Goal: Task Accomplishment & Management: Use online tool/utility

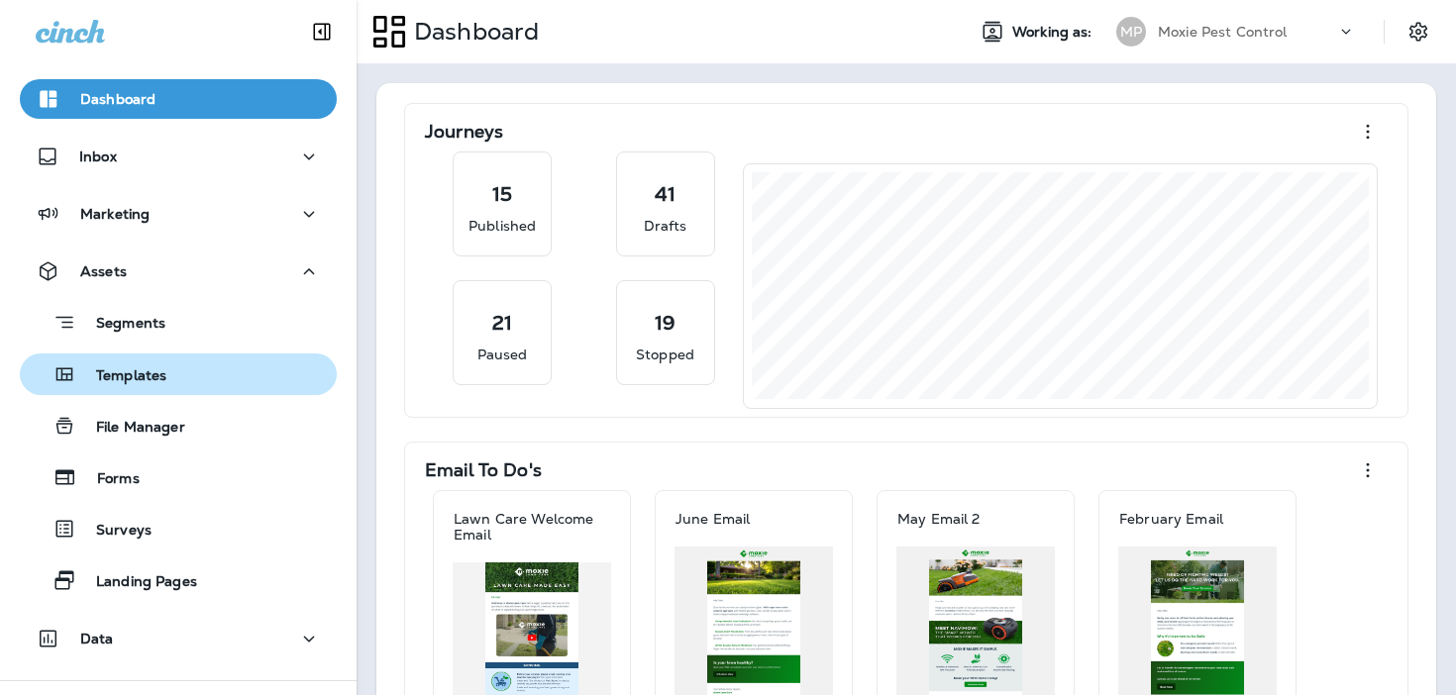
click at [152, 375] on p "Templates" at bounding box center [121, 376] width 90 height 19
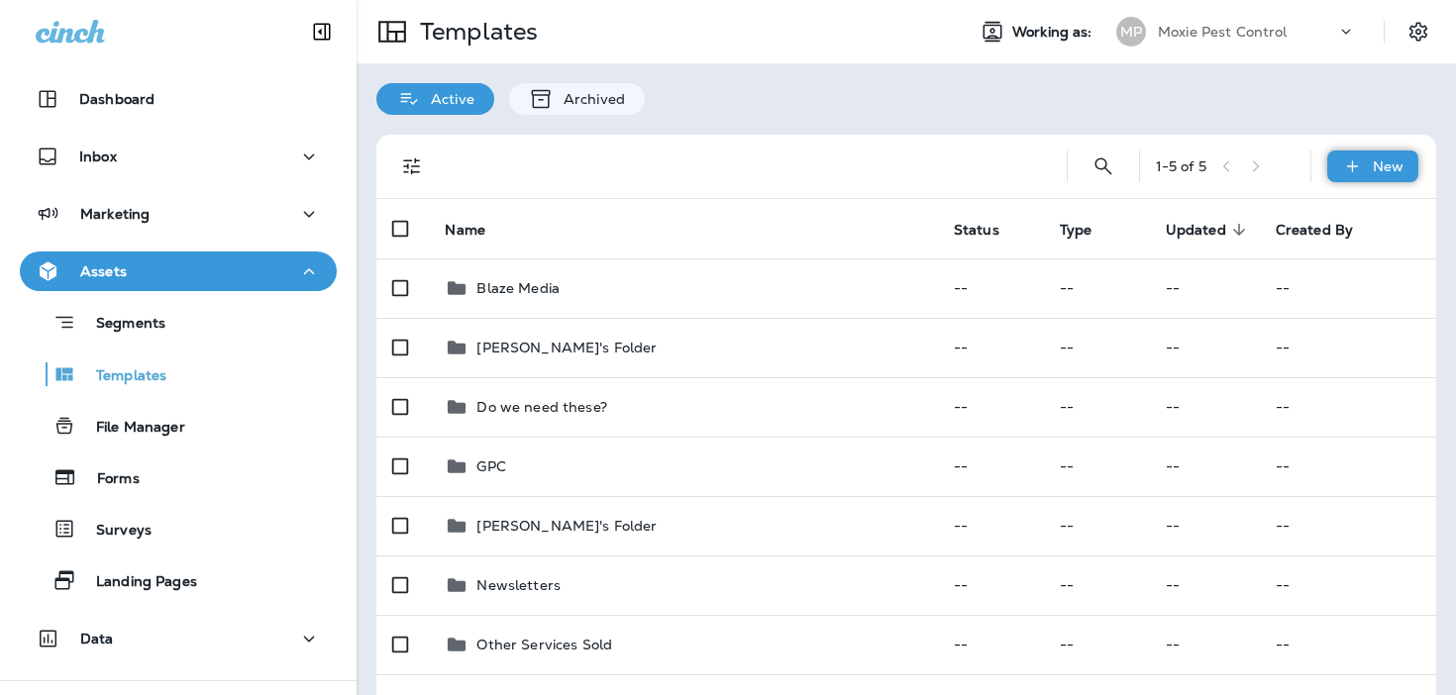
click at [1367, 166] on div "New" at bounding box center [1372, 167] width 91 height 32
click at [1351, 217] on li "New Template" at bounding box center [1358, 218] width 167 height 48
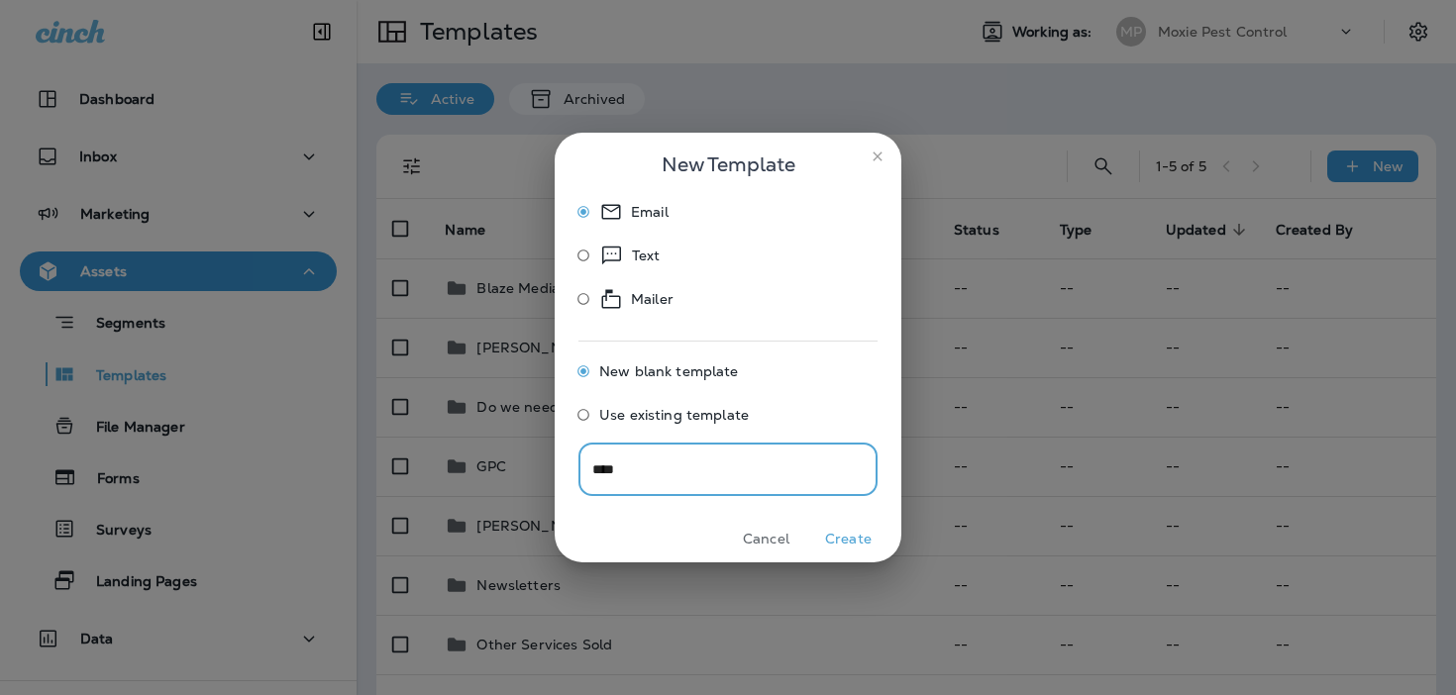
type input "****"
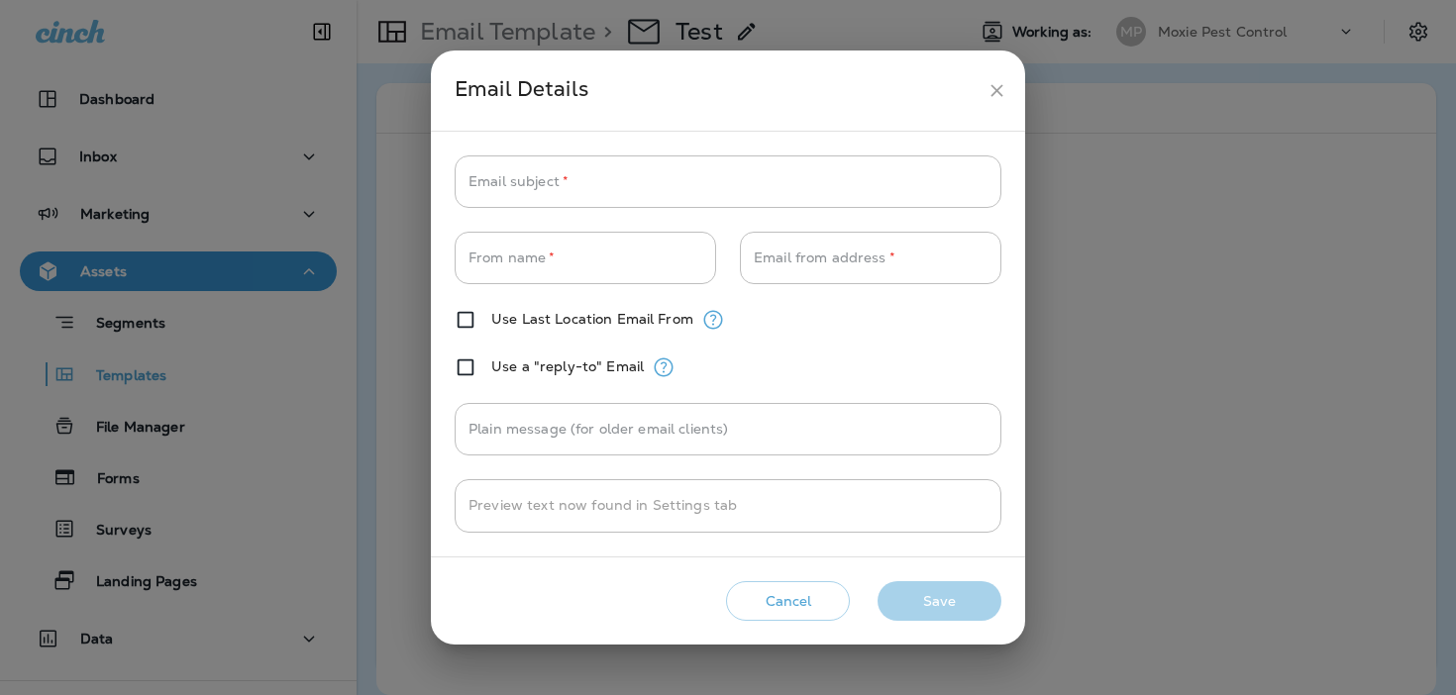
type input "**********"
click at [998, 97] on icon "close" at bounding box center [996, 90] width 21 height 21
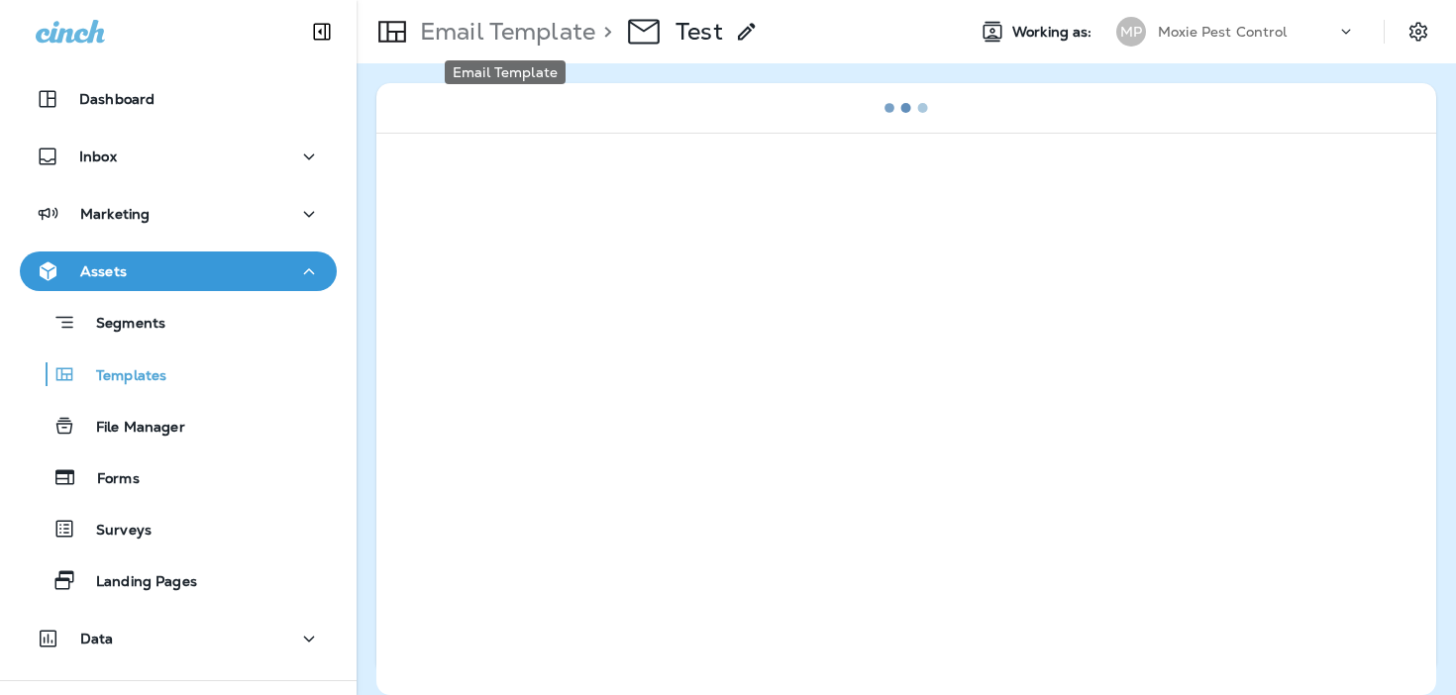
click at [493, 27] on p "Email Template" at bounding box center [503, 32] width 183 height 30
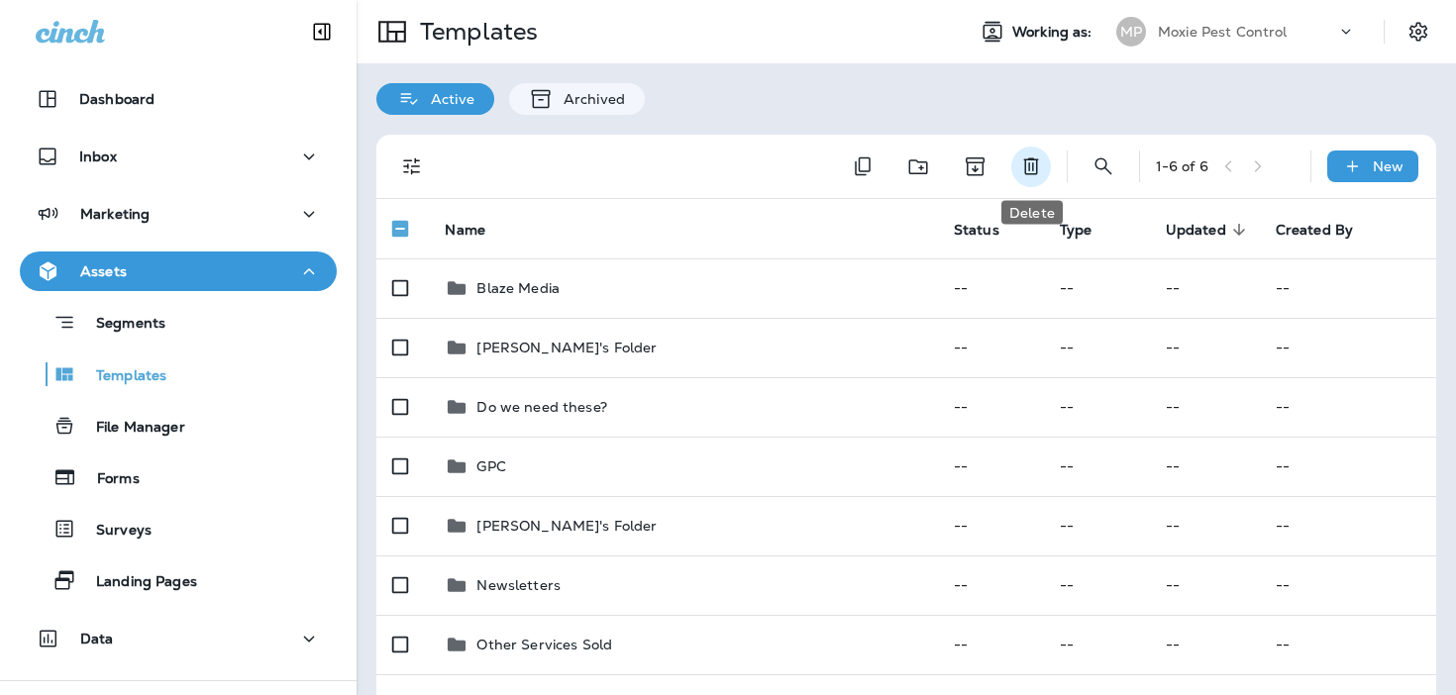
click at [1037, 159] on icon "Delete" at bounding box center [1030, 166] width 15 height 17
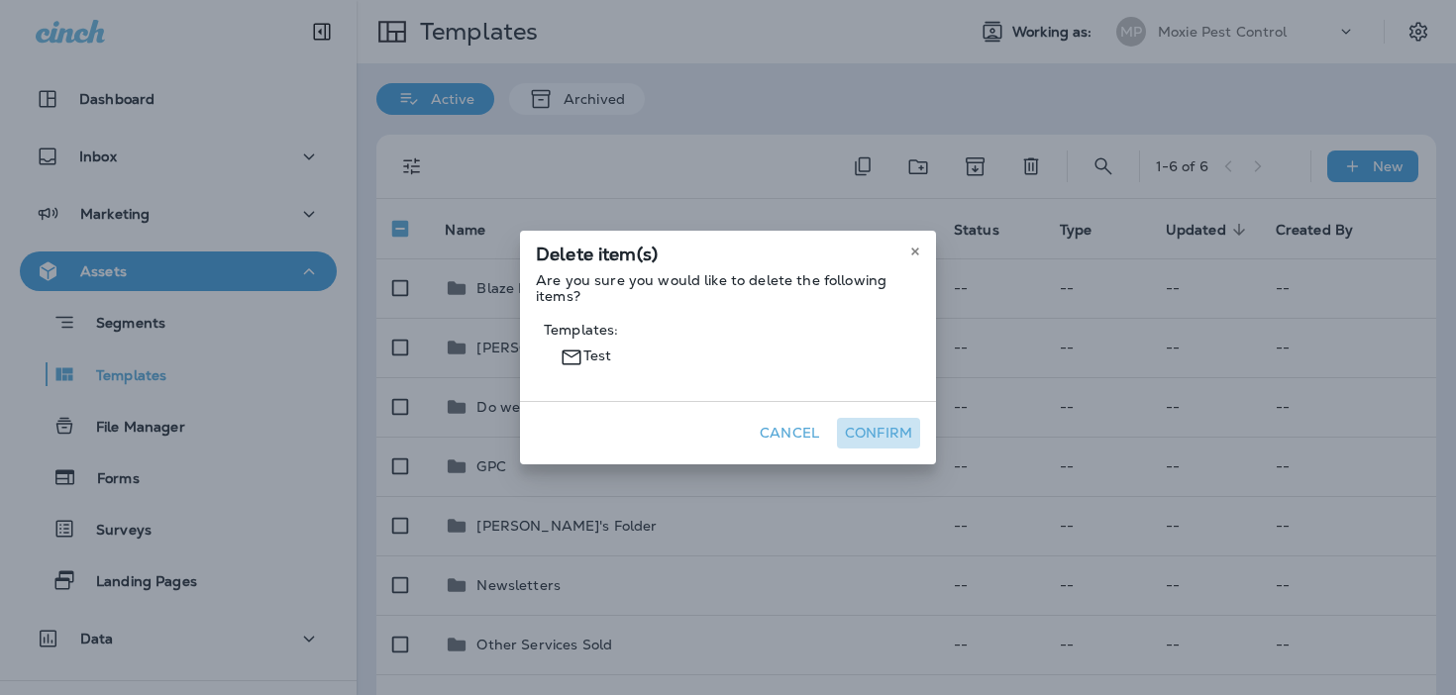
click at [894, 418] on button "Confirm" at bounding box center [878, 433] width 83 height 31
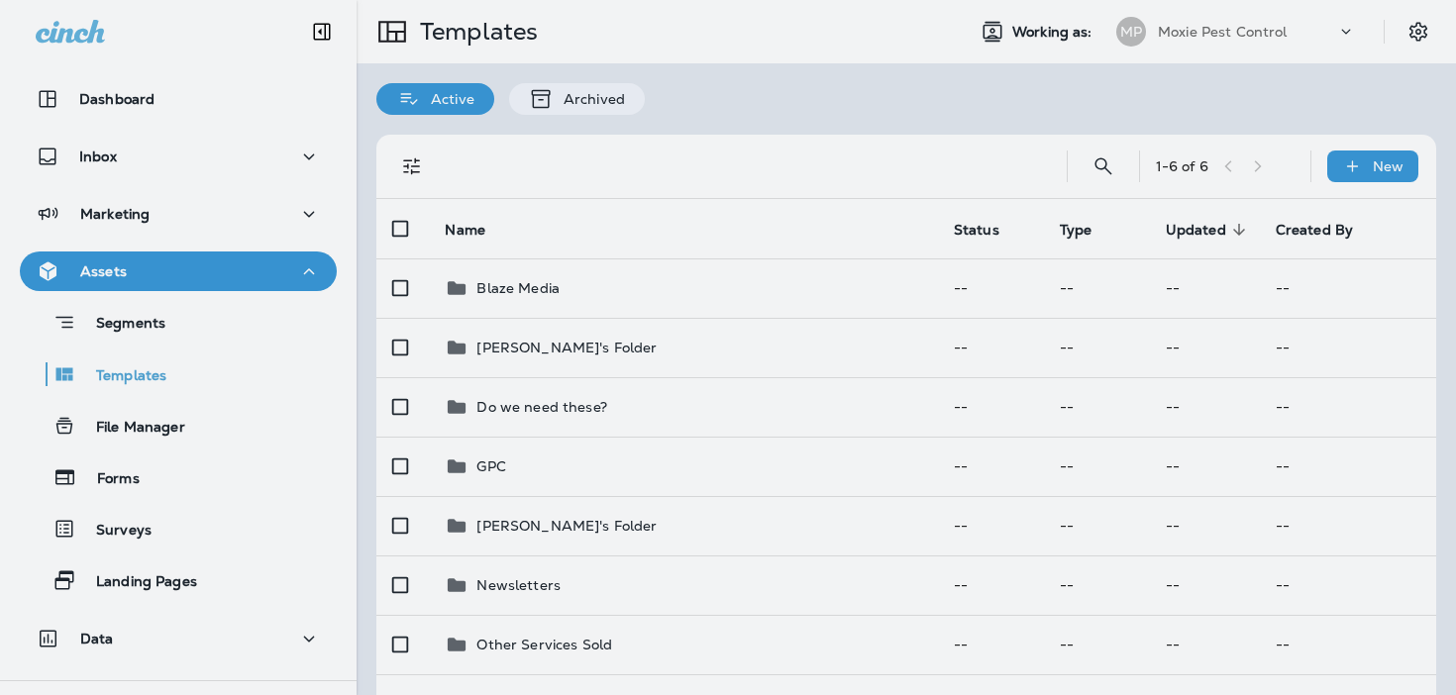
click at [1361, 166] on div "Delete item(s) Are you sure you would like to delete the following items? Cance…" at bounding box center [728, 241] width 1456 height 695
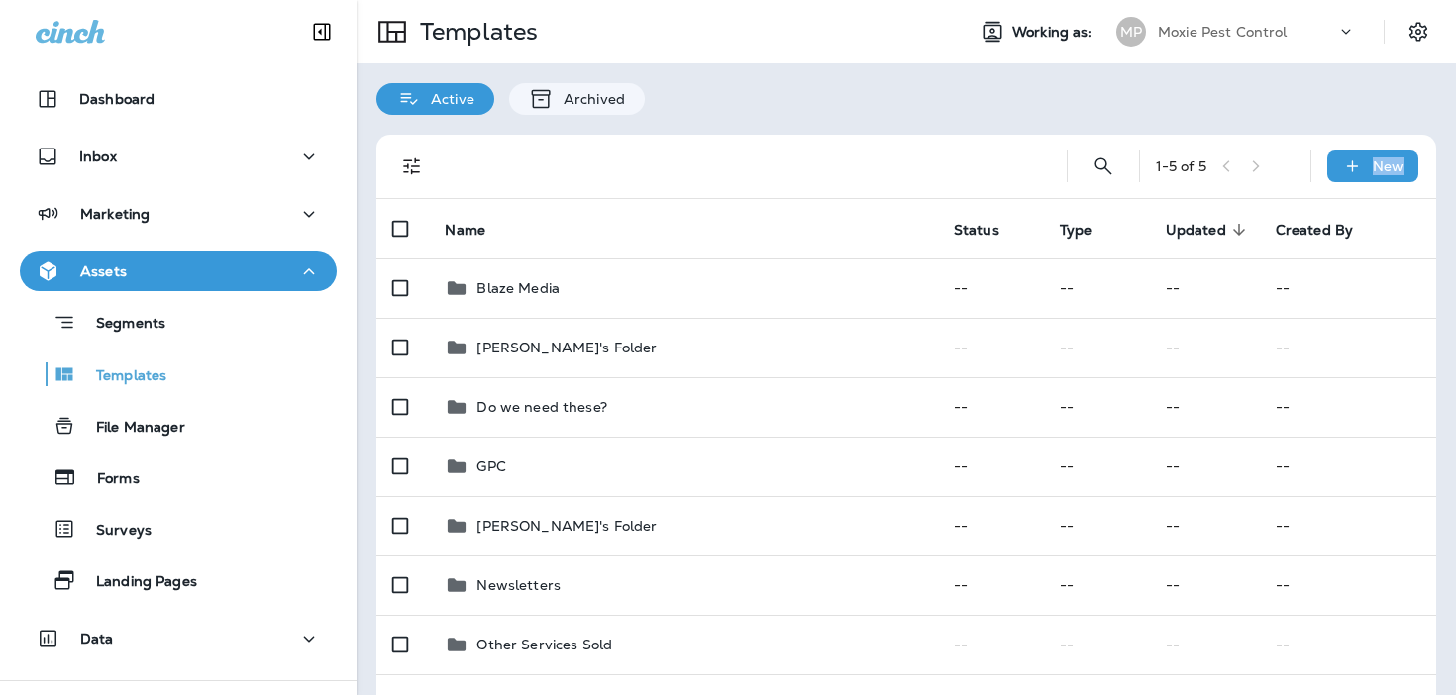
click at [1361, 166] on icon at bounding box center [1352, 166] width 21 height 20
click at [883, 134] on div at bounding box center [728, 347] width 1456 height 695
click at [1365, 181] on div "New" at bounding box center [1372, 167] width 91 height 32
click at [1343, 223] on li "New Template" at bounding box center [1358, 218] width 167 height 48
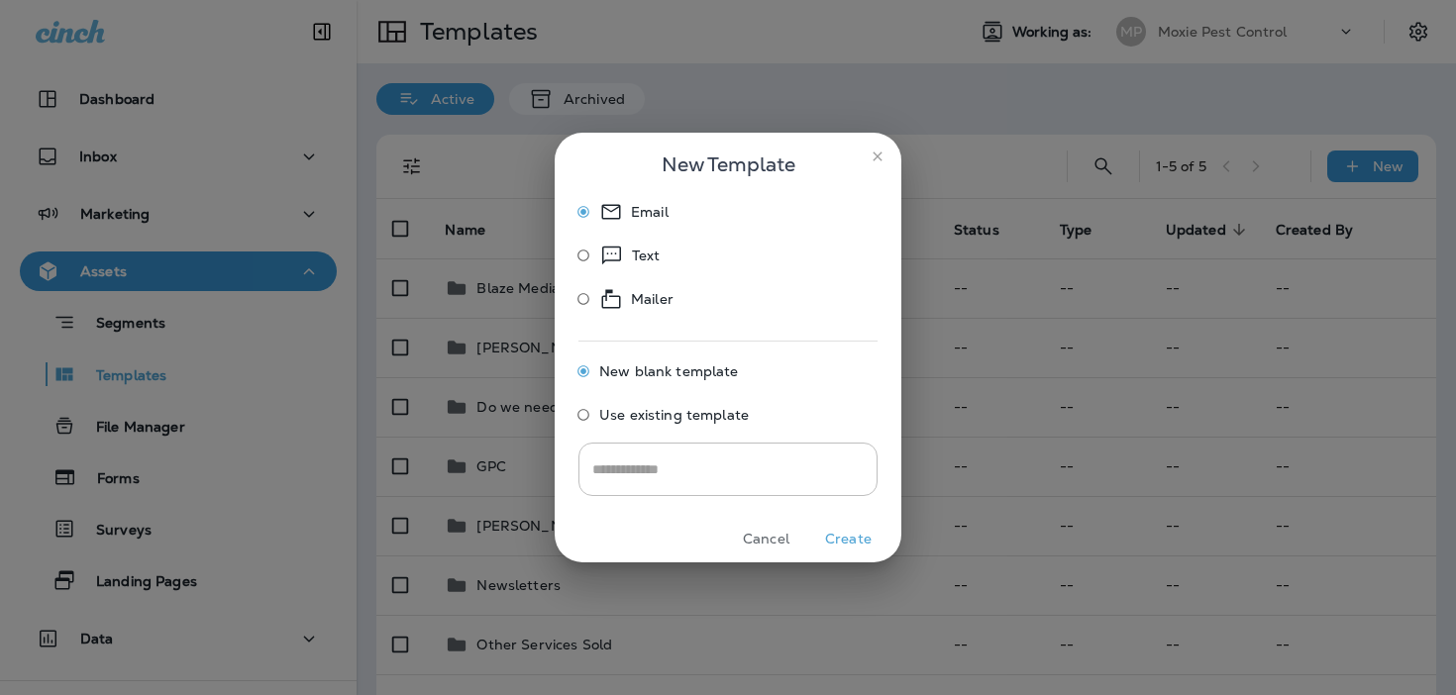
click at [638, 268] on label "Text" at bounding box center [620, 259] width 106 height 39
click at [631, 466] on input "text" at bounding box center [727, 469] width 299 height 52
type input "****"
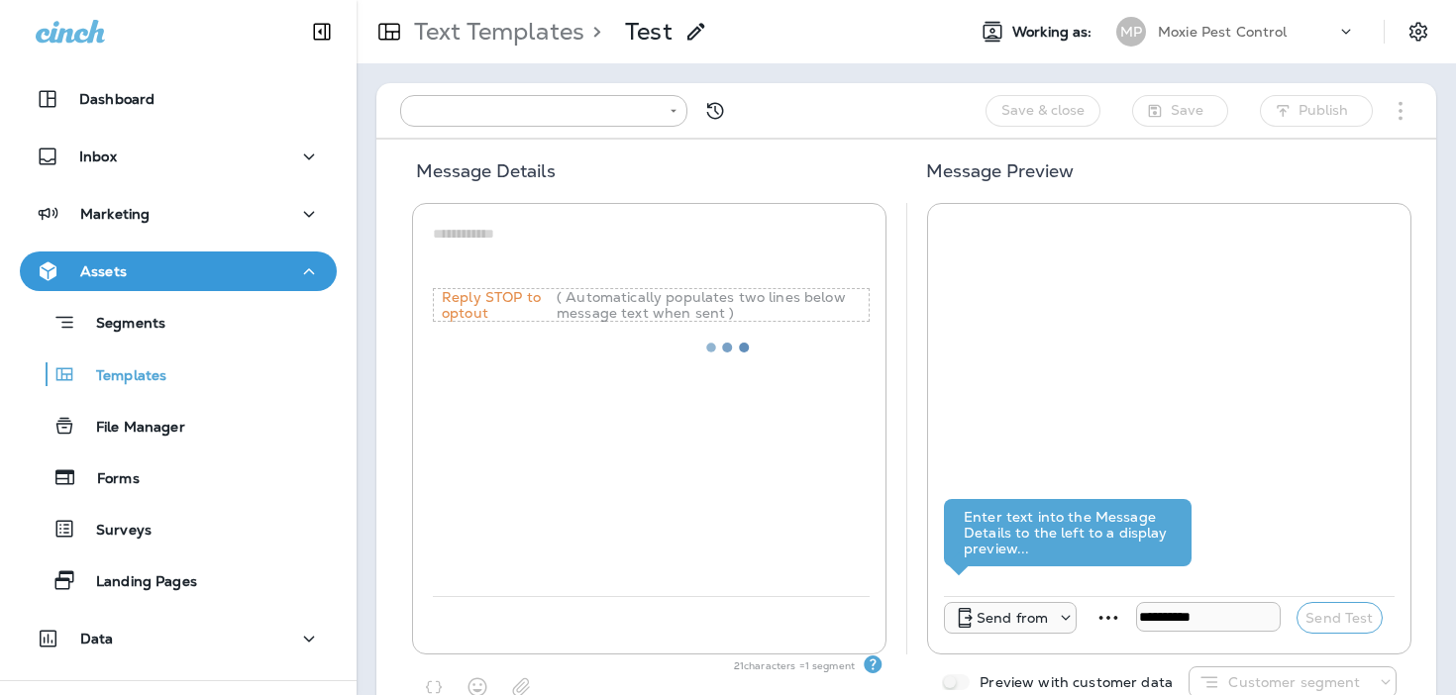
type input "**********"
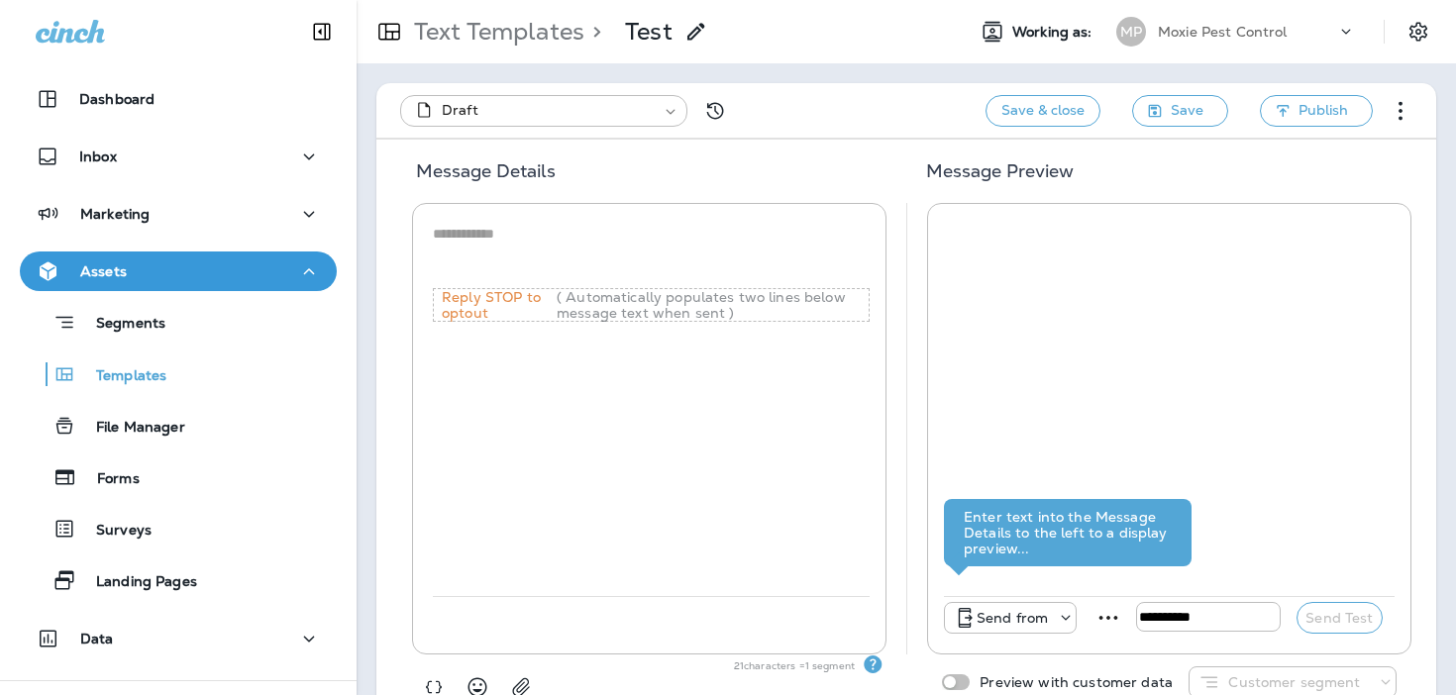
click at [517, 230] on textarea at bounding box center [651, 253] width 437 height 59
paste textarea "**********"
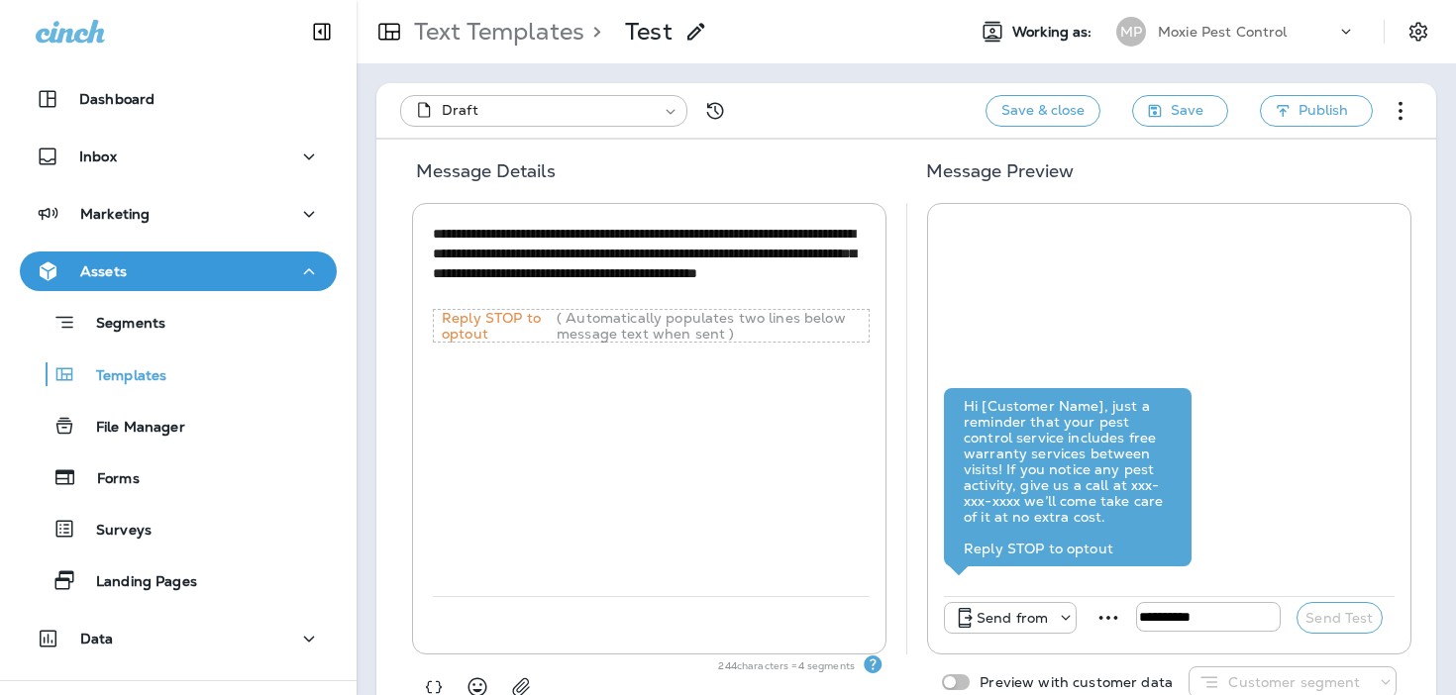
drag, startPoint x: 568, startPoint y: 233, endPoint x: 452, endPoint y: 234, distance: 116.9
click at [452, 234] on textarea "**********" at bounding box center [651, 264] width 437 height 80
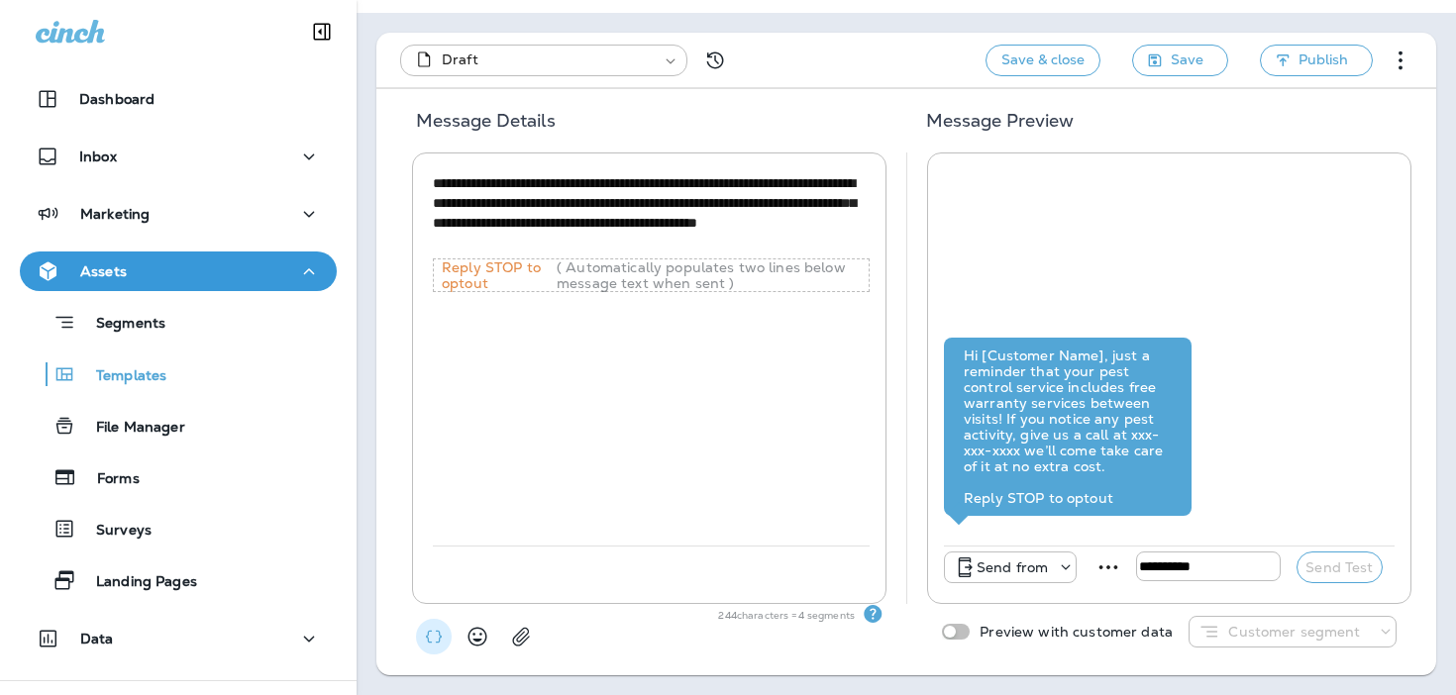
click at [438, 638] on icon "button" at bounding box center [434, 637] width 20 height 20
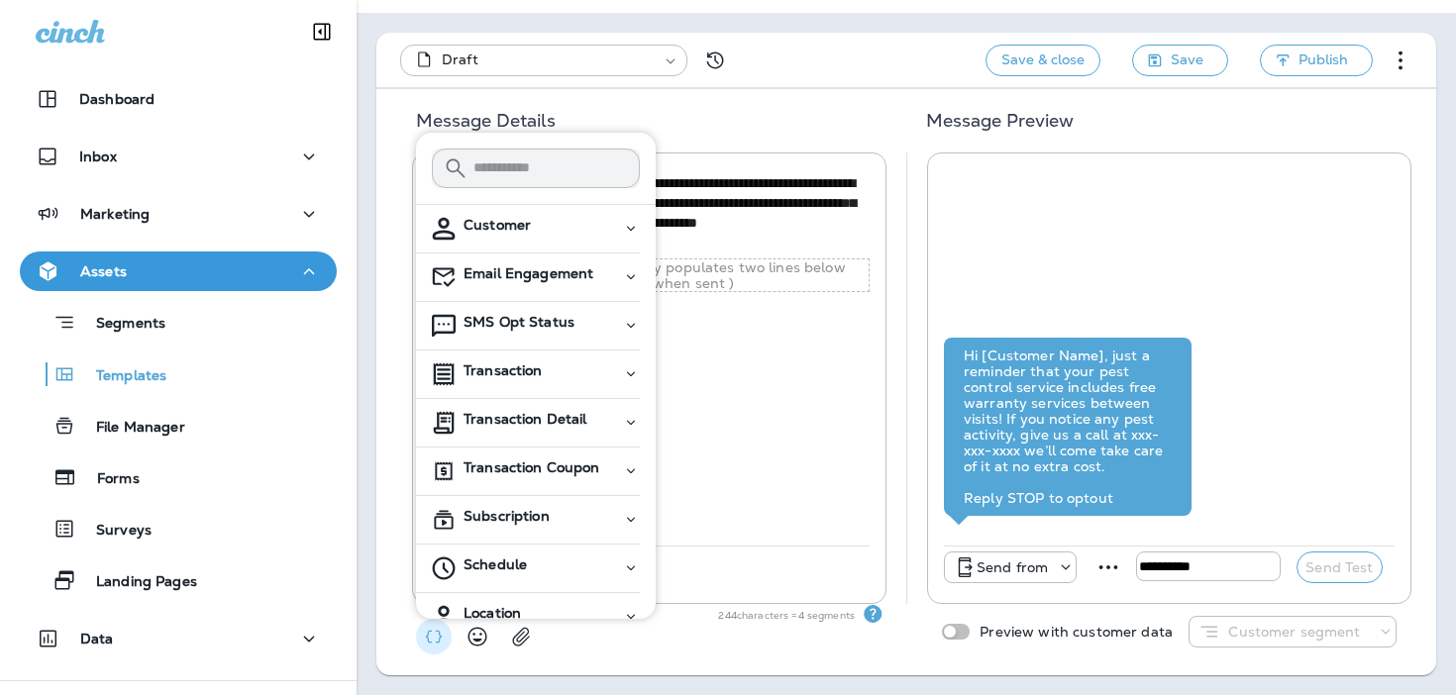
click at [537, 237] on div "Customer" at bounding box center [542, 229] width 158 height 24
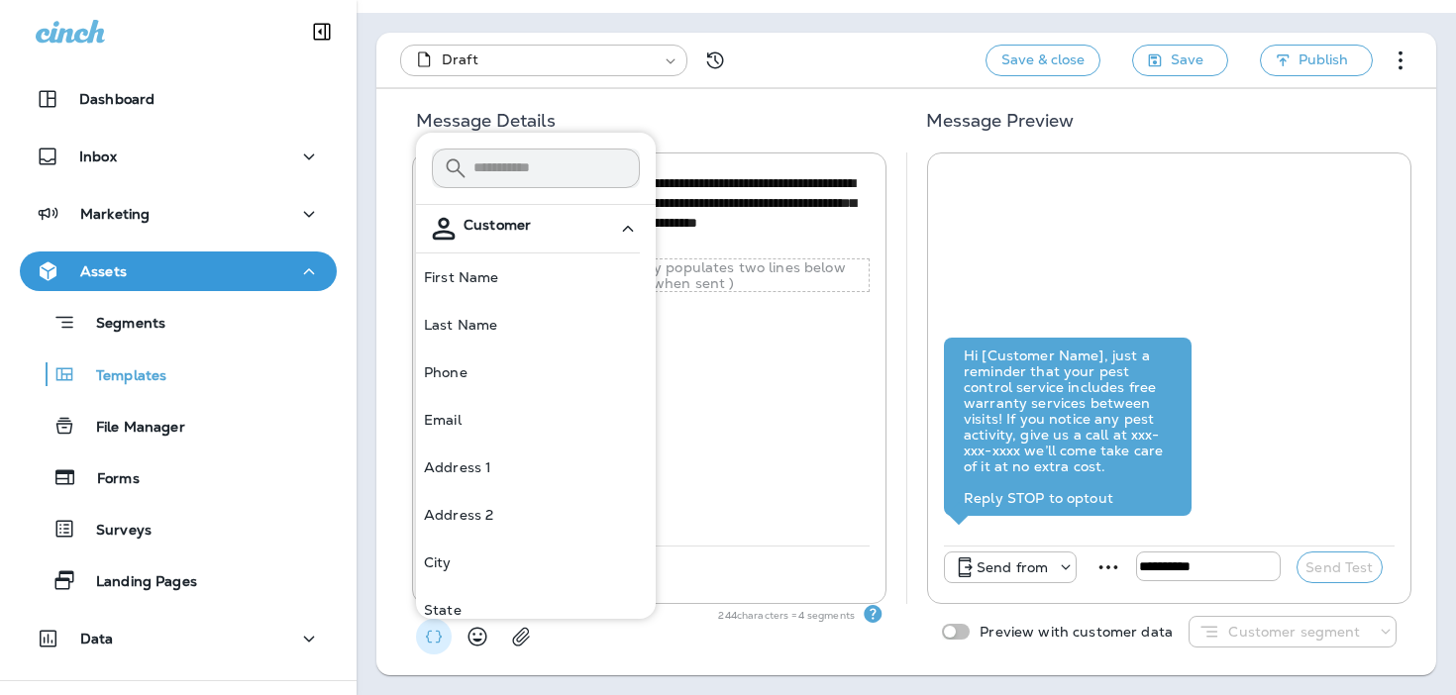
click at [515, 273] on button "First Name" at bounding box center [536, 277] width 240 height 48
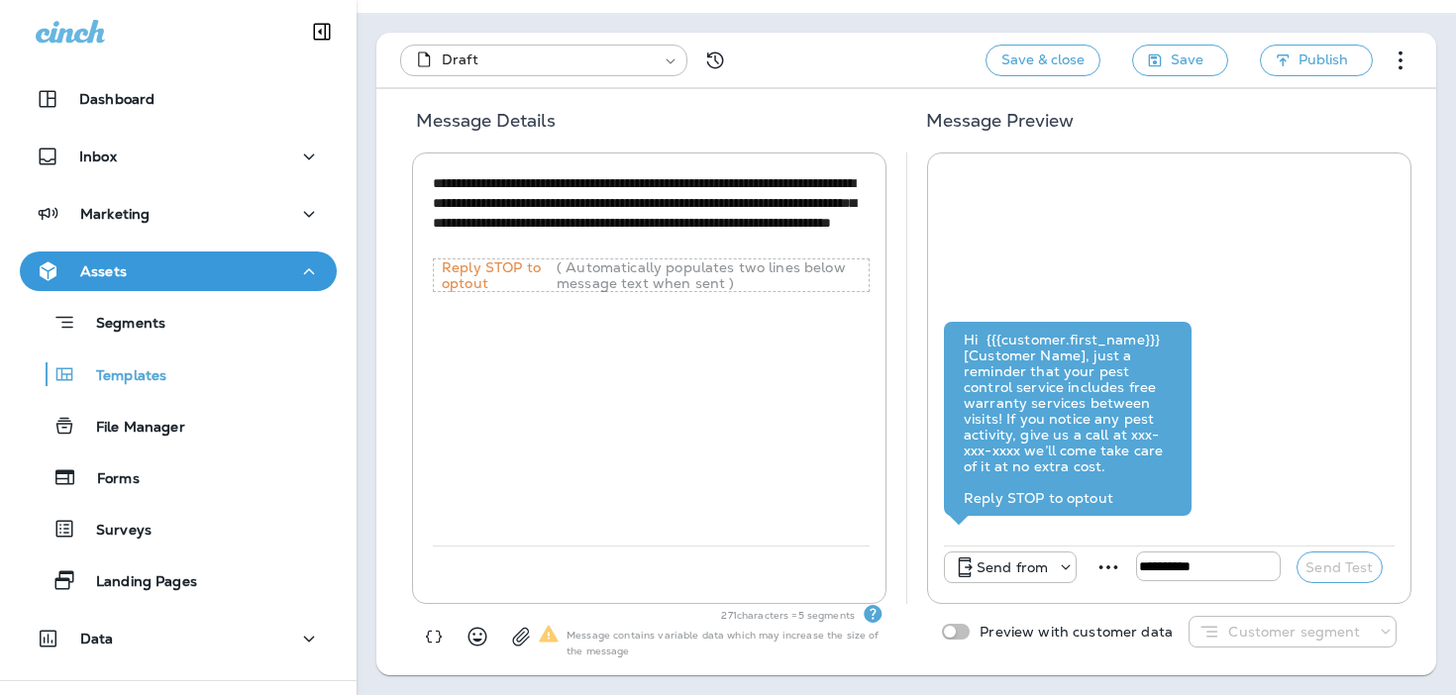
drag, startPoint x: 745, startPoint y: 184, endPoint x: 632, endPoint y: 183, distance: 112.9
click at [632, 183] on textarea "**********" at bounding box center [651, 213] width 437 height 80
click at [453, 186] on textarea "**********" at bounding box center [651, 213] width 437 height 80
type textarea "**********"
click at [519, 638] on icon "button" at bounding box center [521, 637] width 20 height 20
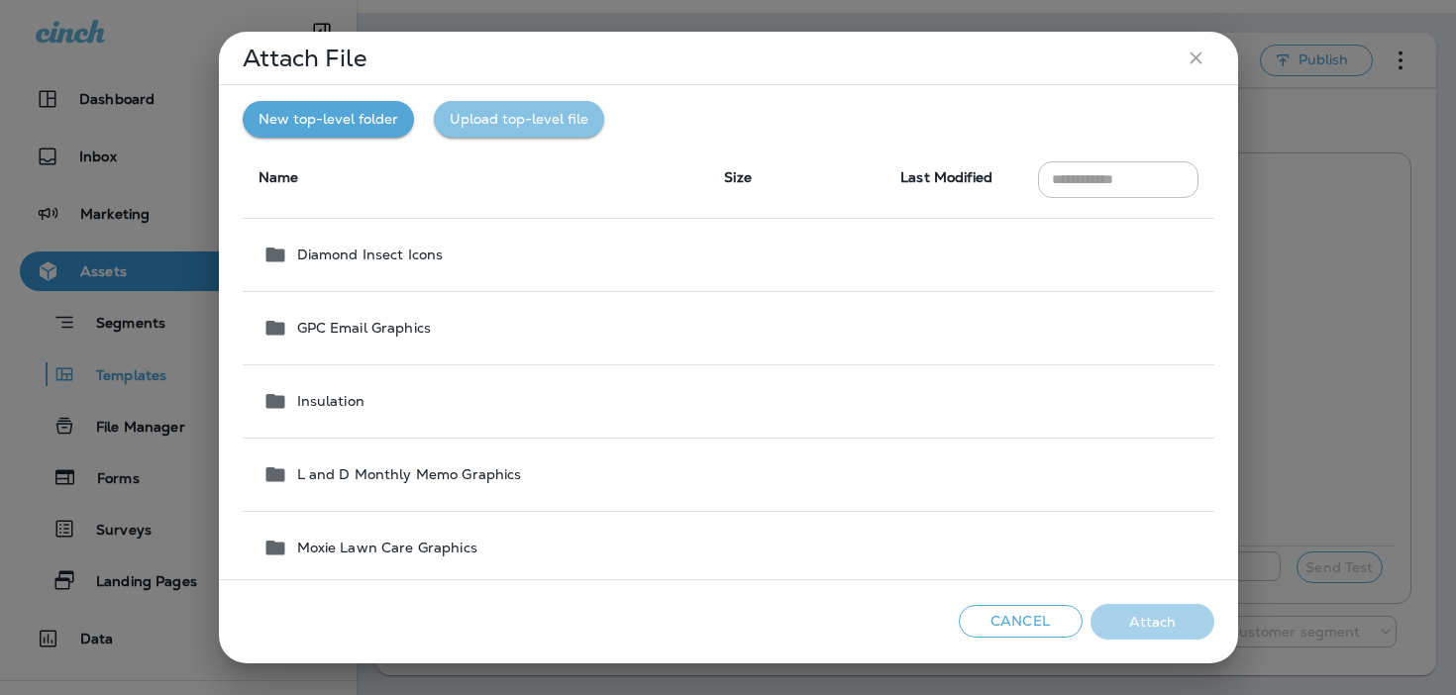
click at [509, 131] on button "Upload top-level file" at bounding box center [519, 119] width 170 height 37
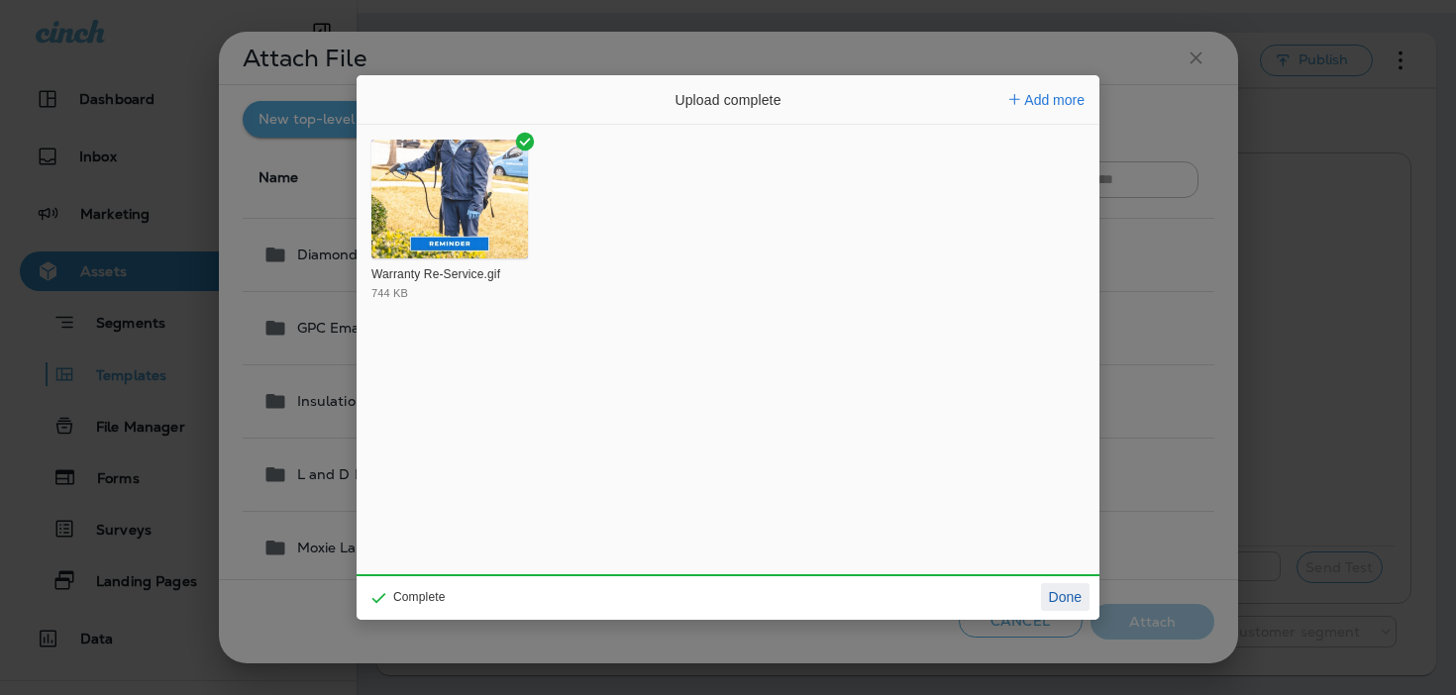
click at [1061, 596] on button "Done" at bounding box center [1065, 597] width 49 height 28
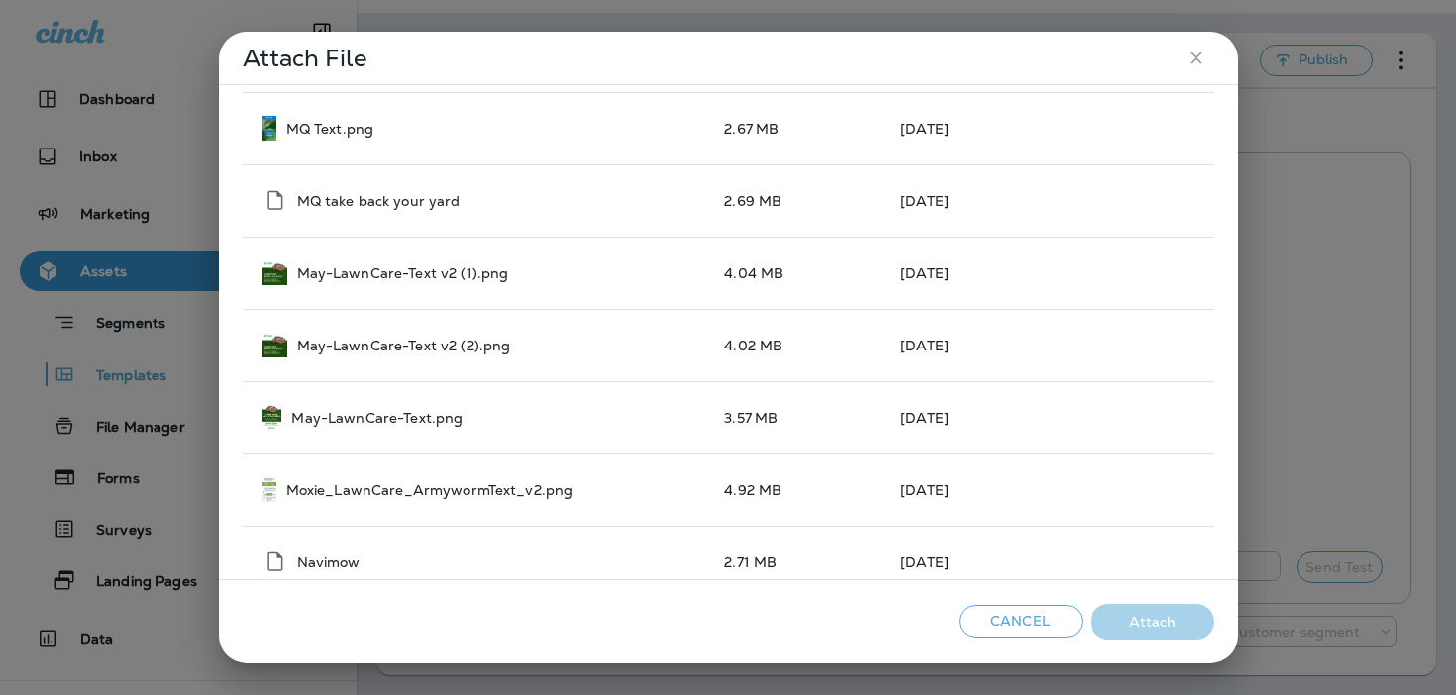
scroll to position [2047, 0]
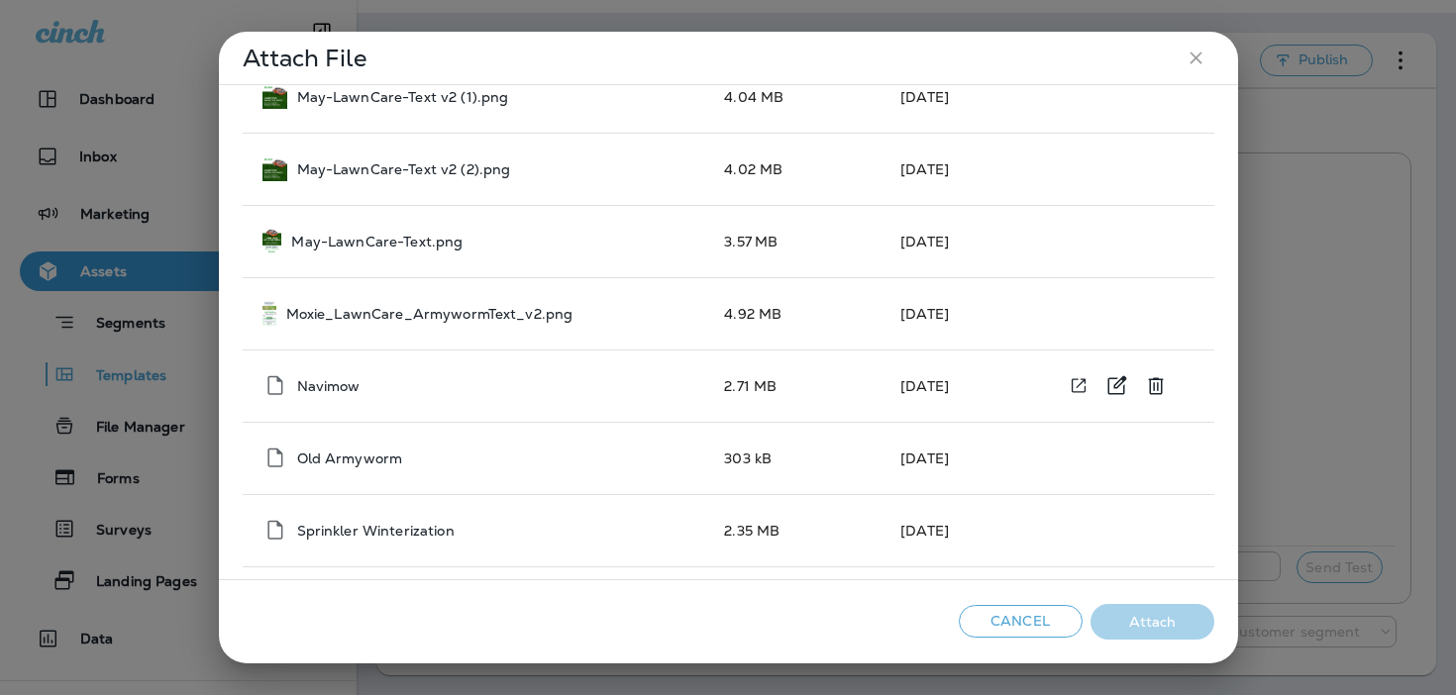
click at [782, 372] on td "2.71 MB" at bounding box center [796, 386] width 176 height 72
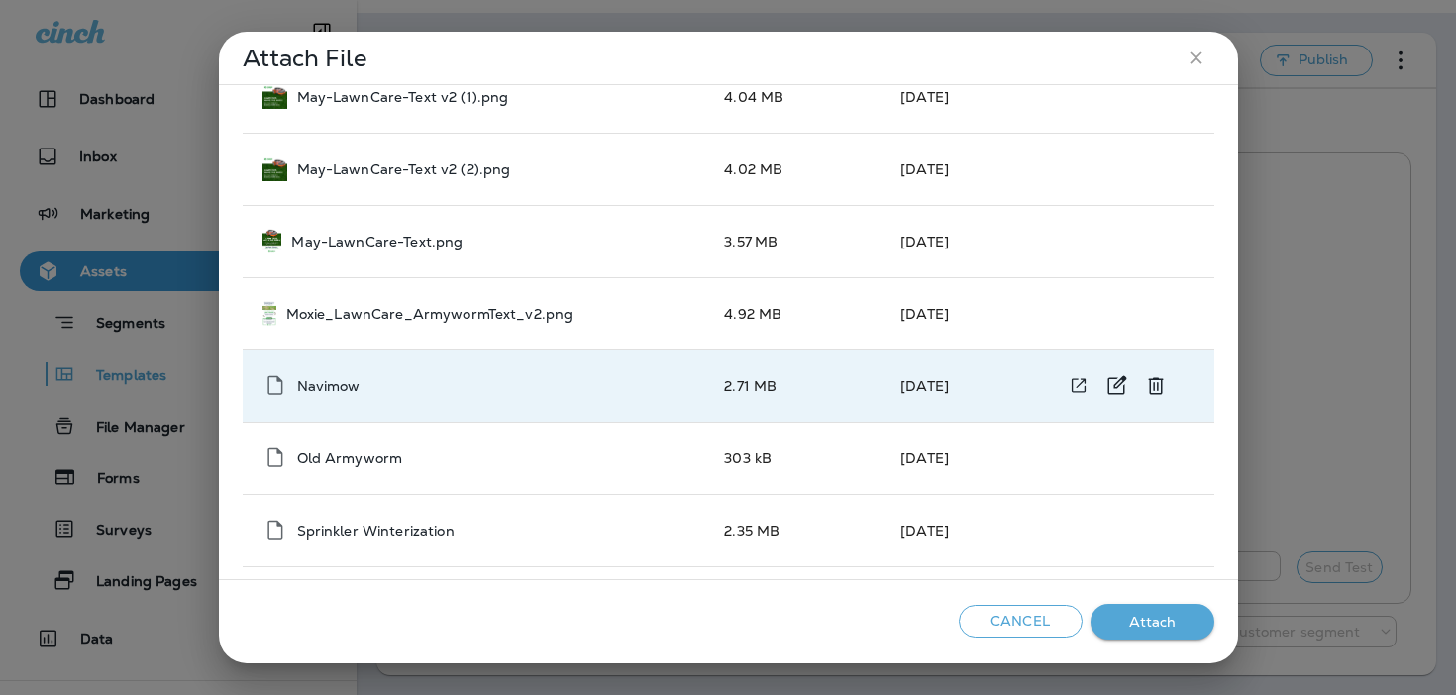
scroll to position [2195, 0]
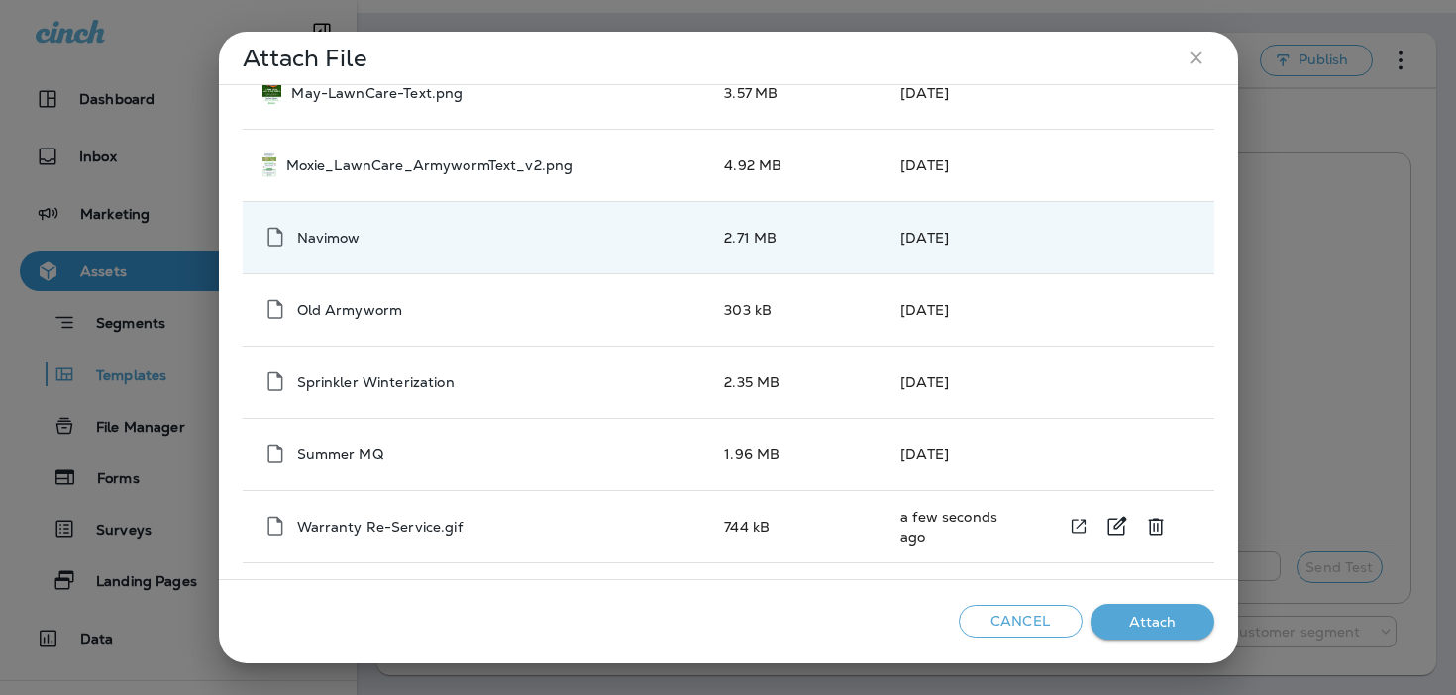
click at [552, 539] on td "Warranty Re-Service.gif" at bounding box center [476, 526] width 466 height 72
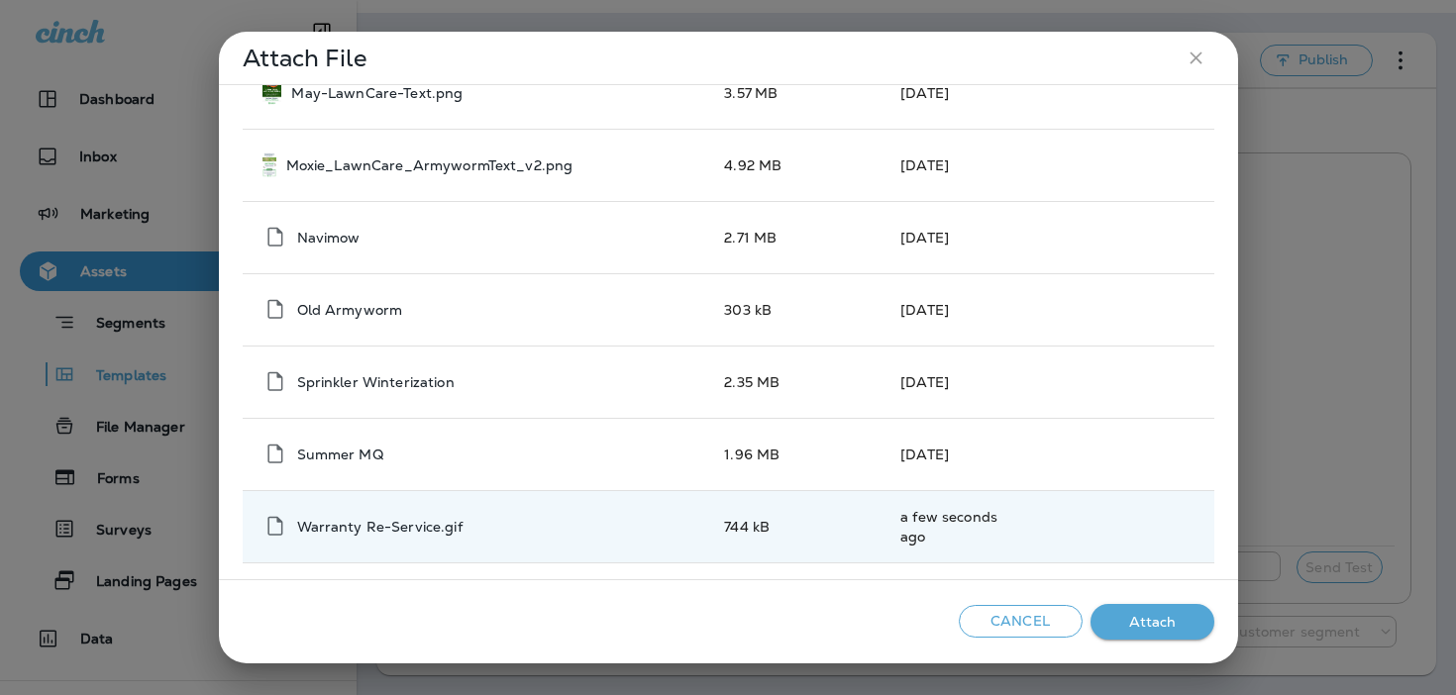
click at [1116, 621] on button "Attach" at bounding box center [1152, 622] width 124 height 37
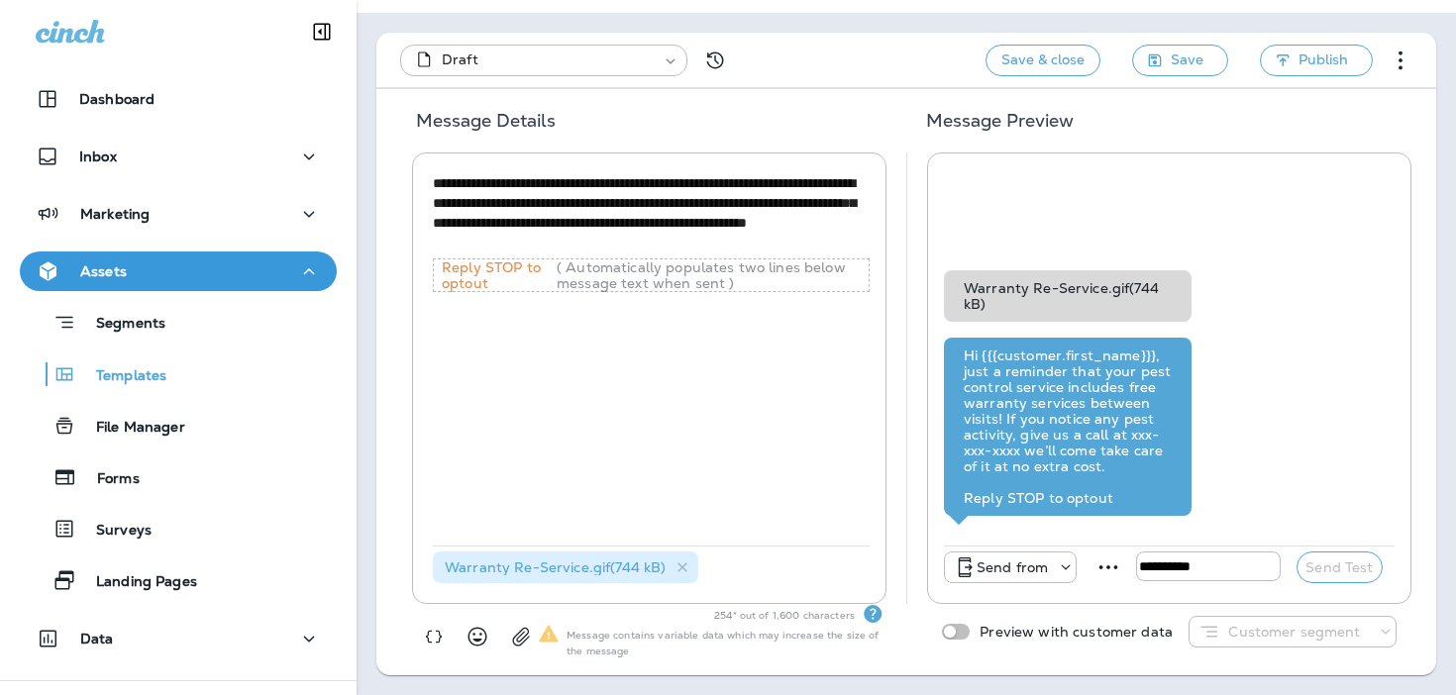
click at [1002, 573] on p "Send from" at bounding box center [1011, 567] width 71 height 16
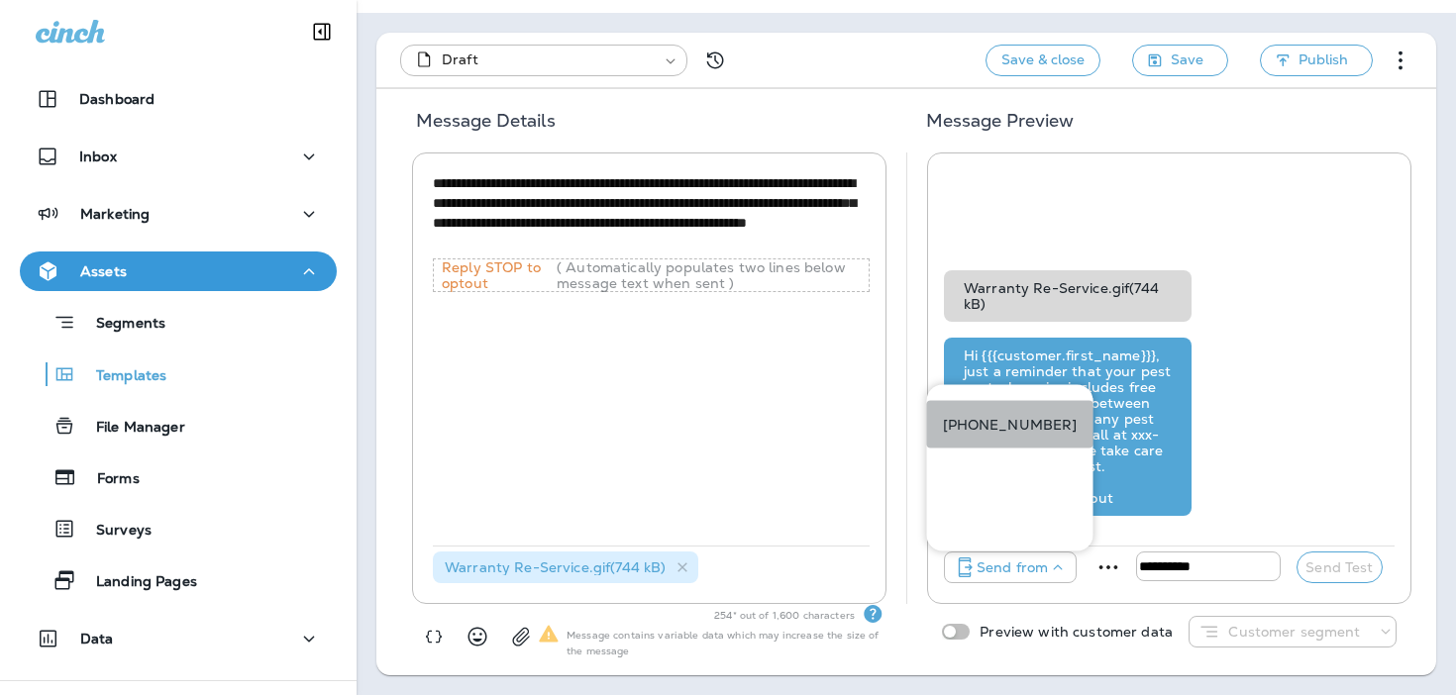
click at [999, 426] on p "[PHONE_NUMBER]" at bounding box center [1010, 425] width 135 height 16
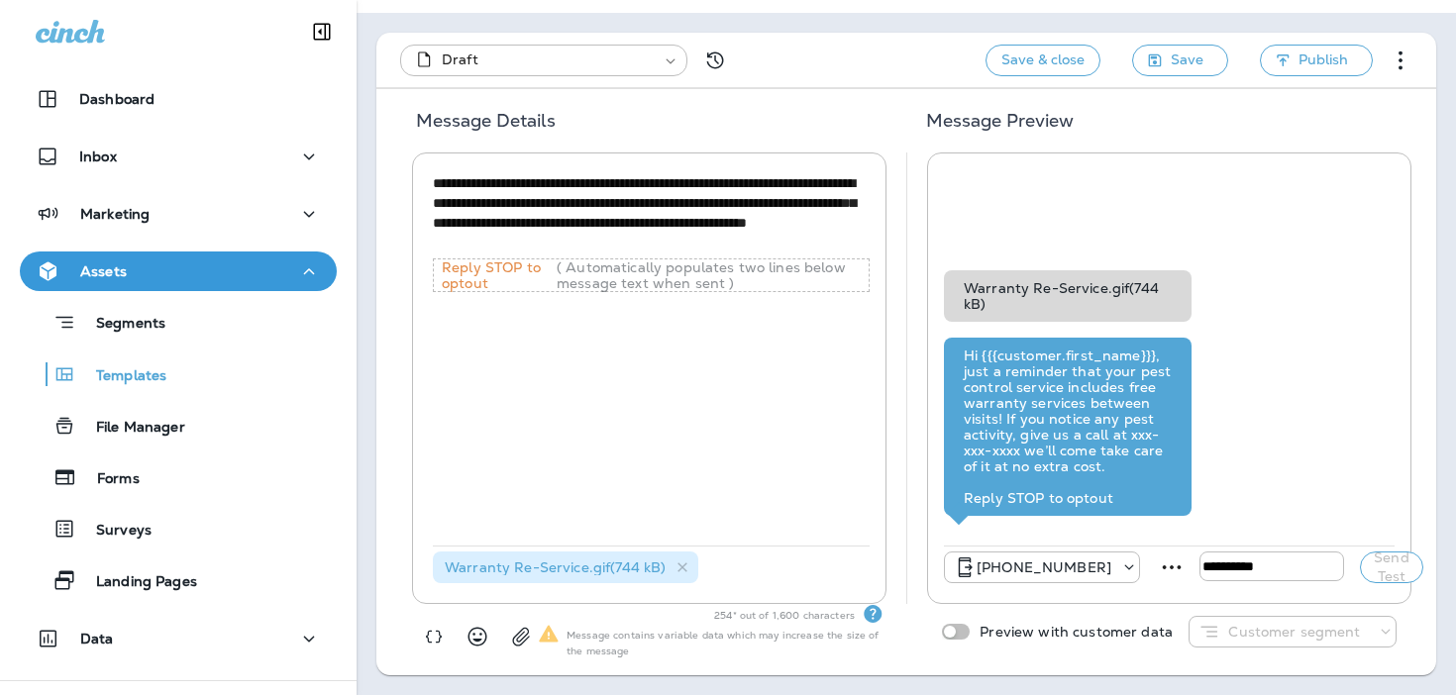
click at [1199, 567] on input "tel" at bounding box center [1271, 567] width 145 height 30
type input "**********"
click at [1360, 560] on button "Send Test" at bounding box center [1391, 568] width 63 height 32
click at [1360, 574] on button "Send Test" at bounding box center [1391, 568] width 63 height 32
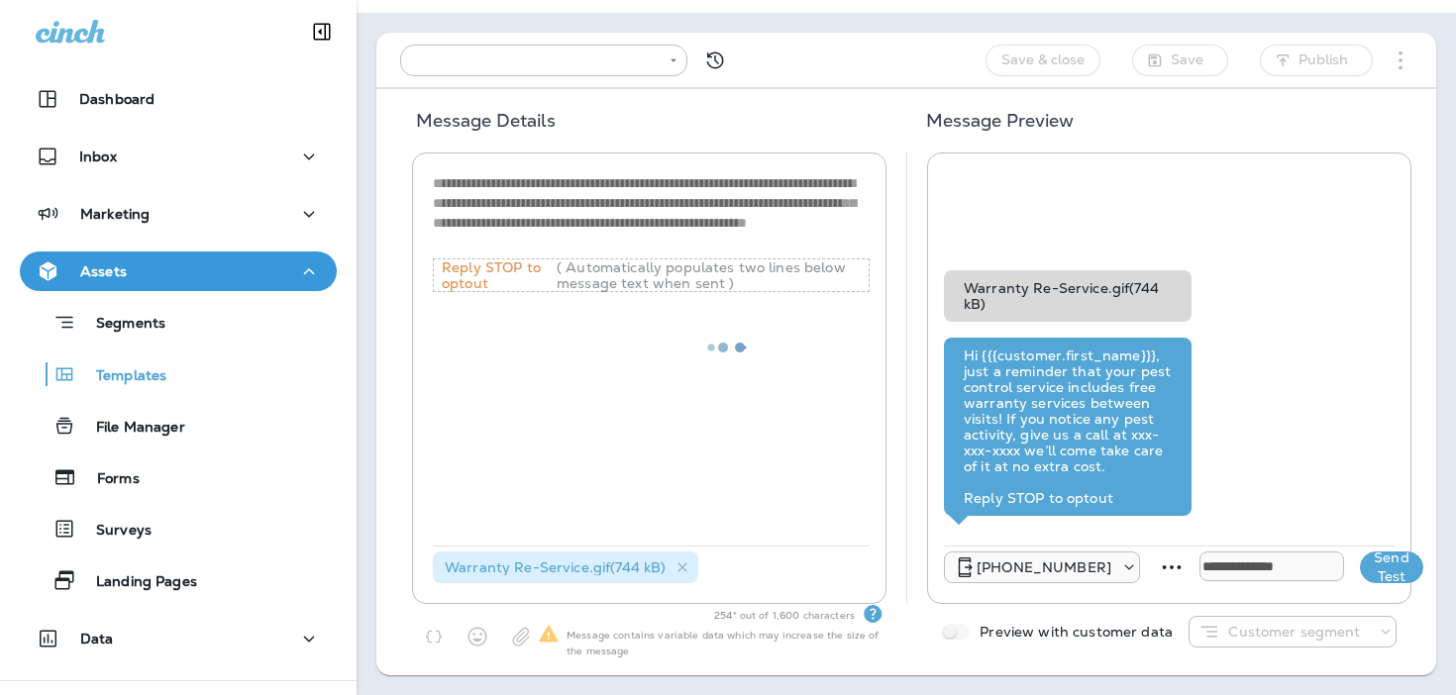
type input "**********"
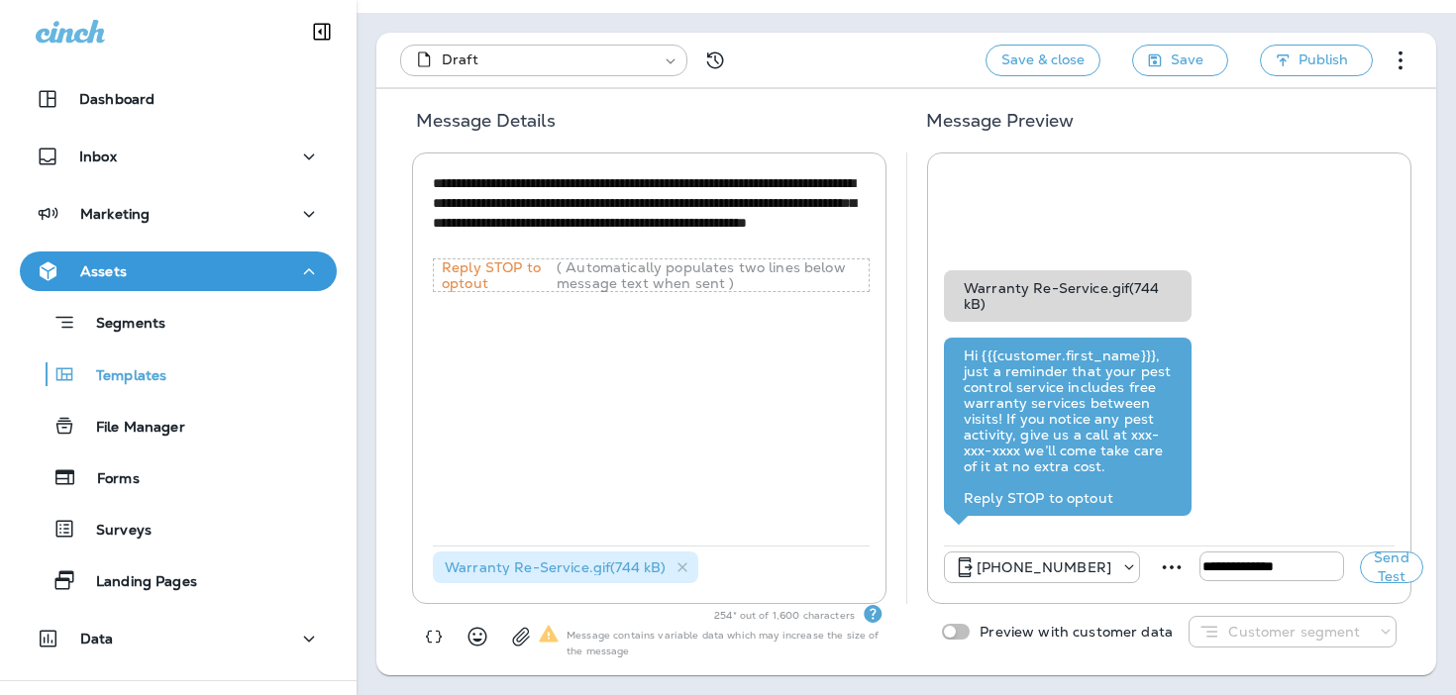
drag, startPoint x: 818, startPoint y: 227, endPoint x: 714, endPoint y: 225, distance: 104.0
click at [714, 225] on textarea "**********" at bounding box center [651, 213] width 437 height 80
type textarea "**********"
click at [1363, 578] on button "Send Test" at bounding box center [1391, 568] width 63 height 32
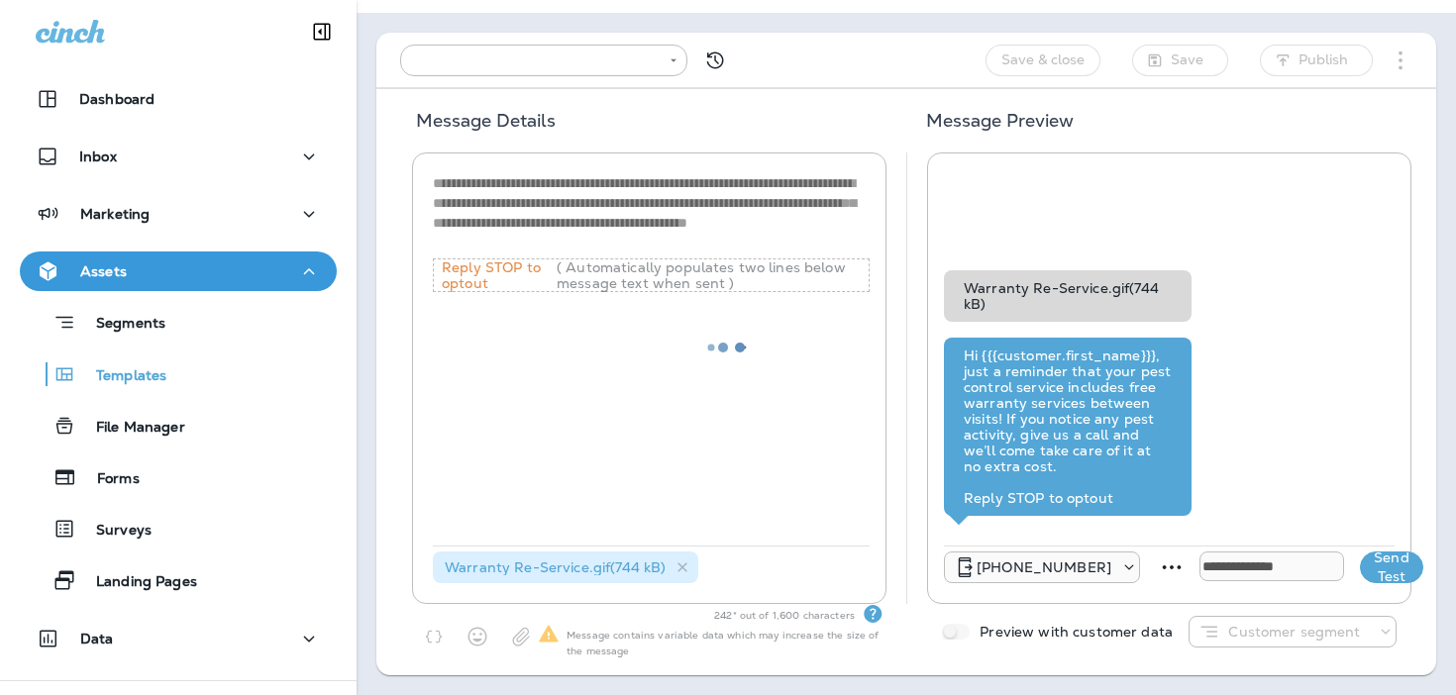
type input "**********"
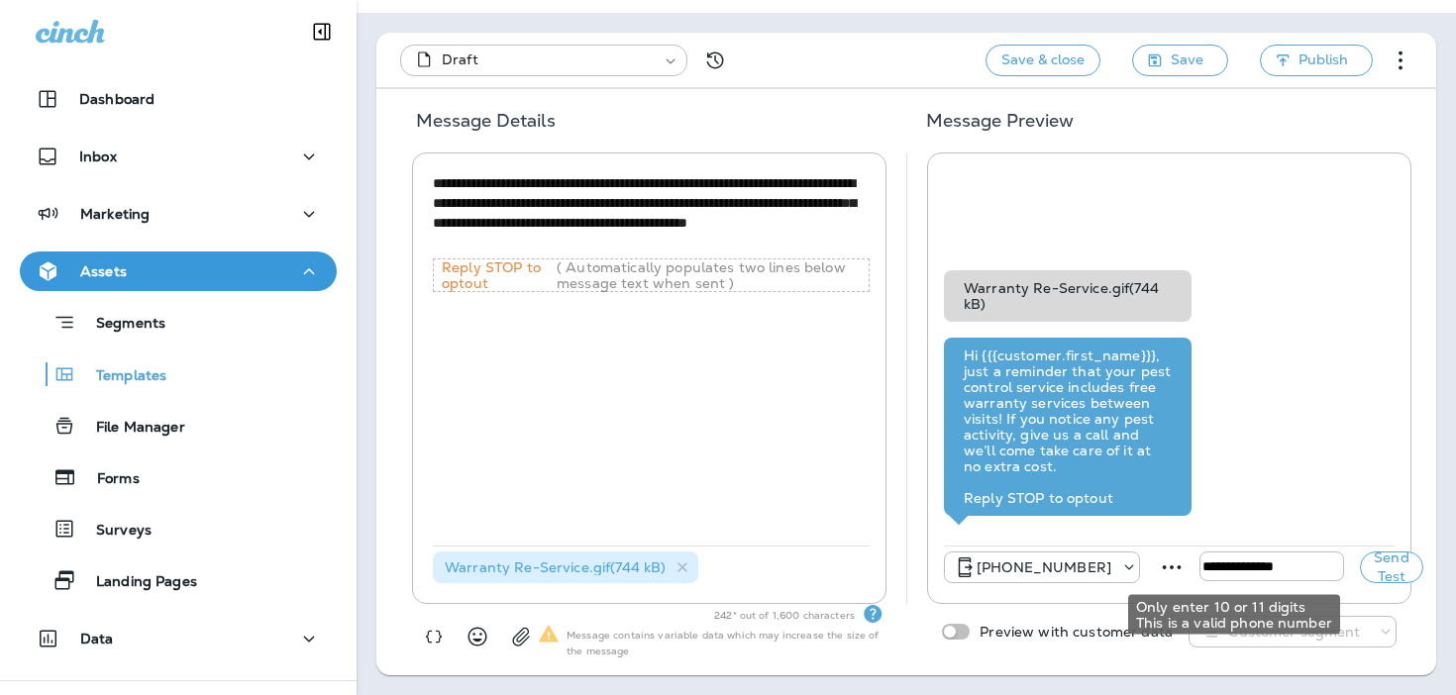
drag, startPoint x: 1267, startPoint y: 569, endPoint x: 1014, endPoint y: 563, distance: 253.6
click at [1014, 563] on div "**********" at bounding box center [1183, 568] width 479 height 32
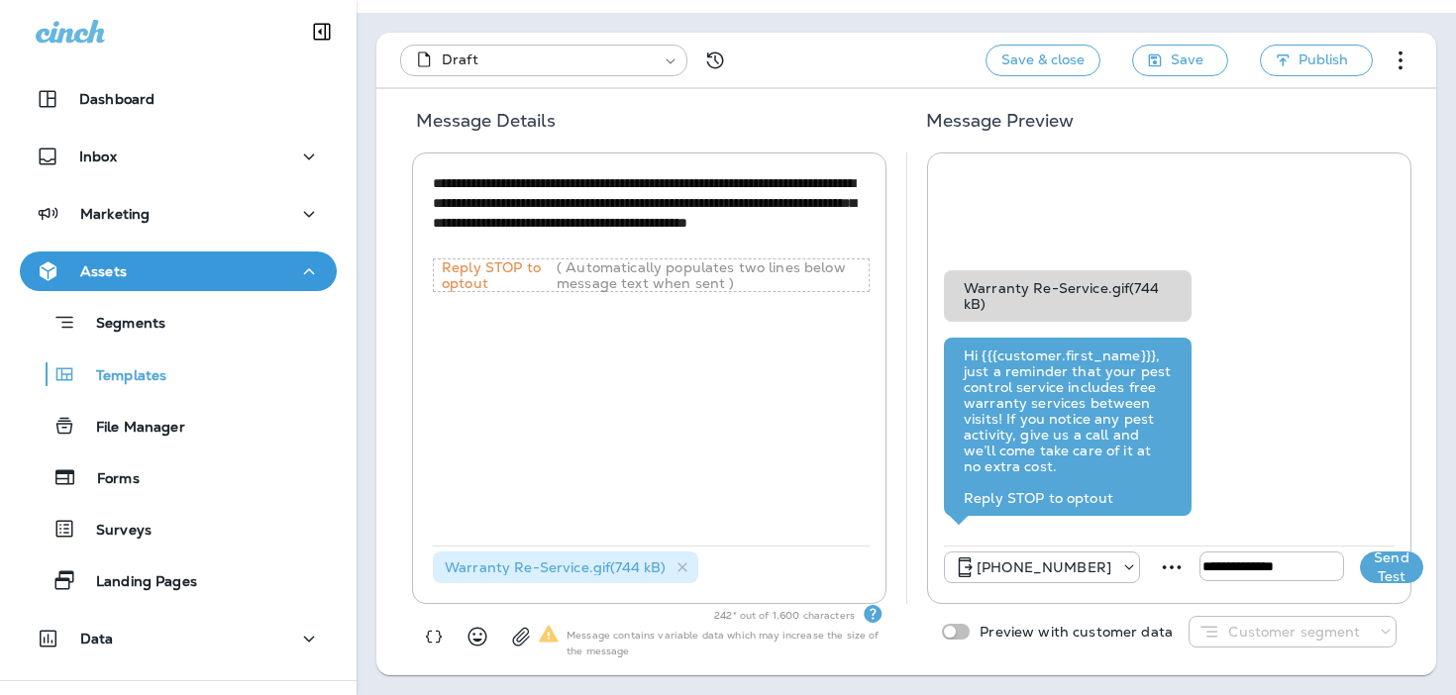
type input "**********"
click at [1369, 566] on button "Send Test" at bounding box center [1391, 568] width 63 height 32
click at [600, 62] on body "**********" at bounding box center [728, 347] width 1456 height 695
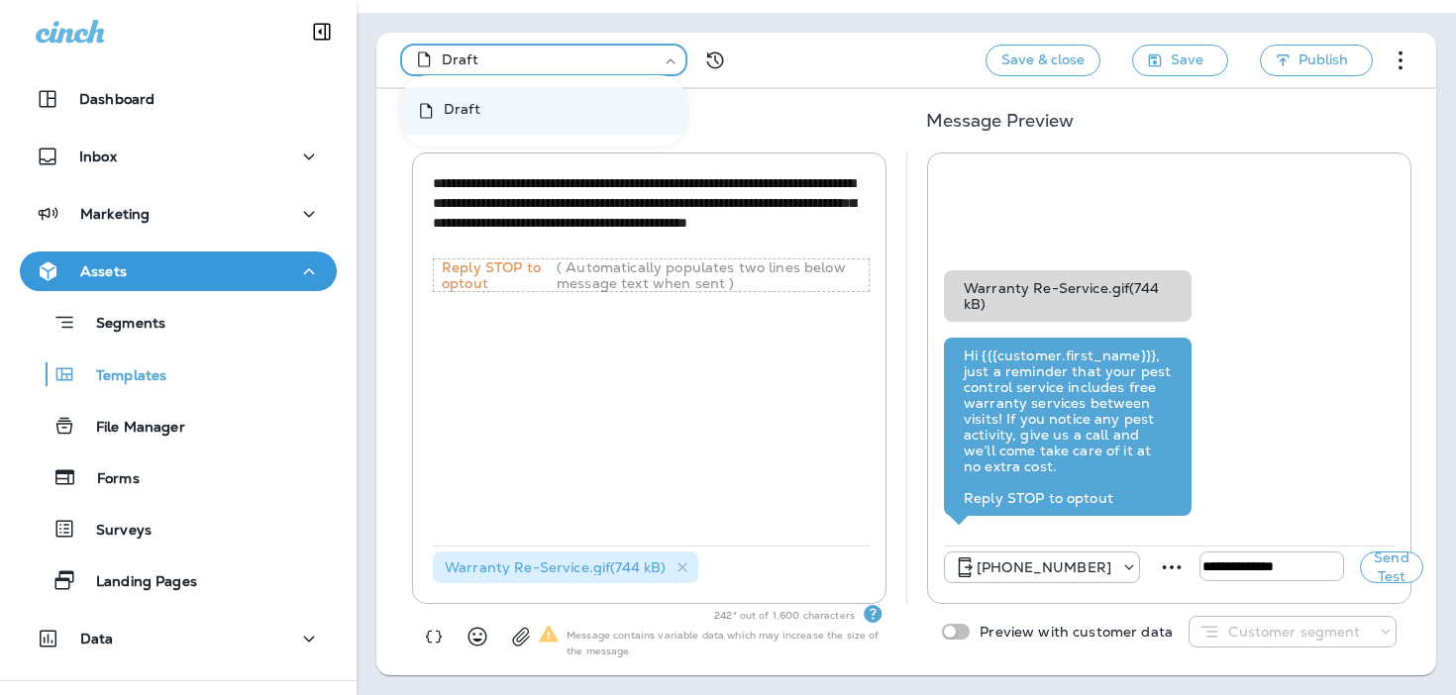
click at [826, 51] on div at bounding box center [728, 347] width 1456 height 695
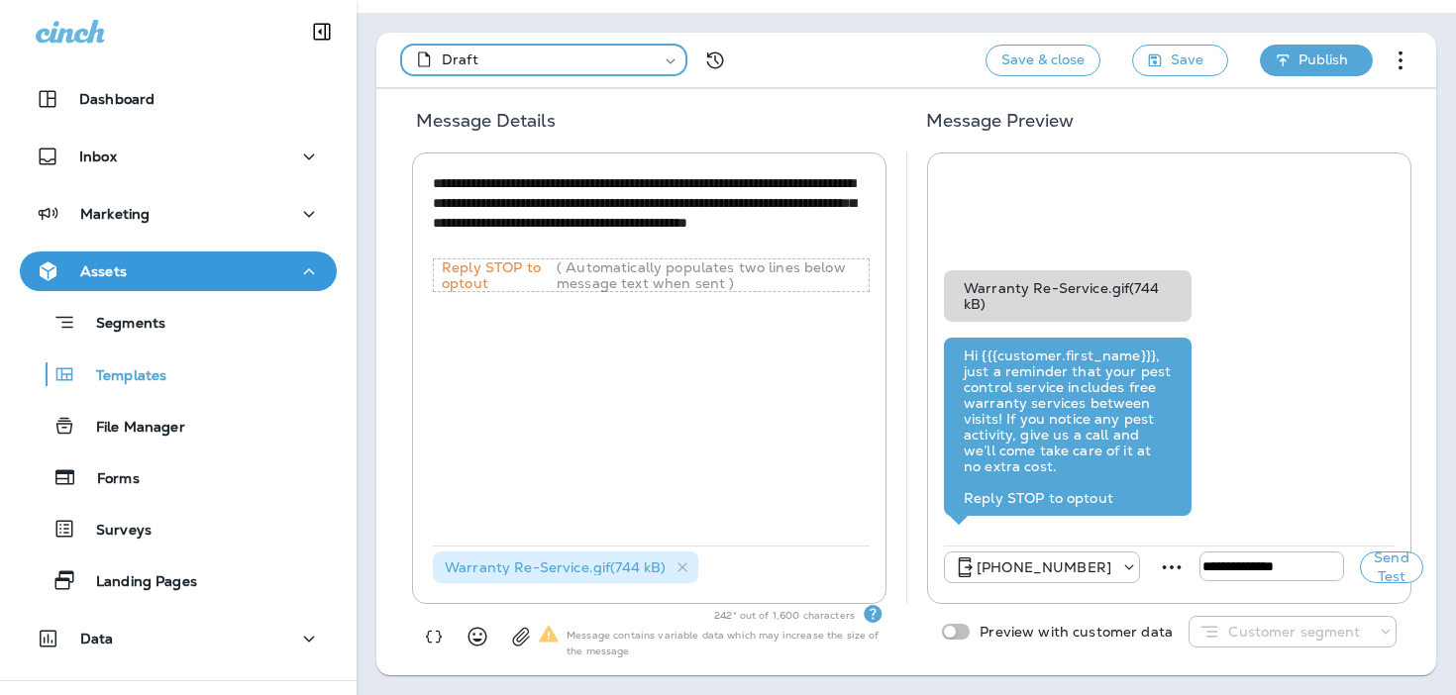
click at [1330, 67] on span "Publish" at bounding box center [1323, 60] width 50 height 25
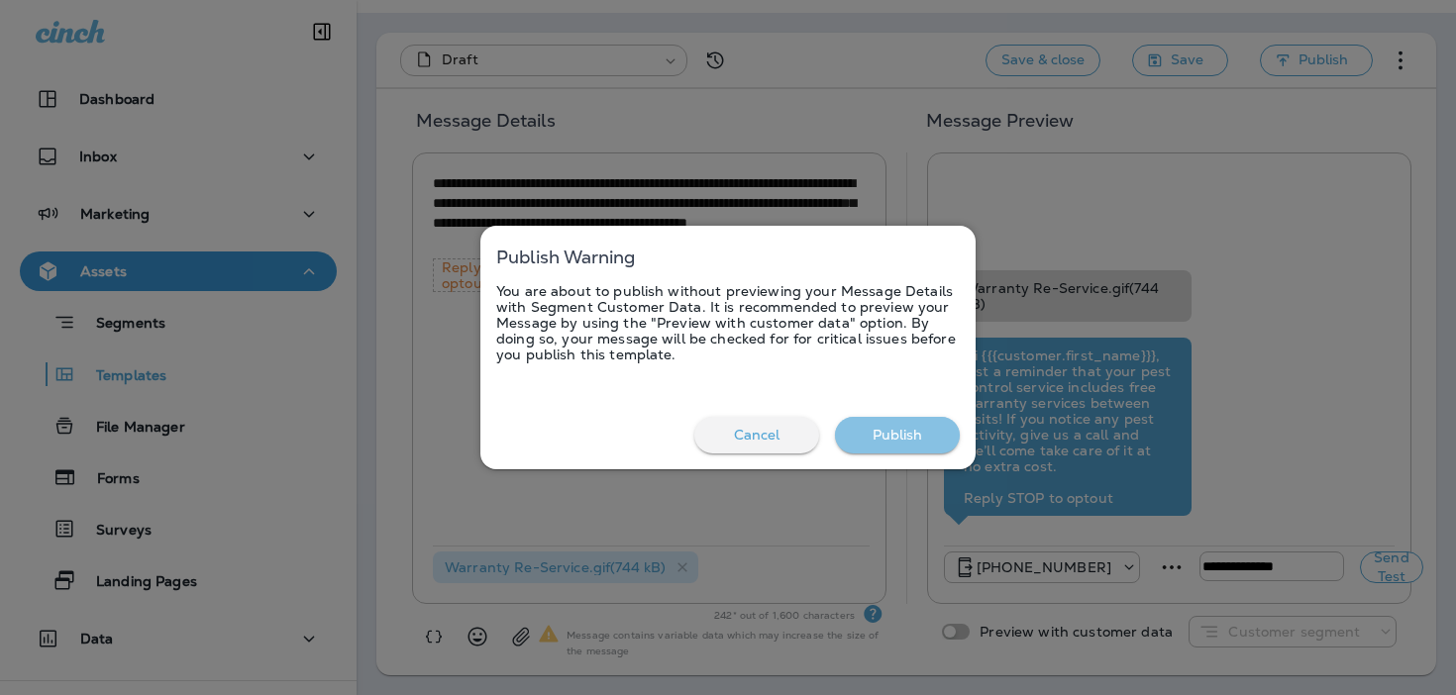
click at [883, 430] on button "Publish" at bounding box center [897, 435] width 125 height 37
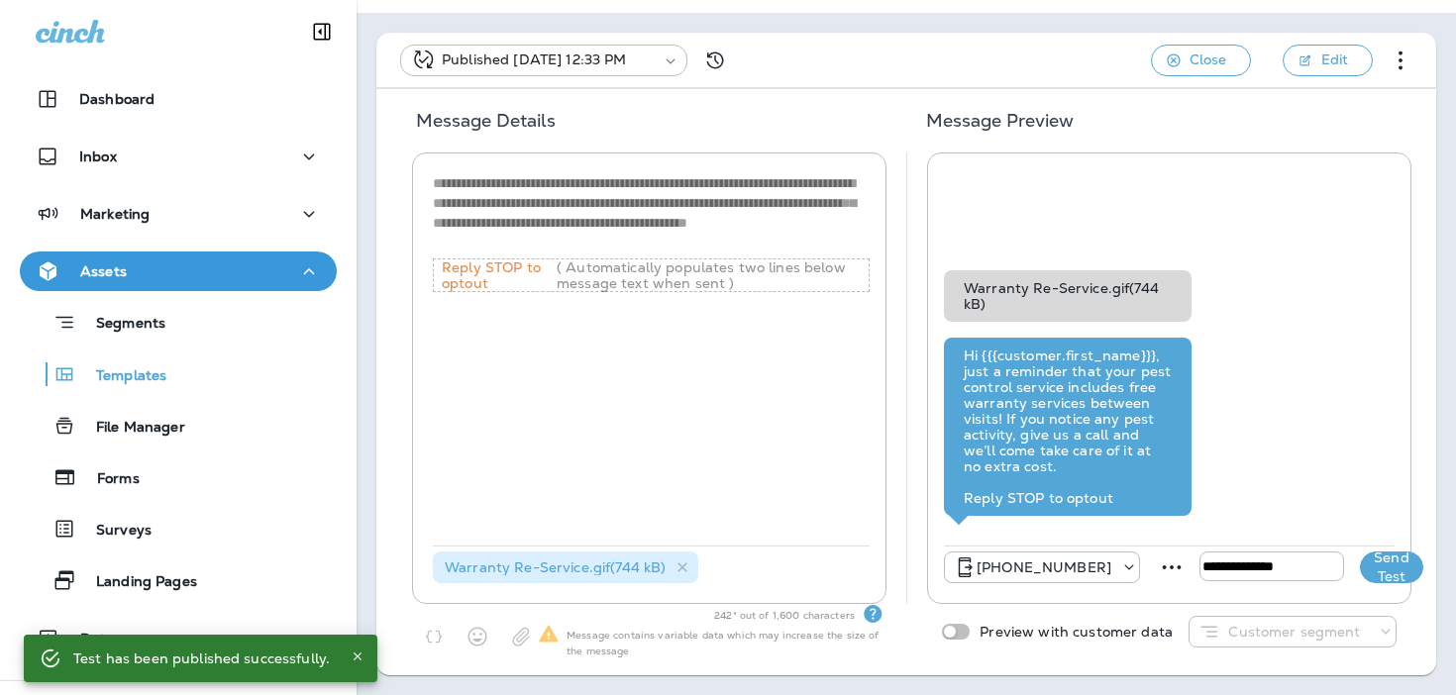
click at [1376, 566] on button "Send Test" at bounding box center [1391, 568] width 63 height 32
type input "**********"
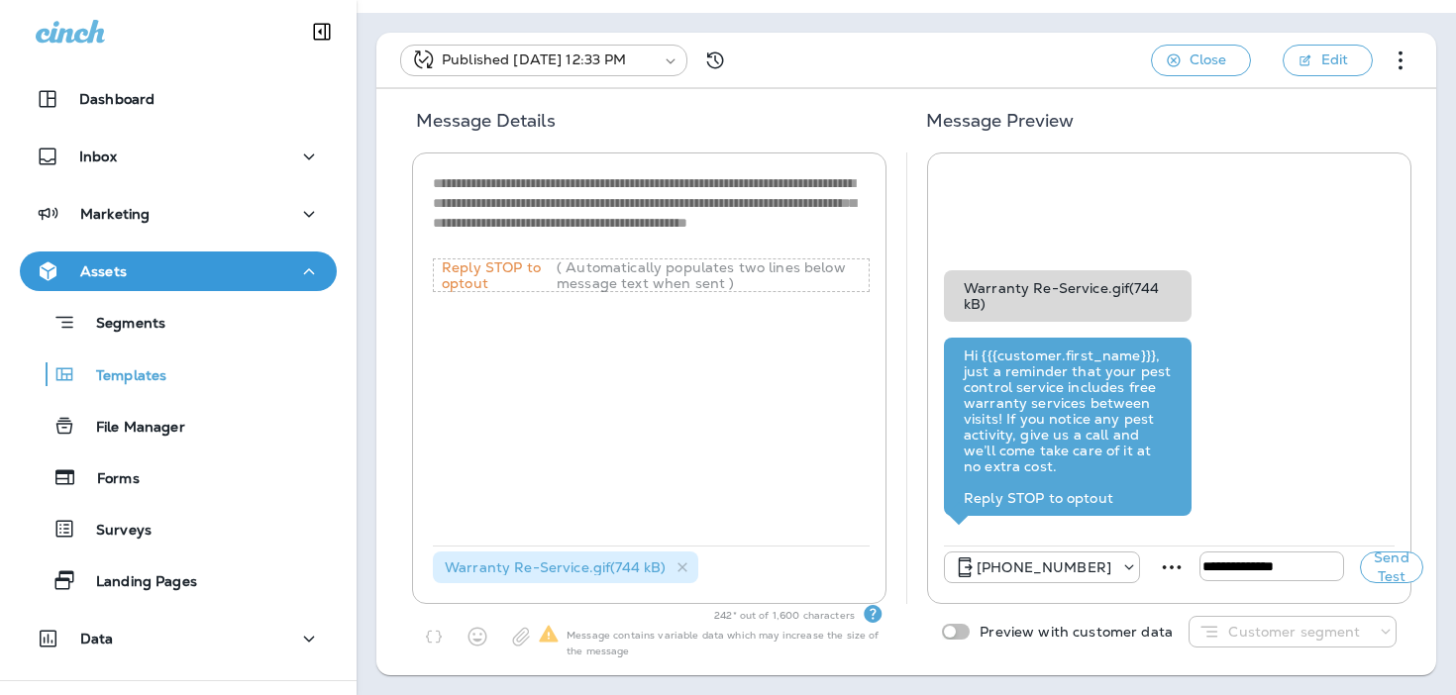
scroll to position [0, 0]
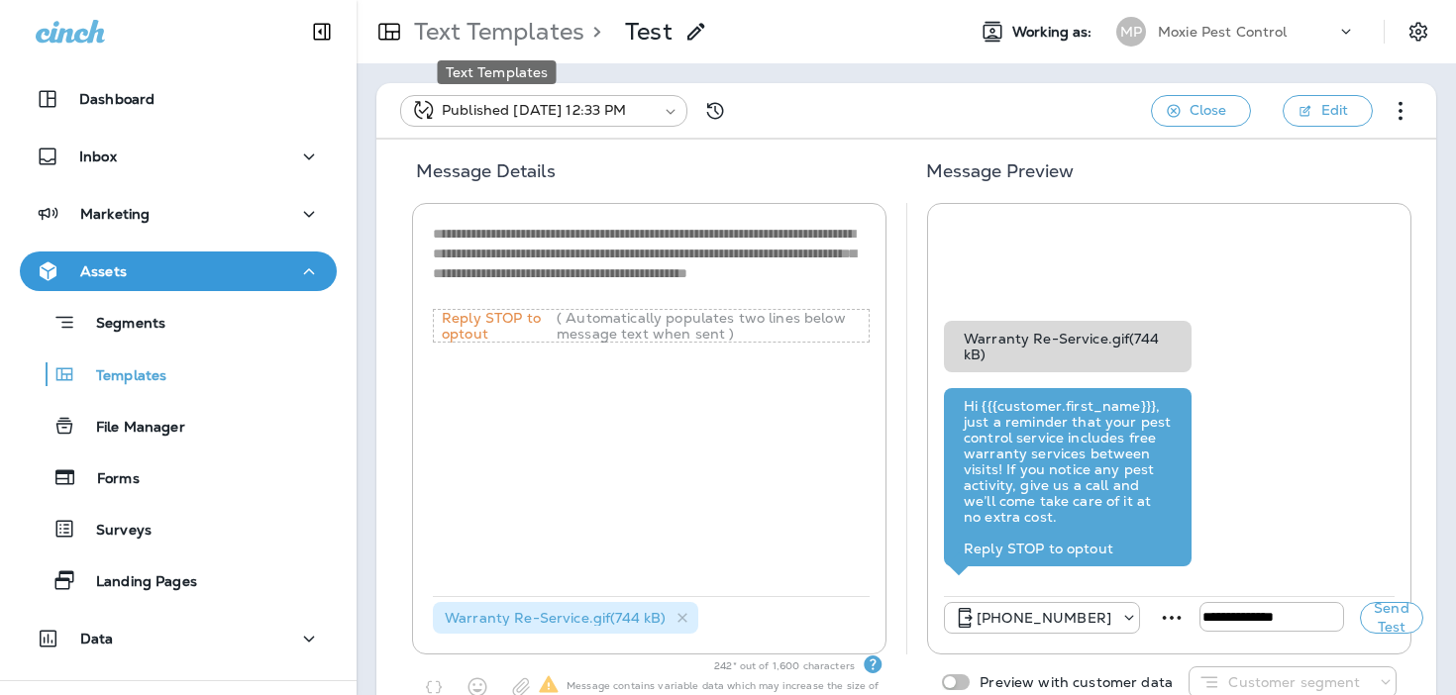
click at [542, 23] on p "Text Templates" at bounding box center [495, 32] width 178 height 30
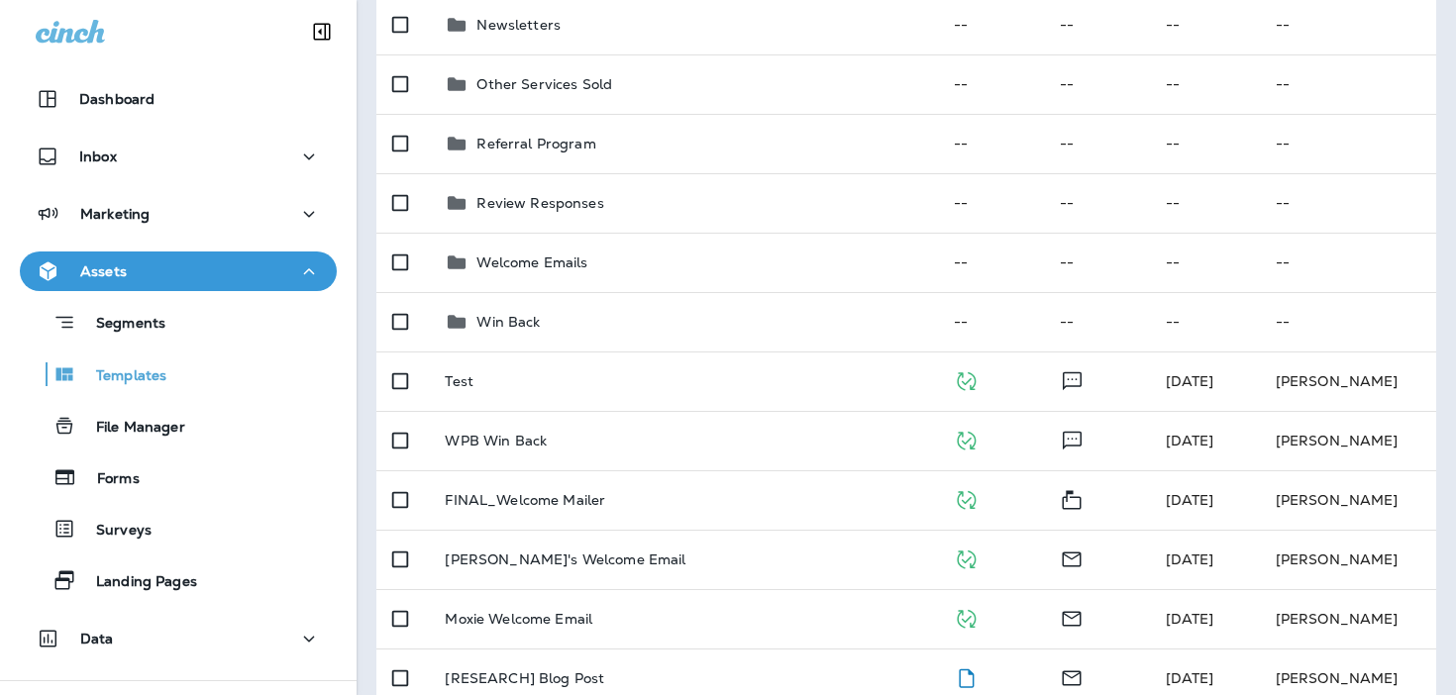
scroll to position [593, 0]
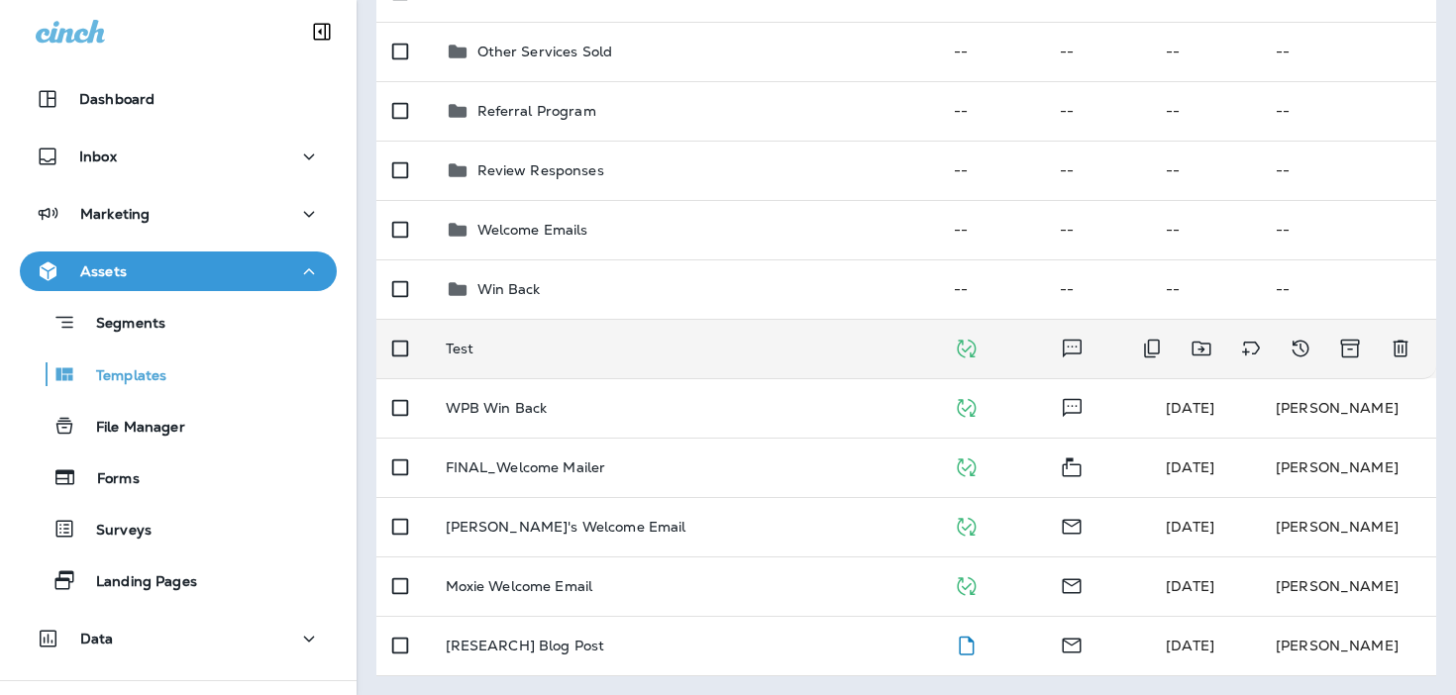
click at [646, 364] on td "Test" at bounding box center [684, 348] width 509 height 59
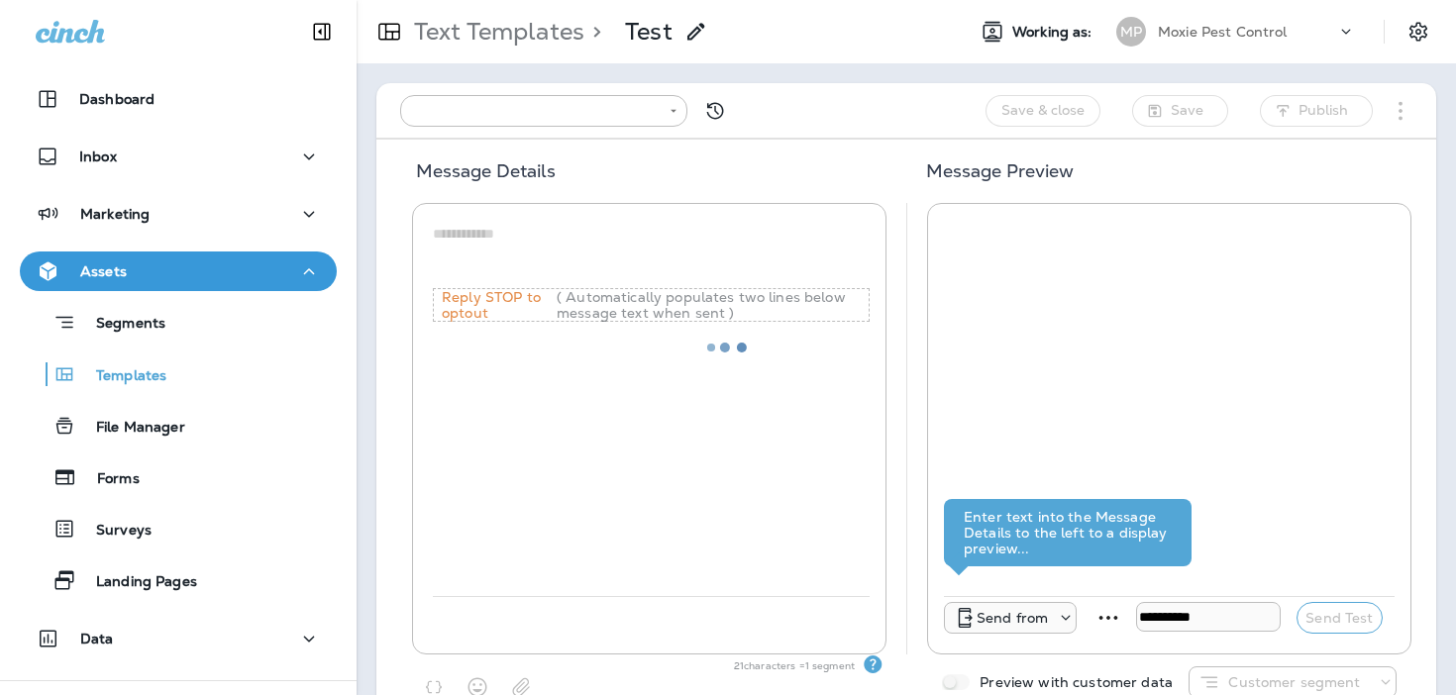
type input "**********"
type textarea "**********"
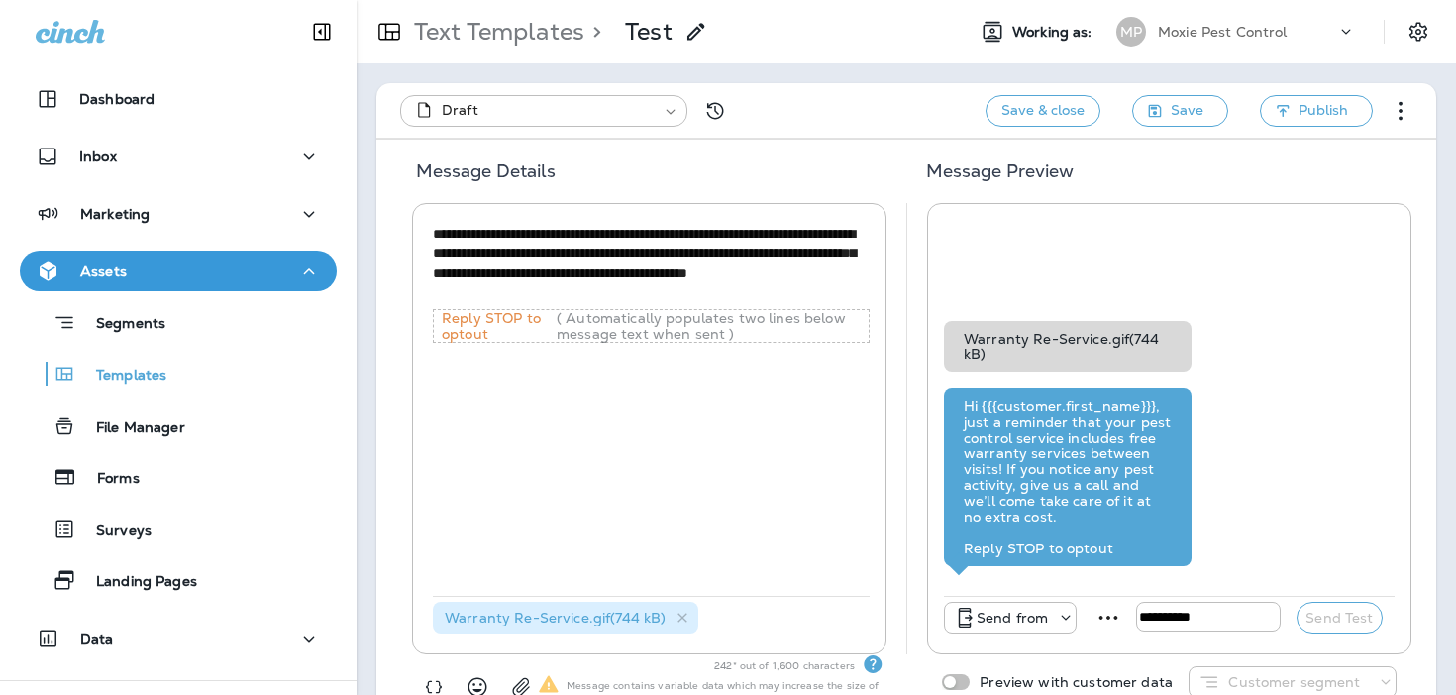
click at [1022, 624] on p "Send from" at bounding box center [1011, 618] width 71 height 16
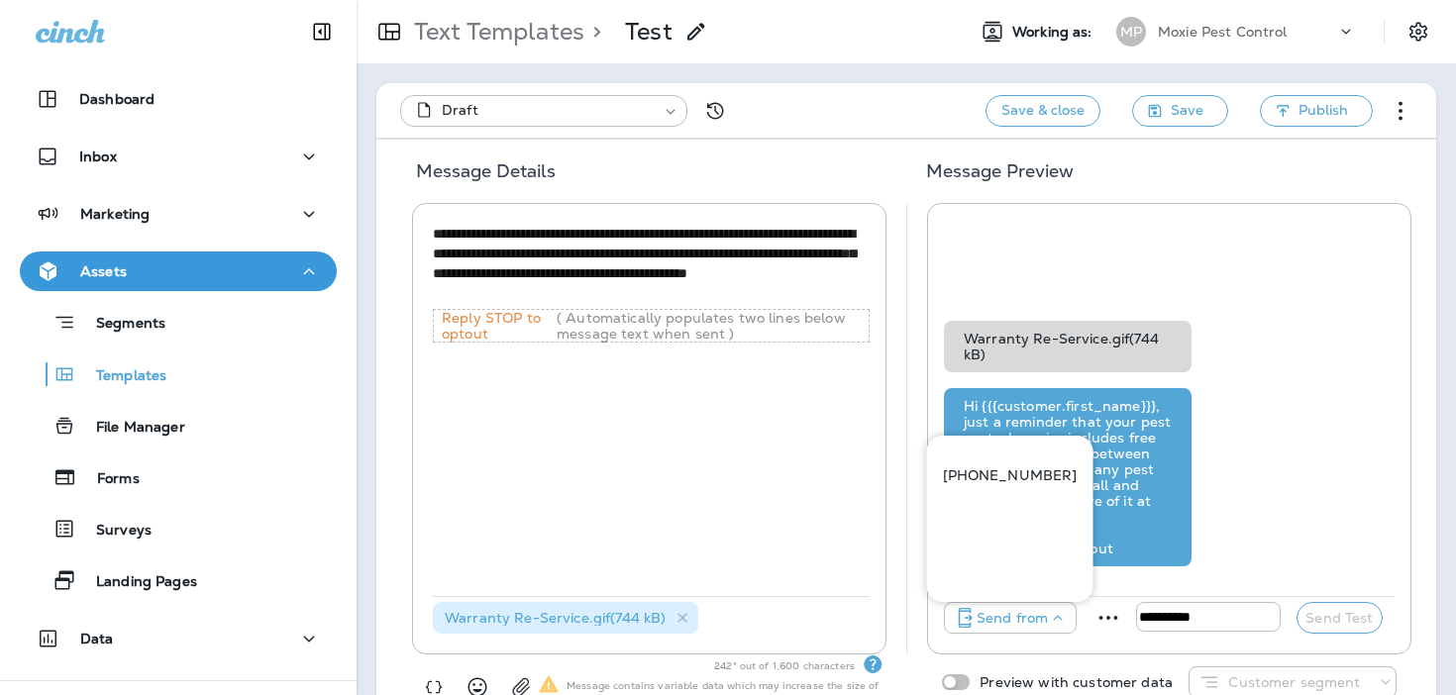
click at [969, 477] on p "[PHONE_NUMBER]" at bounding box center [1010, 475] width 135 height 16
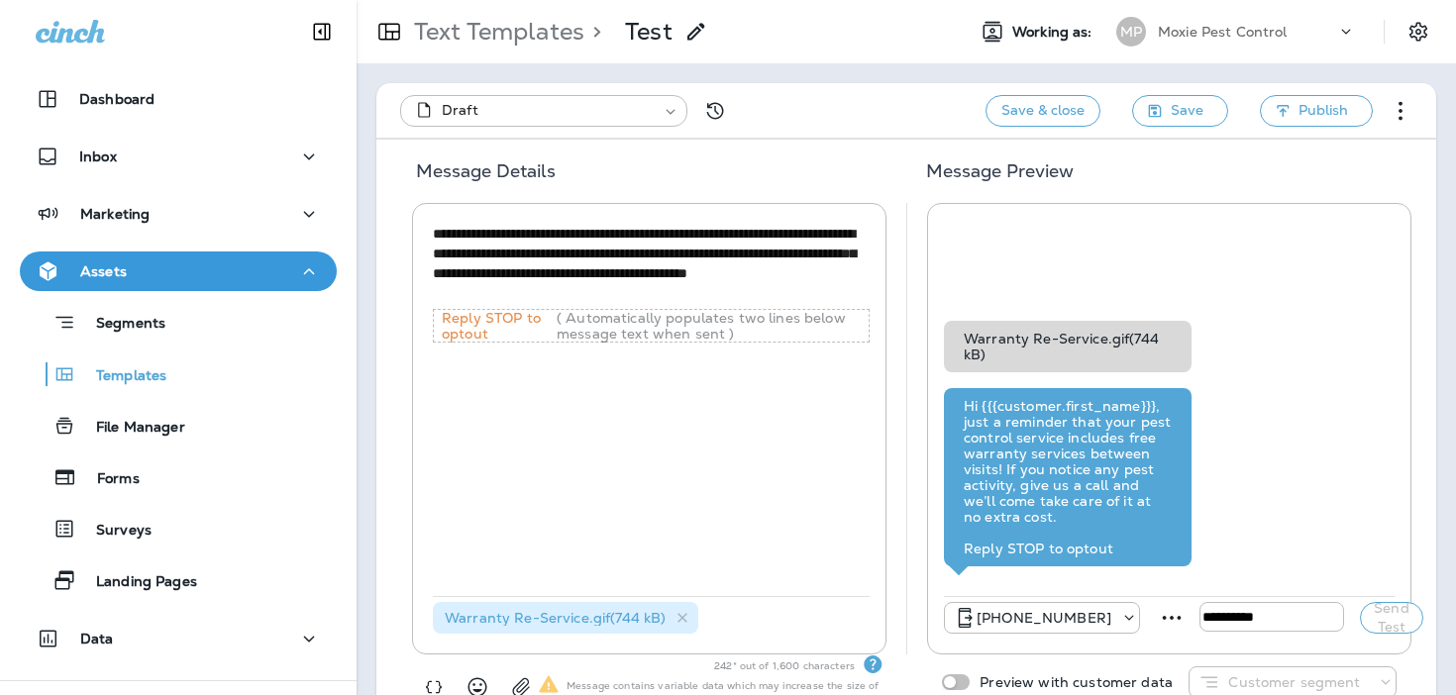
click at [1199, 615] on input "tel" at bounding box center [1271, 617] width 145 height 30
type input "**********"
click at [1367, 614] on button "Send Test" at bounding box center [1391, 618] width 63 height 32
click at [676, 615] on icon at bounding box center [682, 618] width 17 height 17
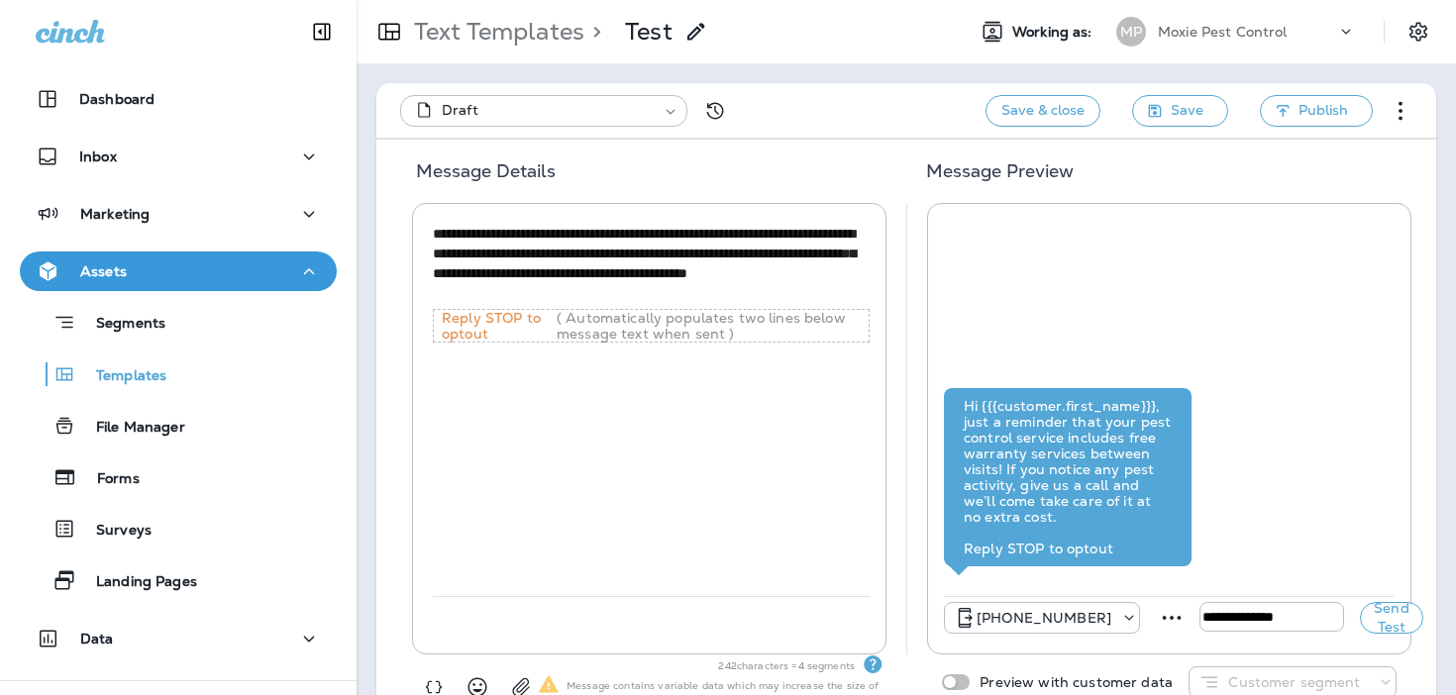
scroll to position [51, 0]
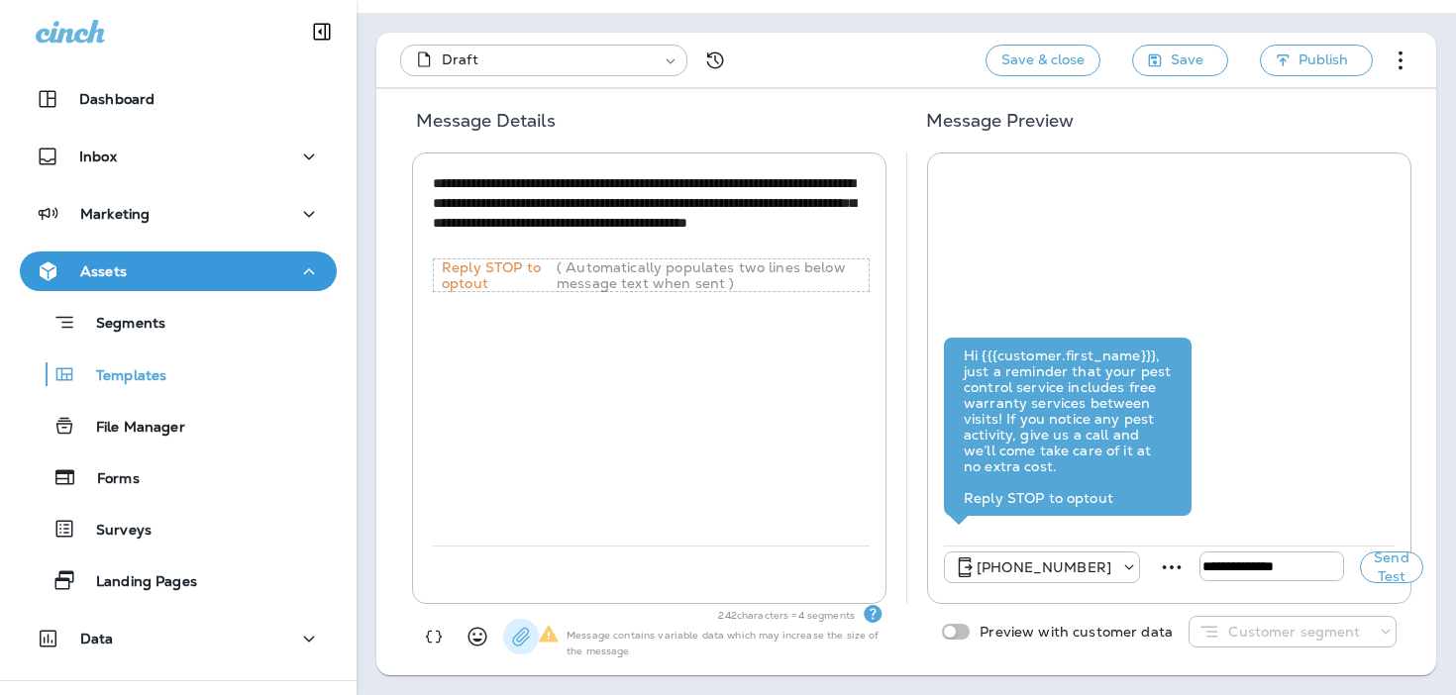
click at [517, 632] on icon "button" at bounding box center [521, 637] width 20 height 20
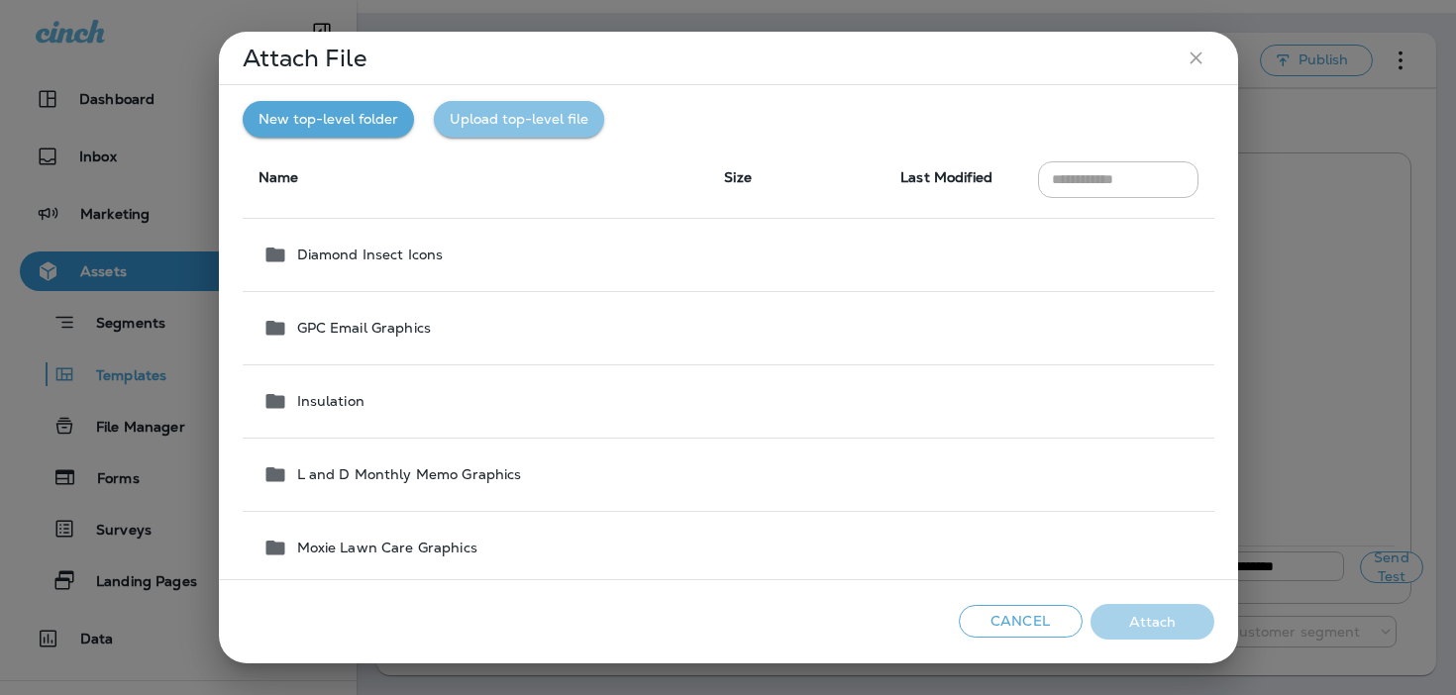
click at [560, 130] on button "Upload top-level file" at bounding box center [519, 119] width 170 height 37
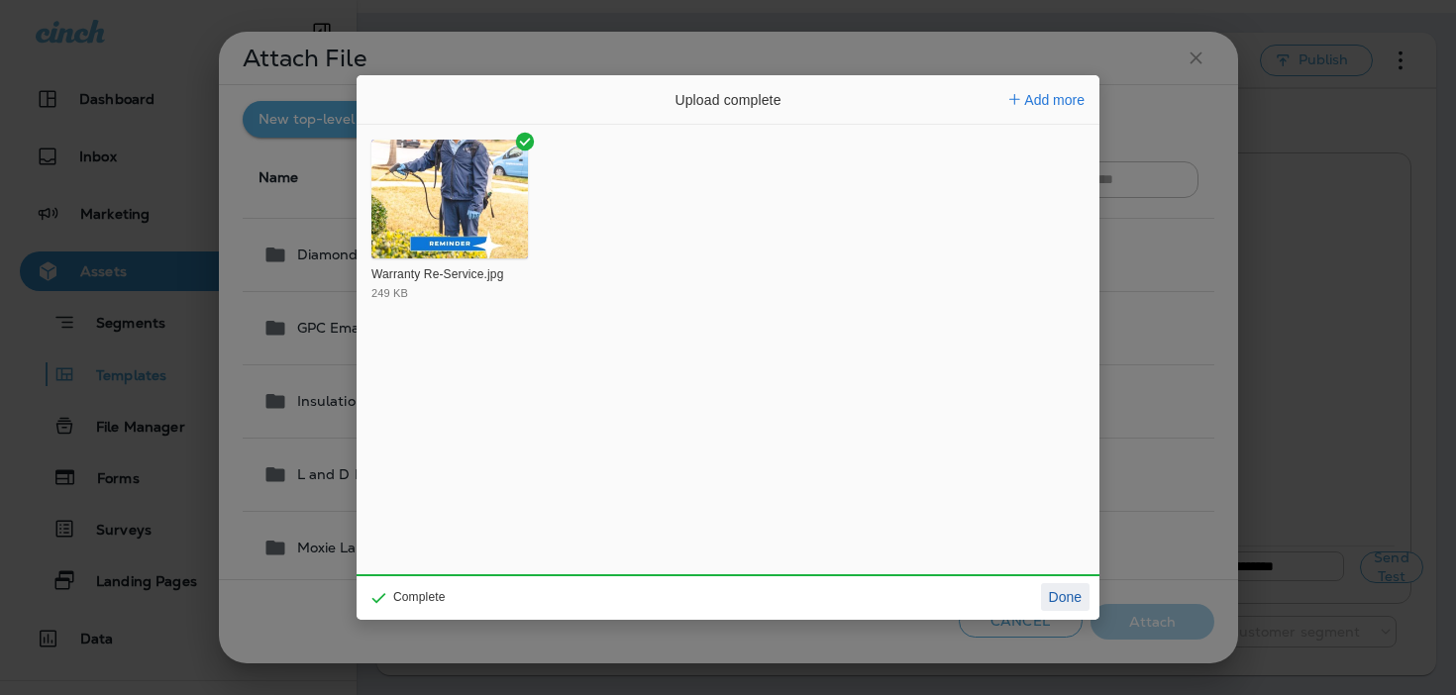
click at [1067, 591] on button "Done" at bounding box center [1065, 597] width 49 height 28
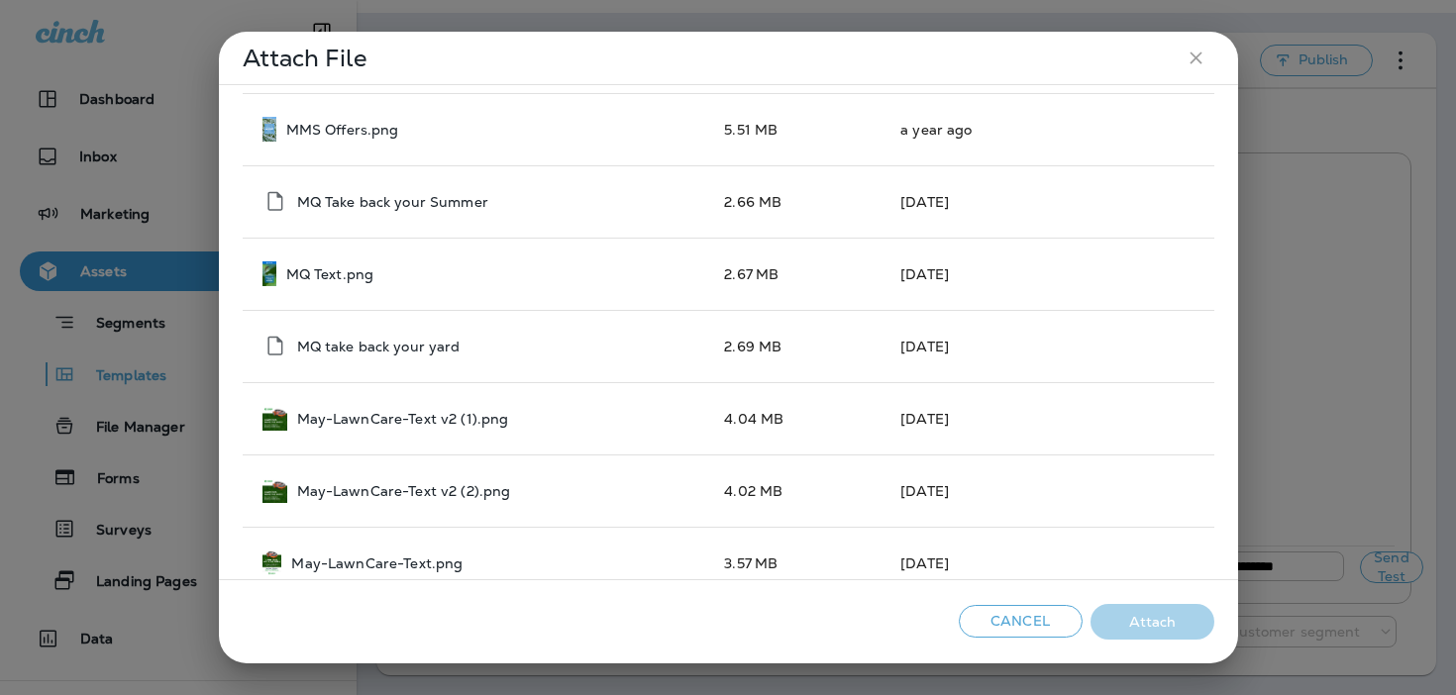
scroll to position [2268, 0]
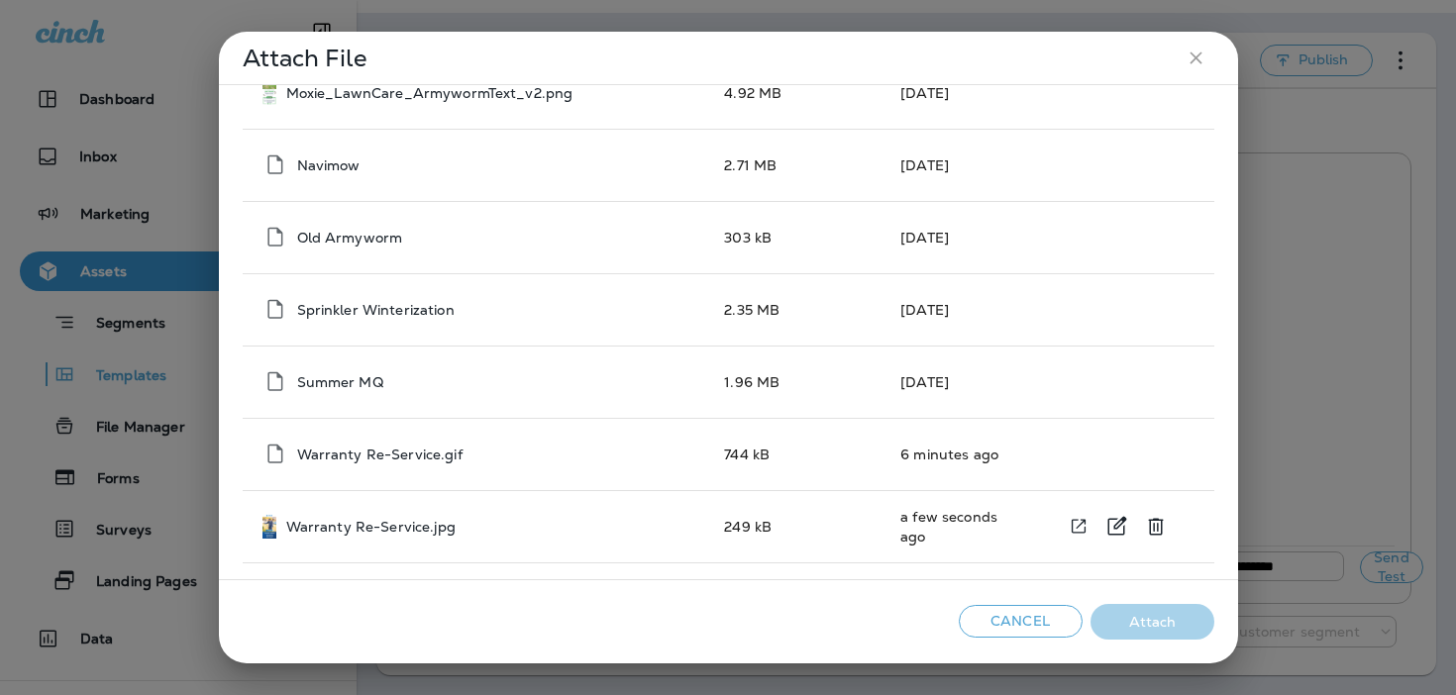
click at [562, 529] on div "Warranty Re-Service.jpg" at bounding box center [477, 526] width 431 height 25
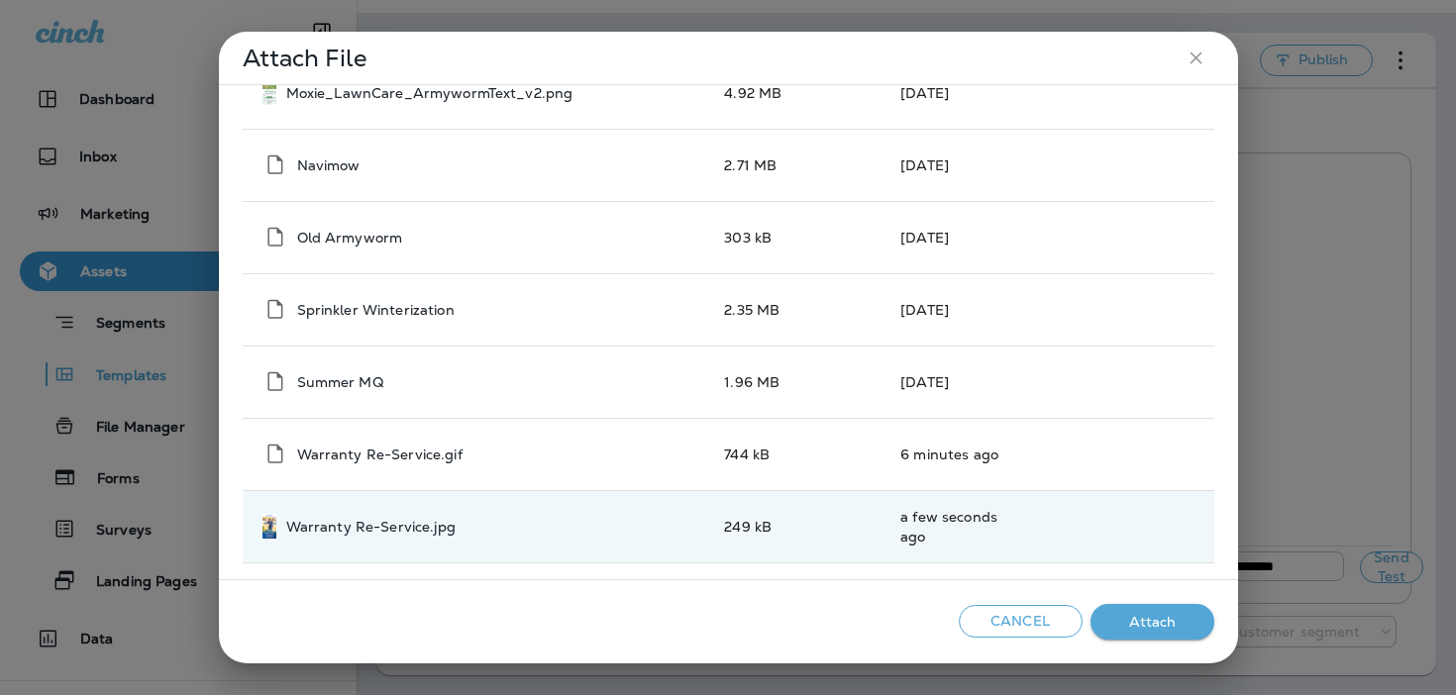
click at [1133, 641] on div "Cancel Attach" at bounding box center [728, 622] width 1019 height 84
click at [1159, 626] on button "Attach" at bounding box center [1152, 622] width 124 height 37
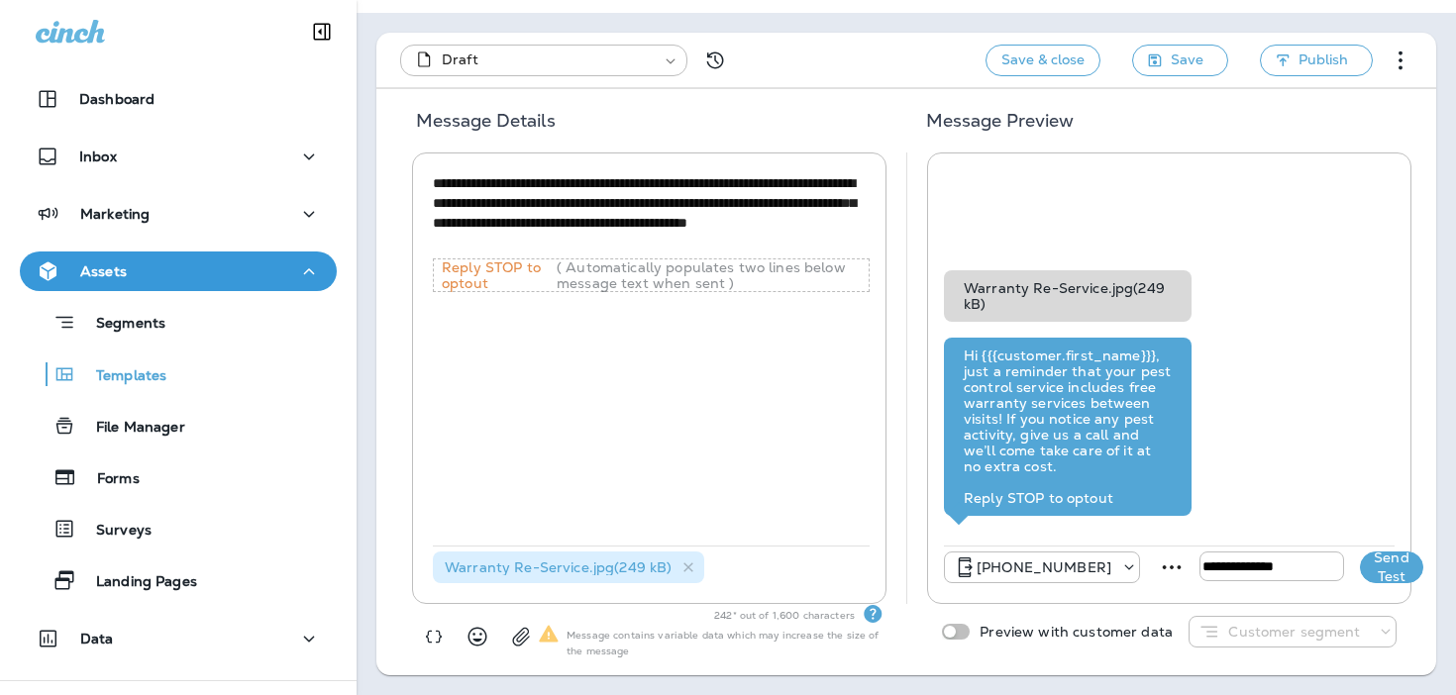
click at [1375, 557] on button "Send Test" at bounding box center [1391, 568] width 63 height 32
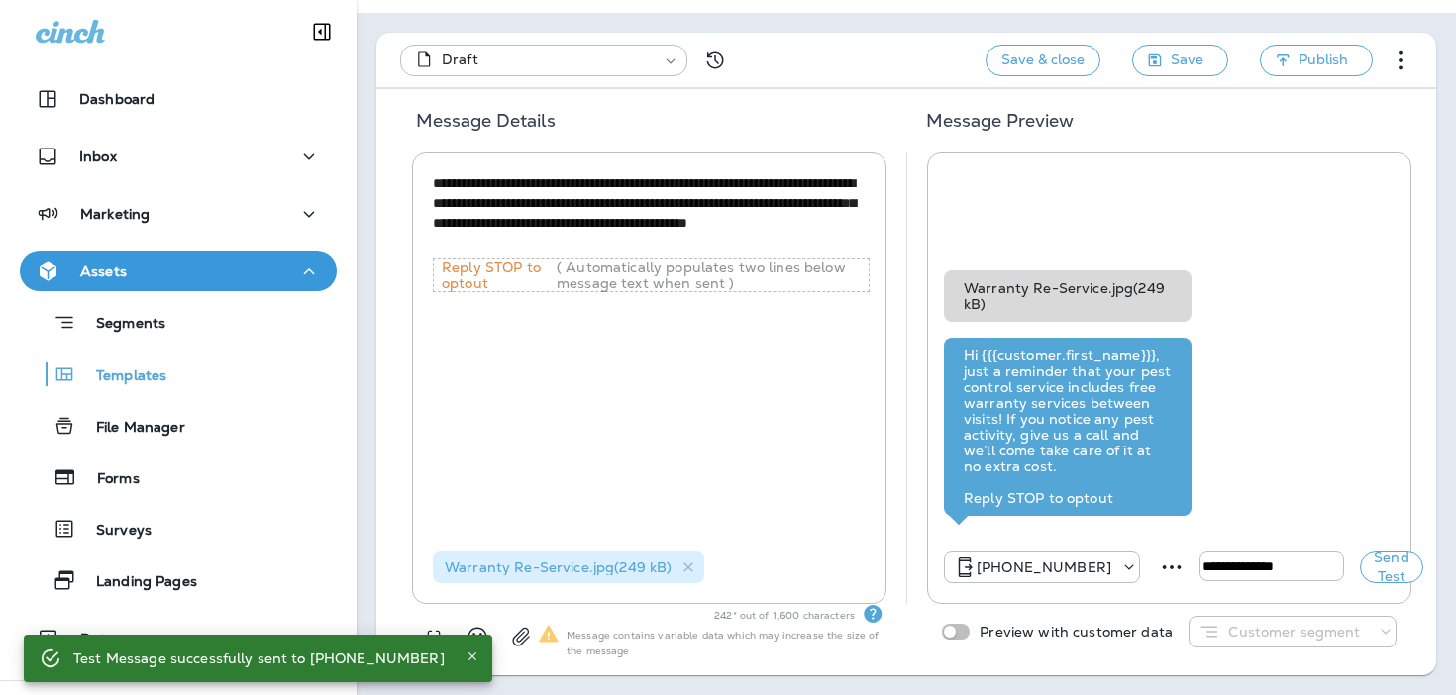
scroll to position [0, 0]
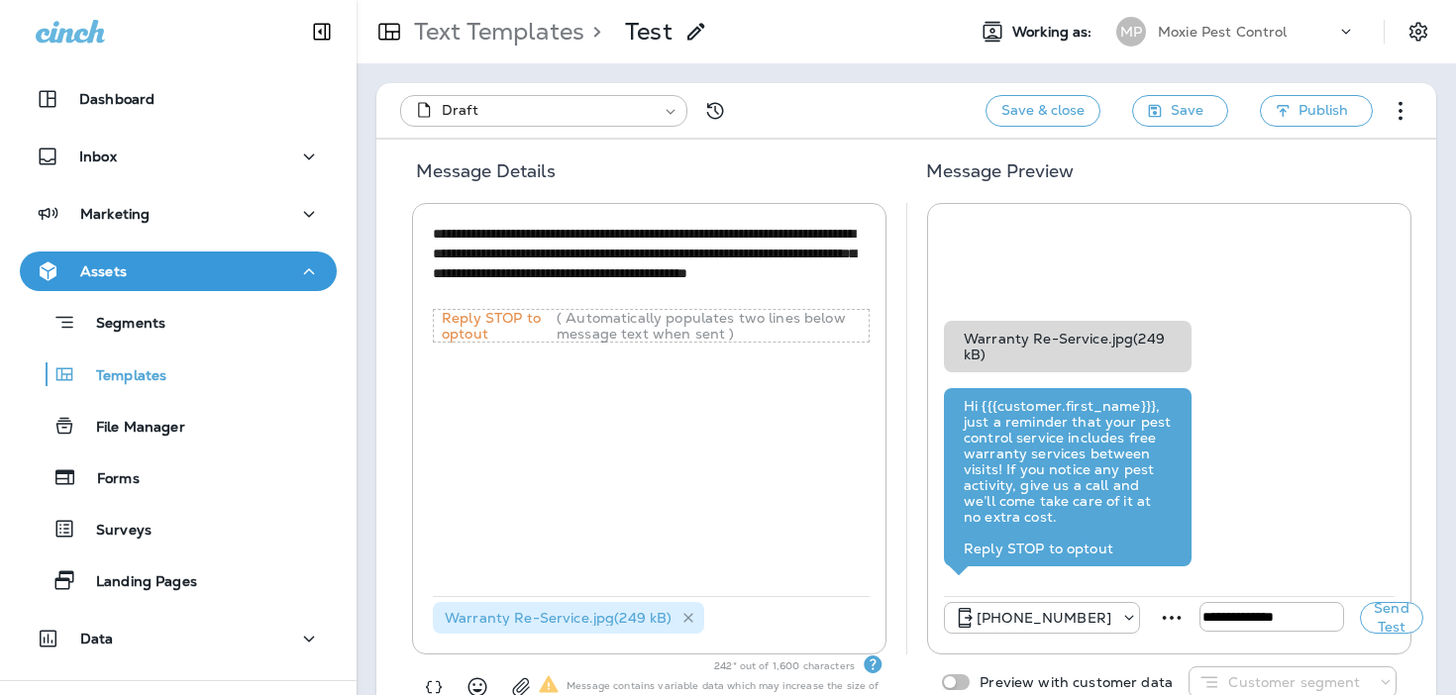
click at [684, 616] on icon at bounding box center [689, 618] width 10 height 10
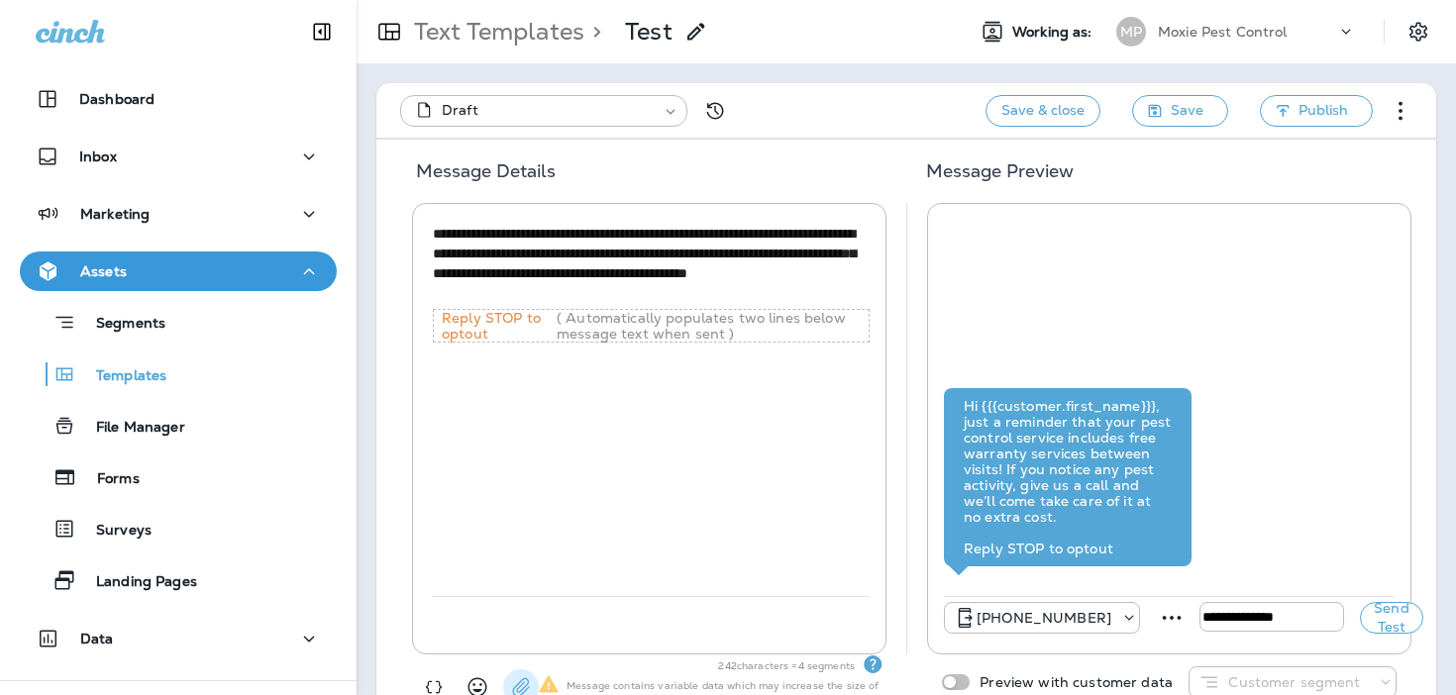
click at [516, 685] on icon "button" at bounding box center [521, 687] width 20 height 20
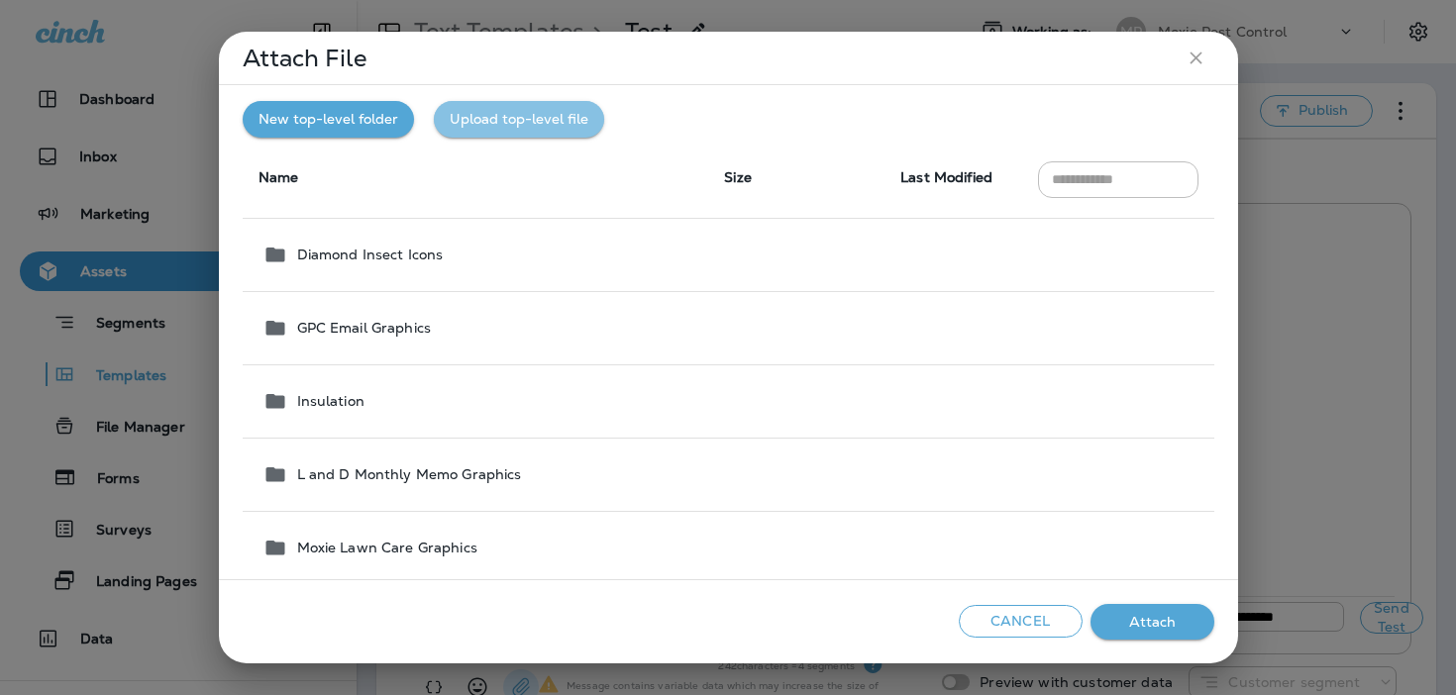
click at [538, 121] on button "Upload top-level file" at bounding box center [519, 119] width 170 height 37
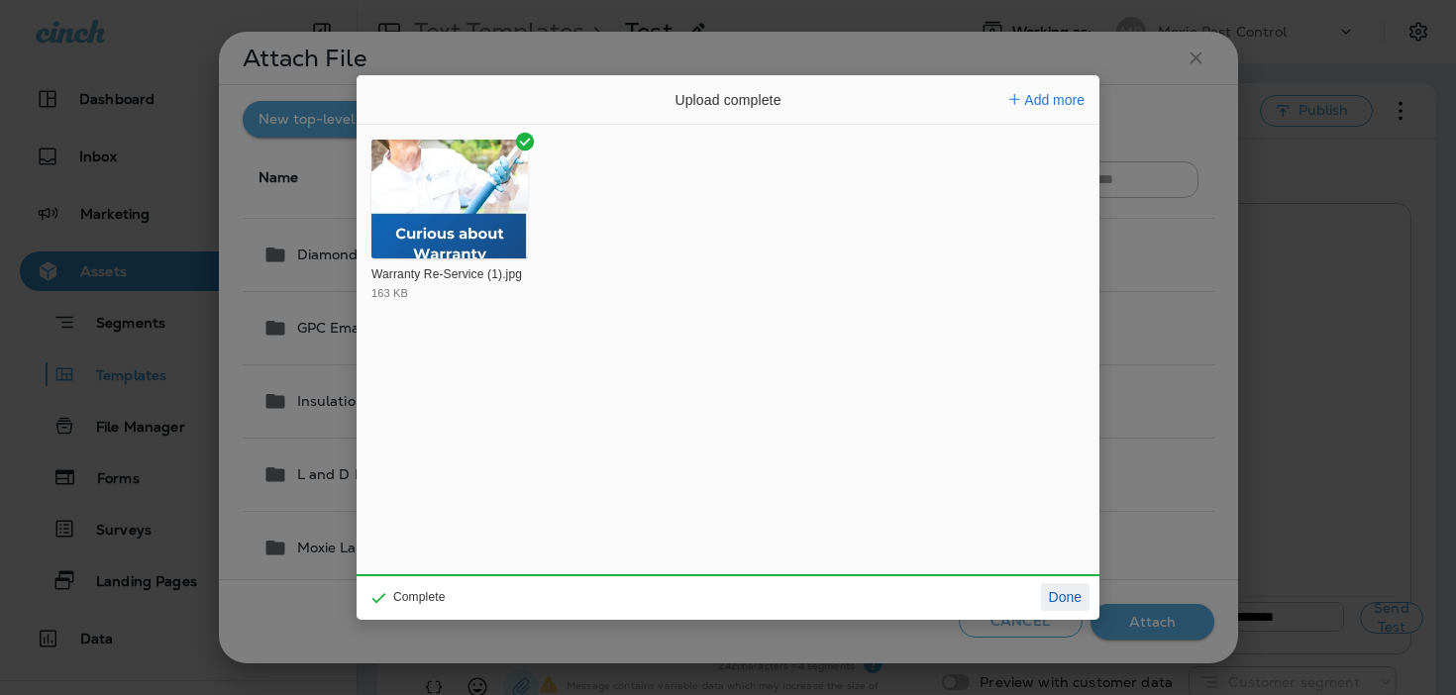
click at [1066, 603] on button "Done" at bounding box center [1065, 597] width 49 height 28
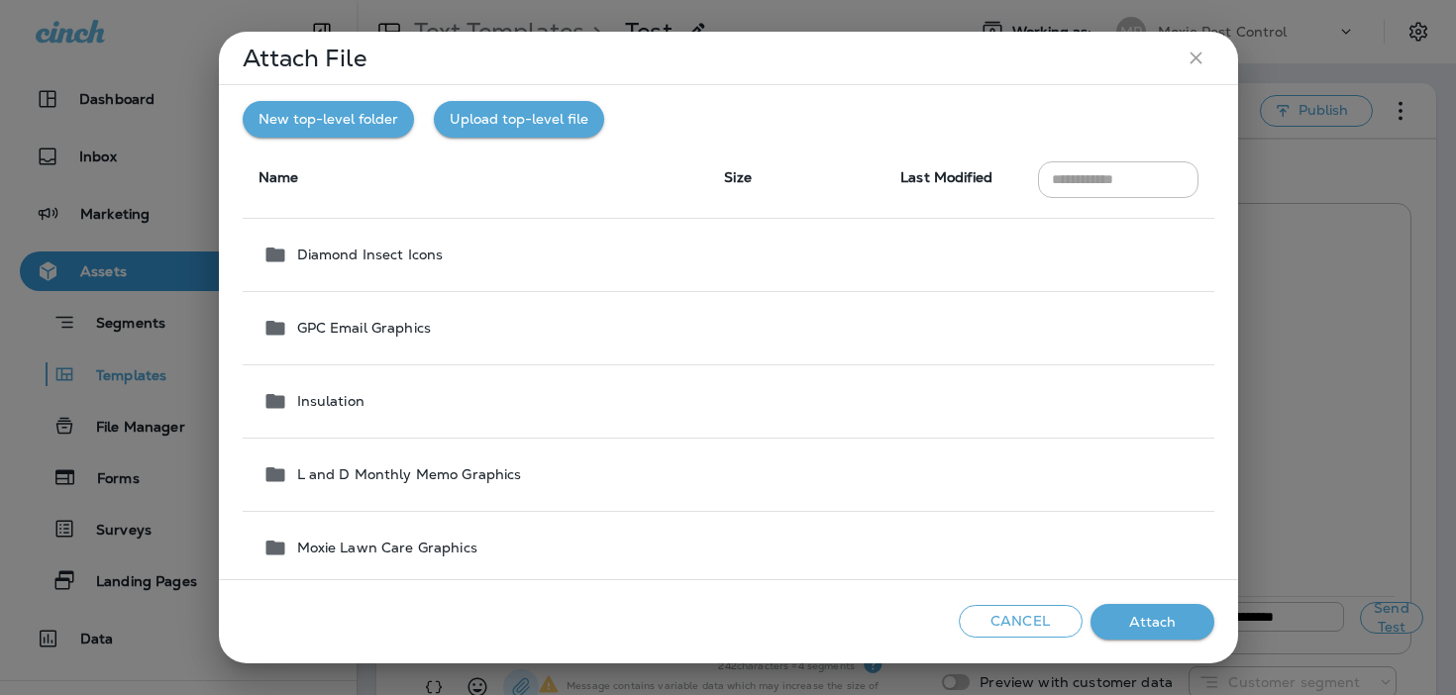
click at [1159, 636] on button "Attach" at bounding box center [1152, 622] width 124 height 37
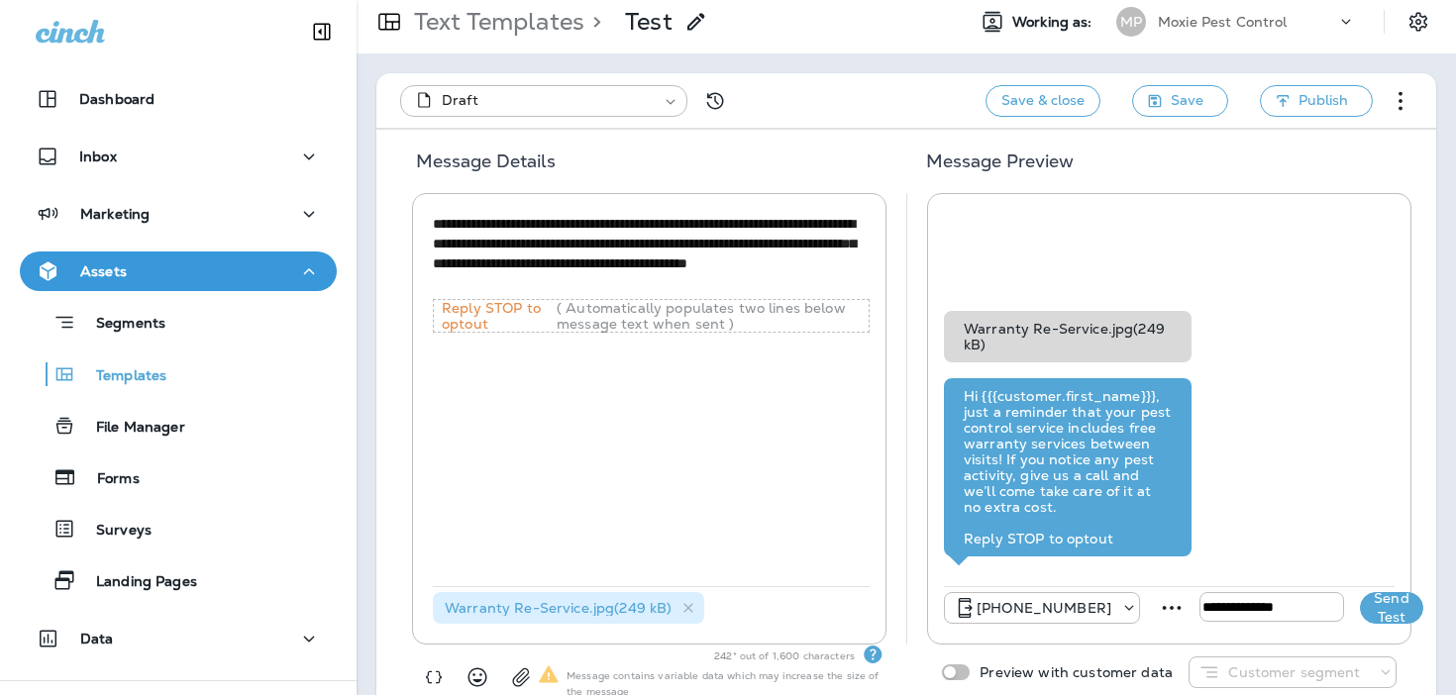
click at [1360, 609] on button "Send Test" at bounding box center [1391, 608] width 63 height 32
click at [689, 604] on icon at bounding box center [689, 608] width 10 height 10
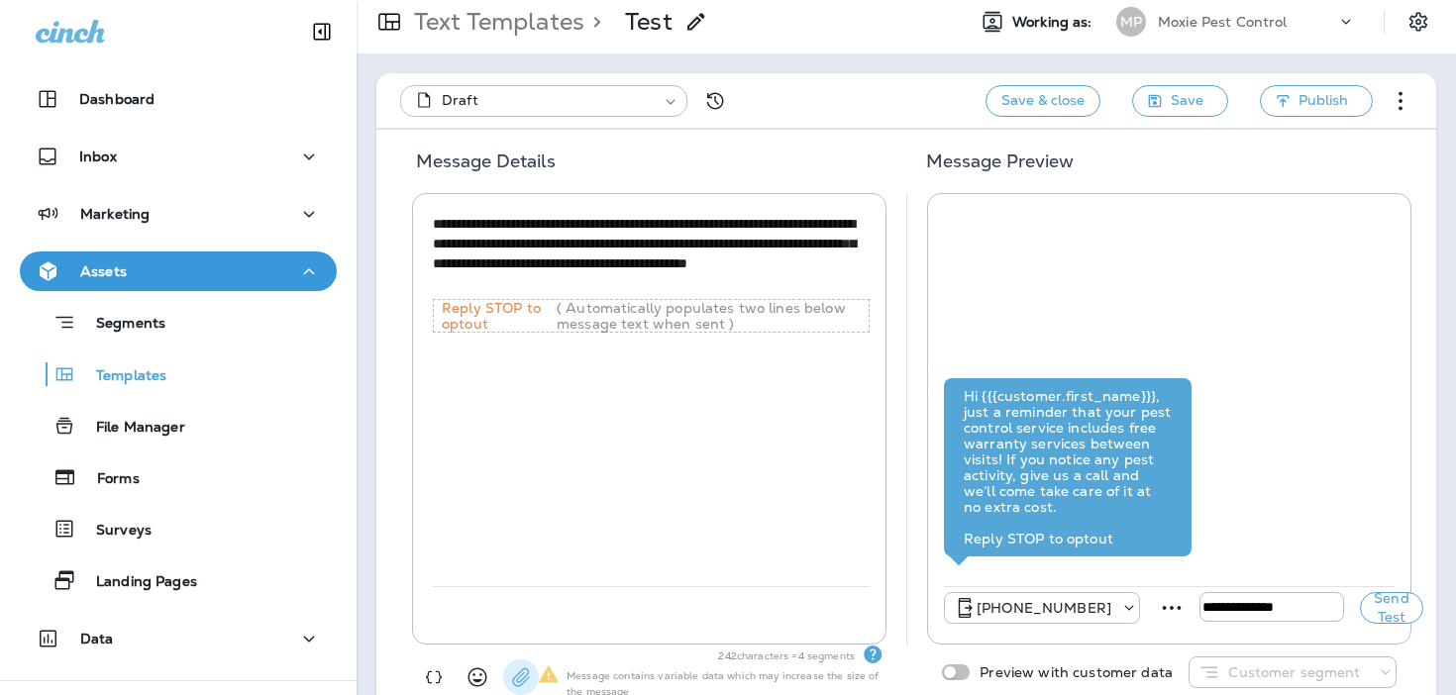
click at [514, 675] on icon "button" at bounding box center [521, 677] width 20 height 20
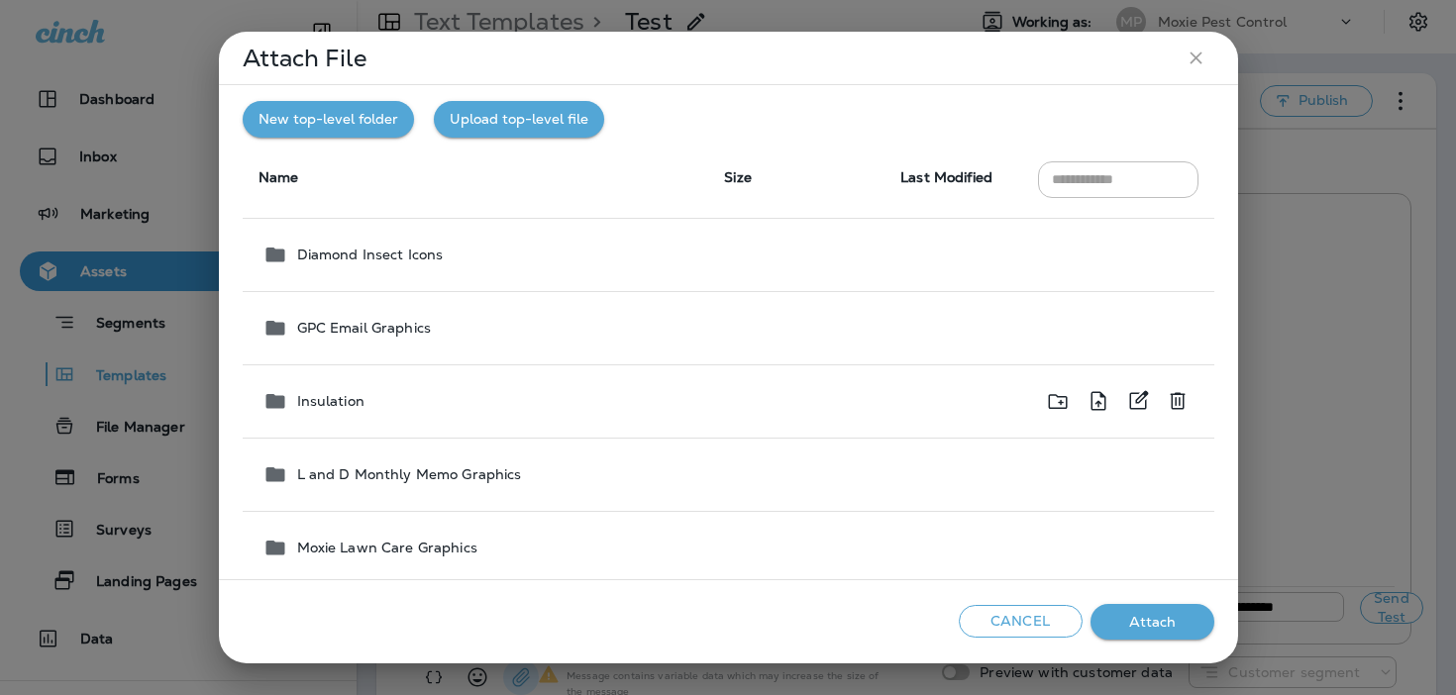
scroll to position [2340, 0]
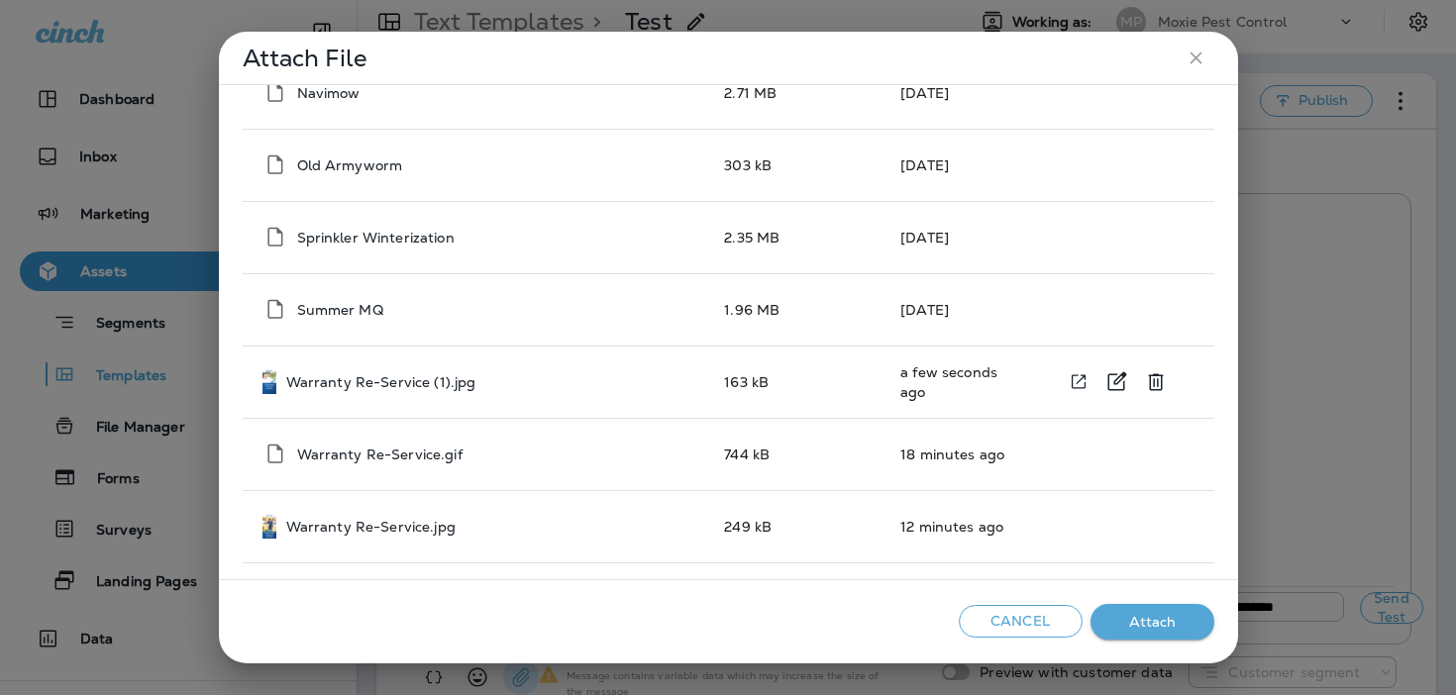
click at [398, 383] on p "Warranty Re-Service (1).jpg" at bounding box center [381, 382] width 190 height 16
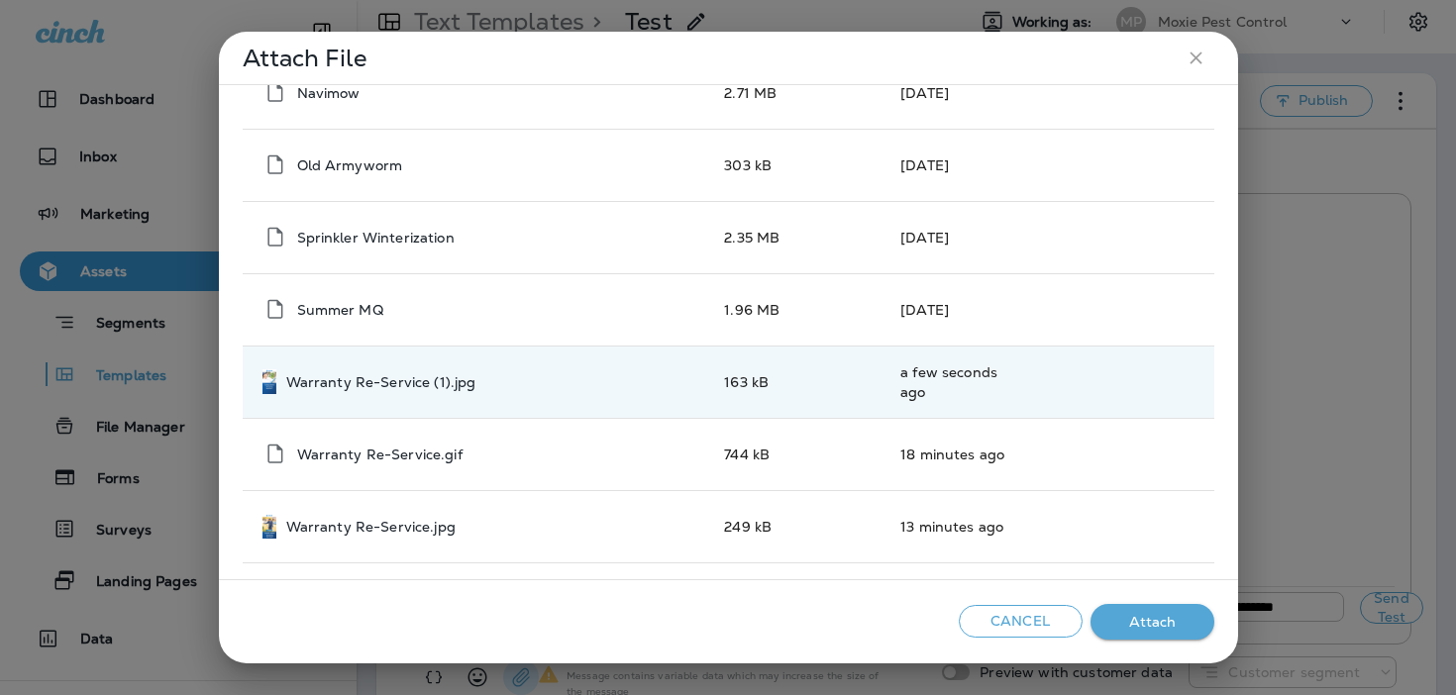
click at [1162, 588] on div "Cancel Attach" at bounding box center [728, 622] width 1019 height 84
click at [1156, 614] on button "Attach" at bounding box center [1152, 622] width 124 height 37
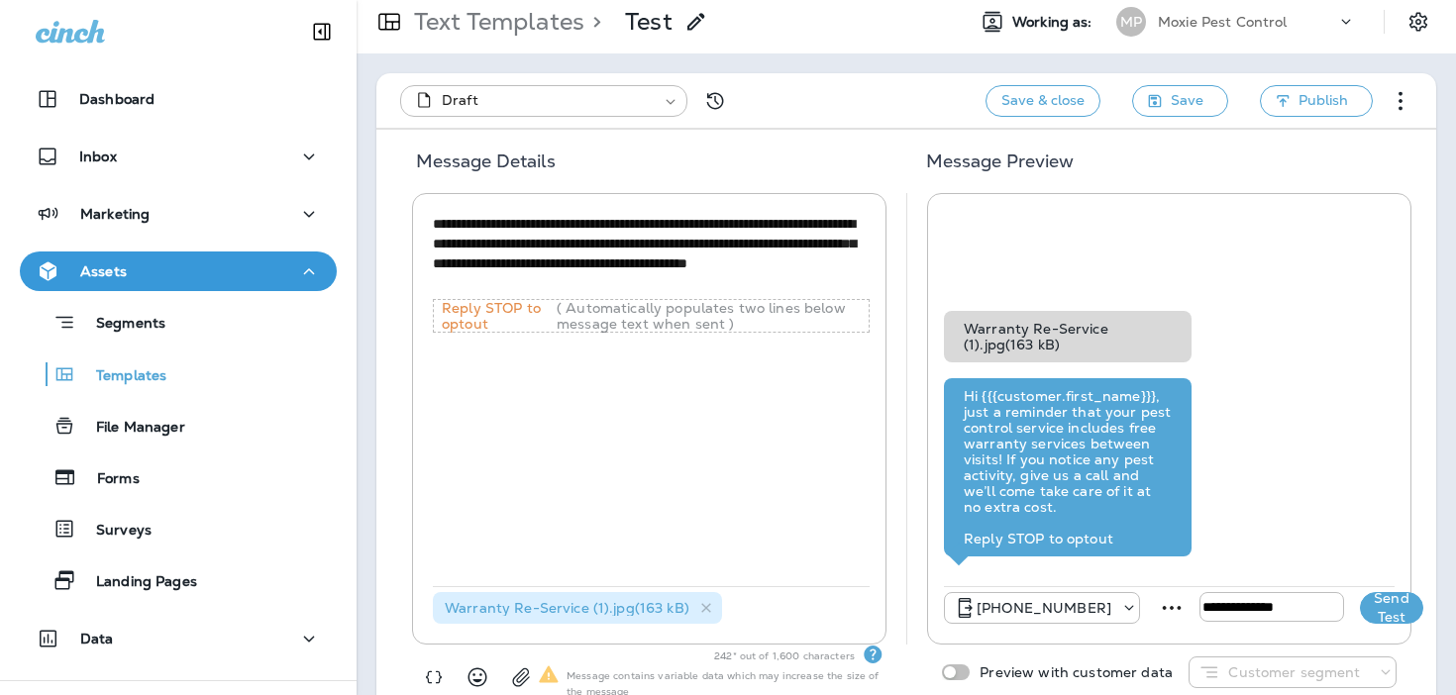
click at [1360, 601] on button "Send Test" at bounding box center [1391, 608] width 63 height 32
click at [700, 609] on icon at bounding box center [706, 608] width 17 height 17
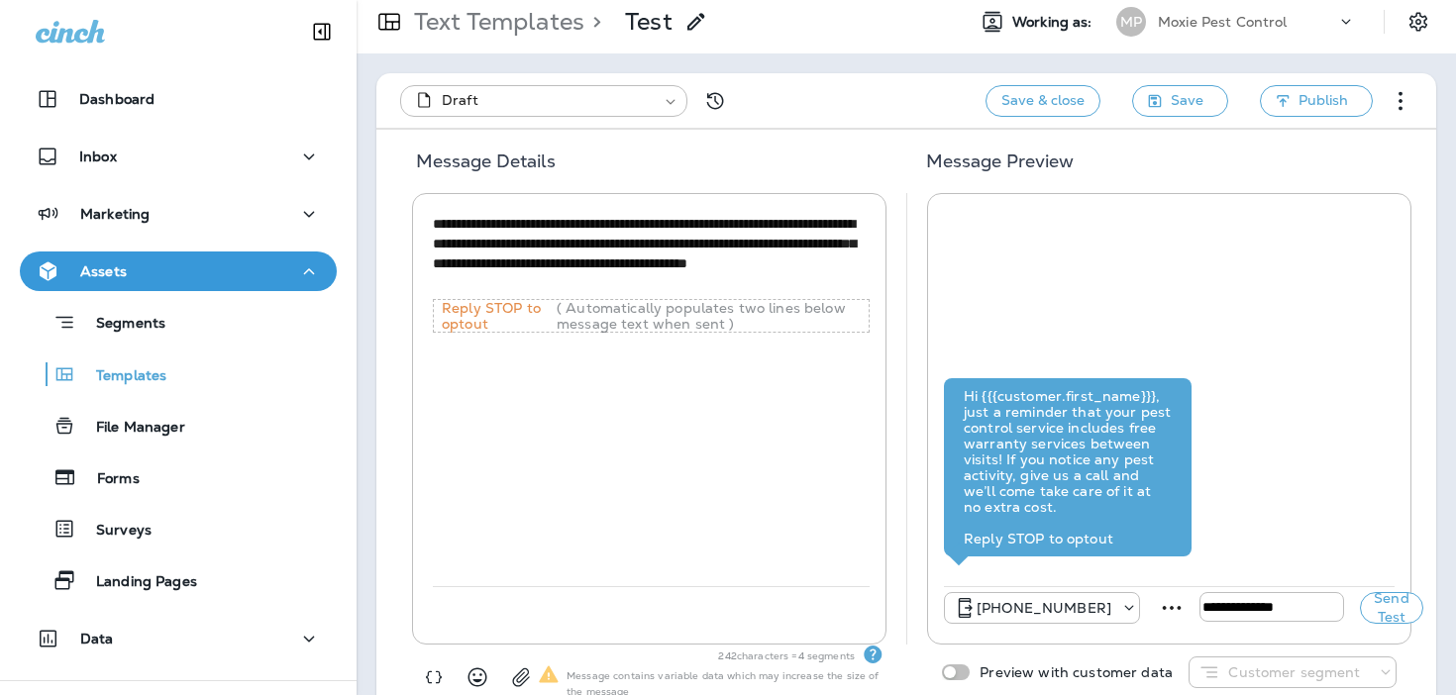
scroll to position [51, 0]
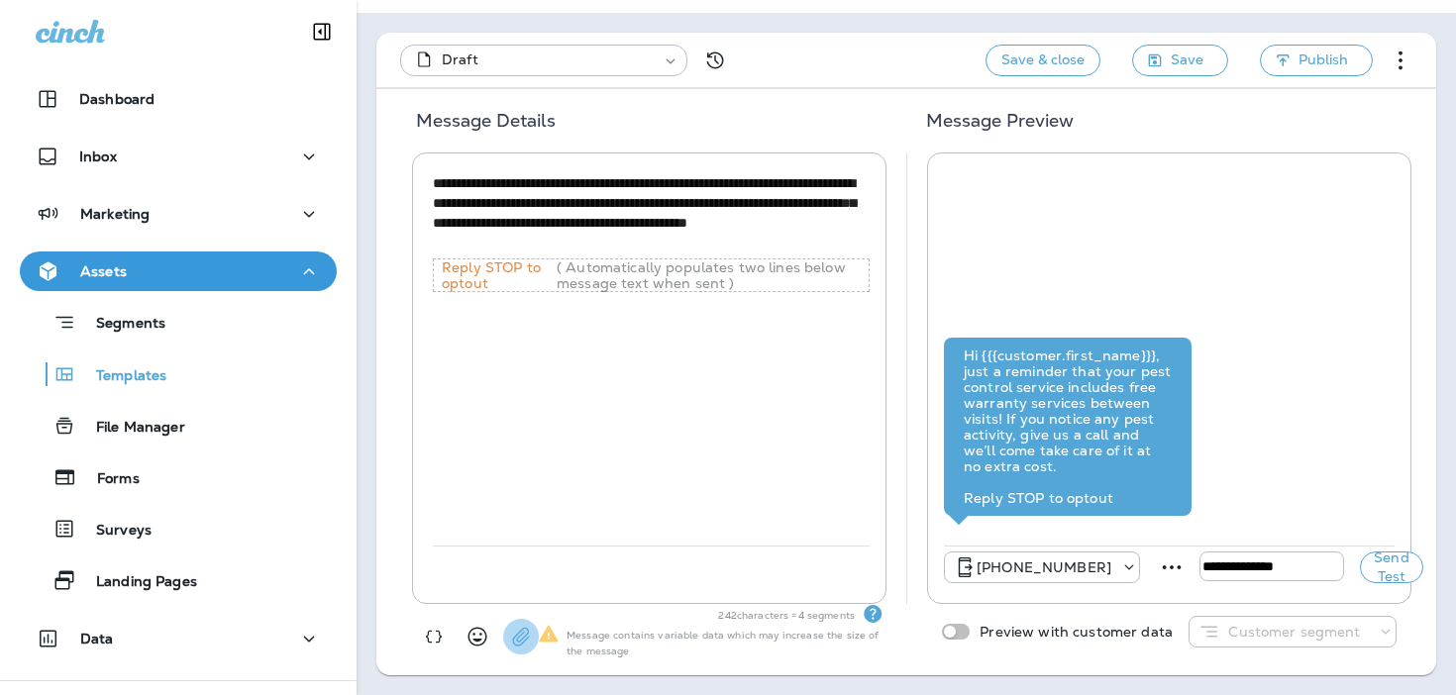
click at [518, 629] on icon "button" at bounding box center [521, 637] width 20 height 20
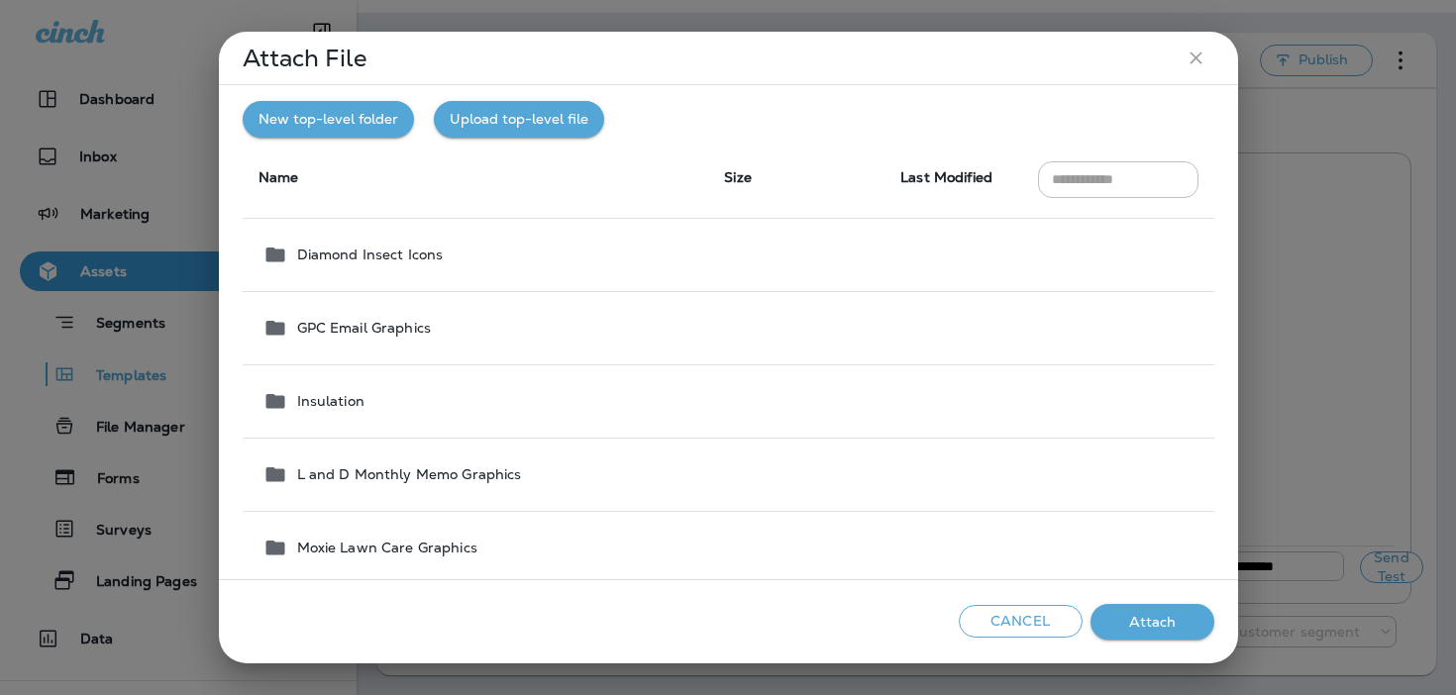
click at [554, 123] on button "Upload top-level file" at bounding box center [519, 119] width 170 height 37
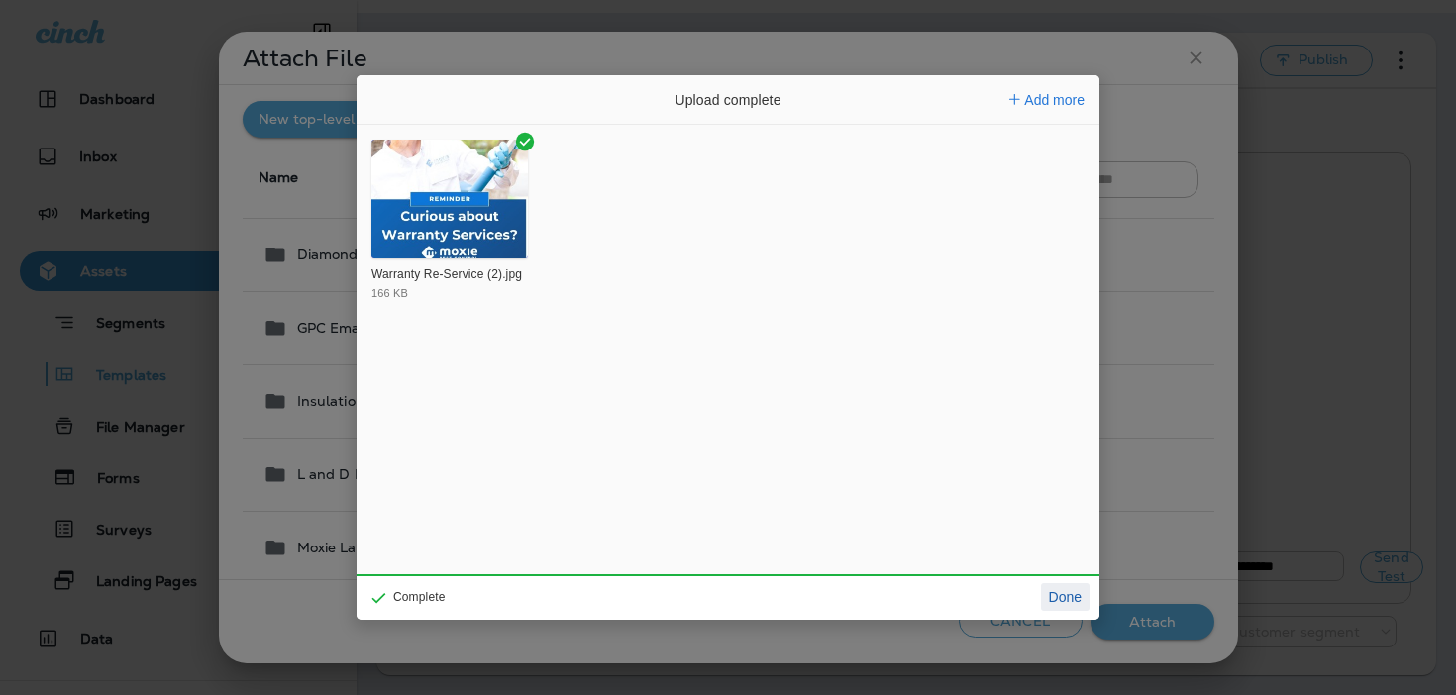
click at [1073, 595] on button "Done" at bounding box center [1065, 597] width 49 height 28
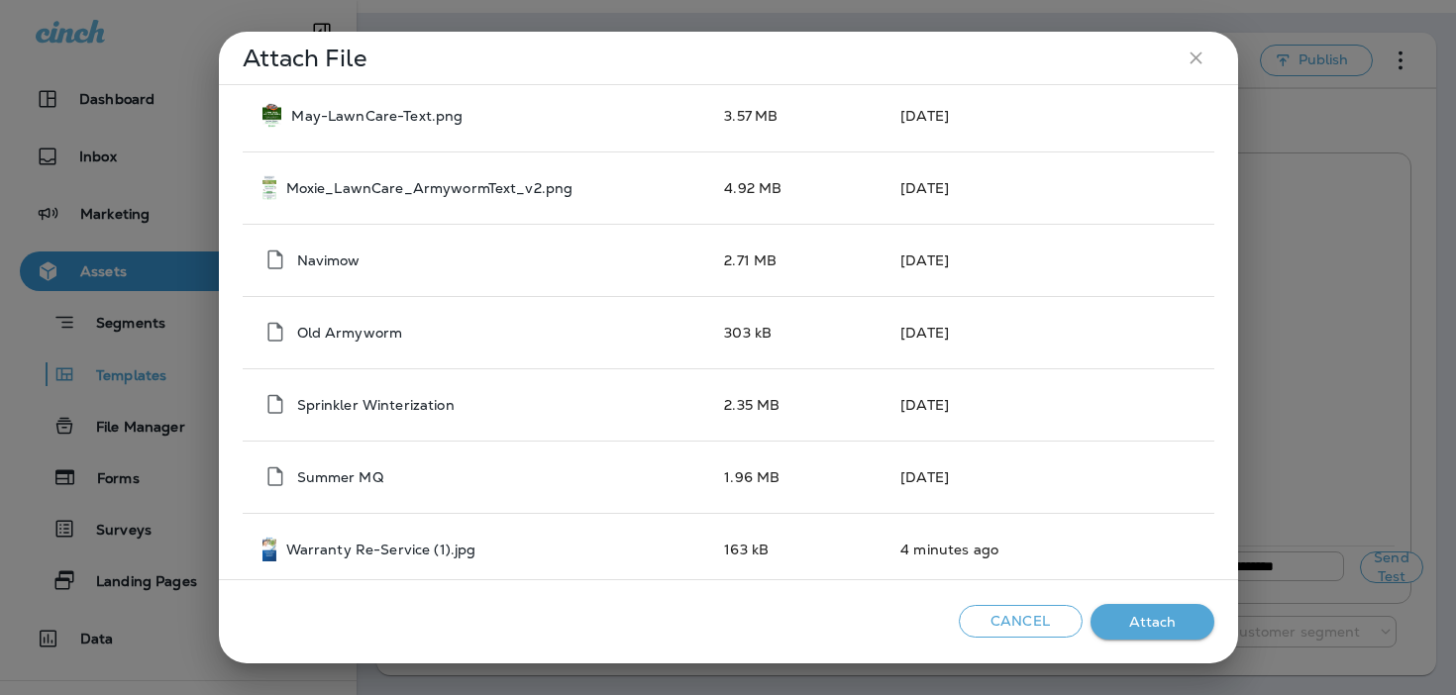
scroll to position [2412, 0]
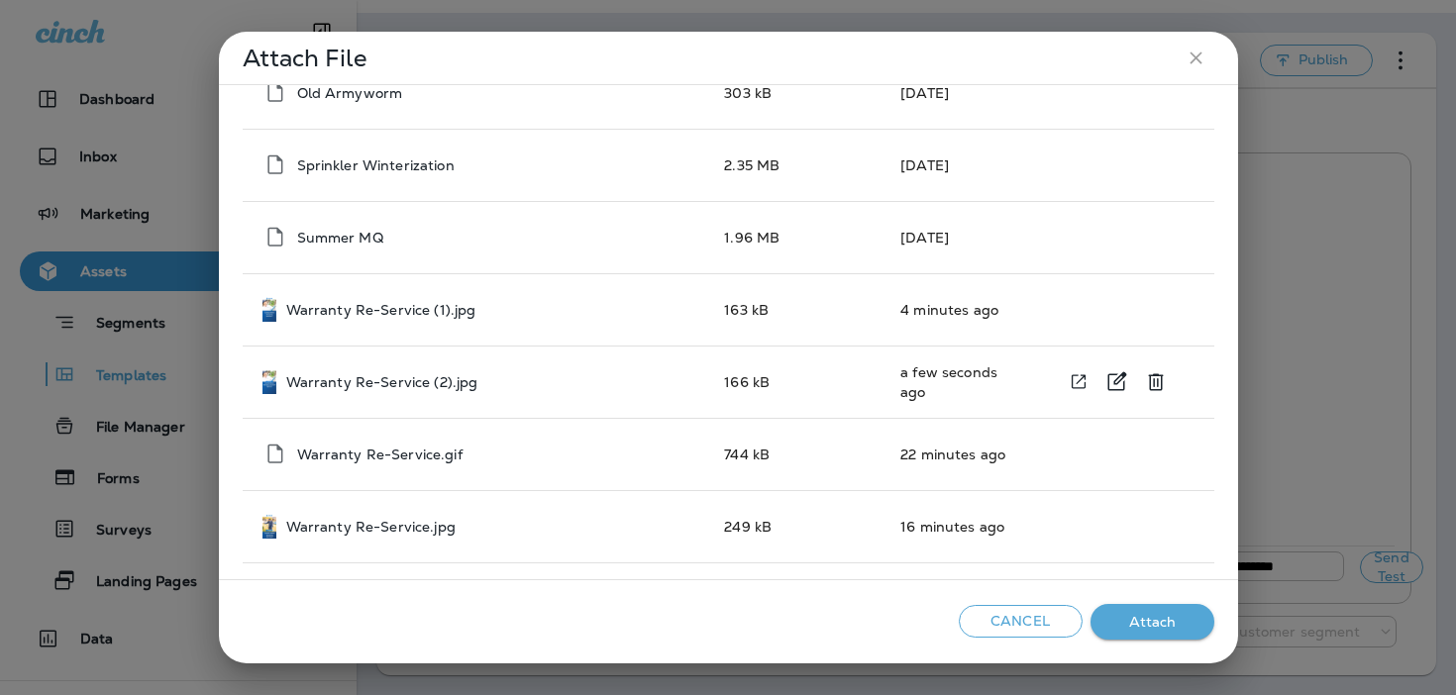
click at [577, 392] on div "Warranty Re-Service (2).jpg" at bounding box center [477, 381] width 431 height 25
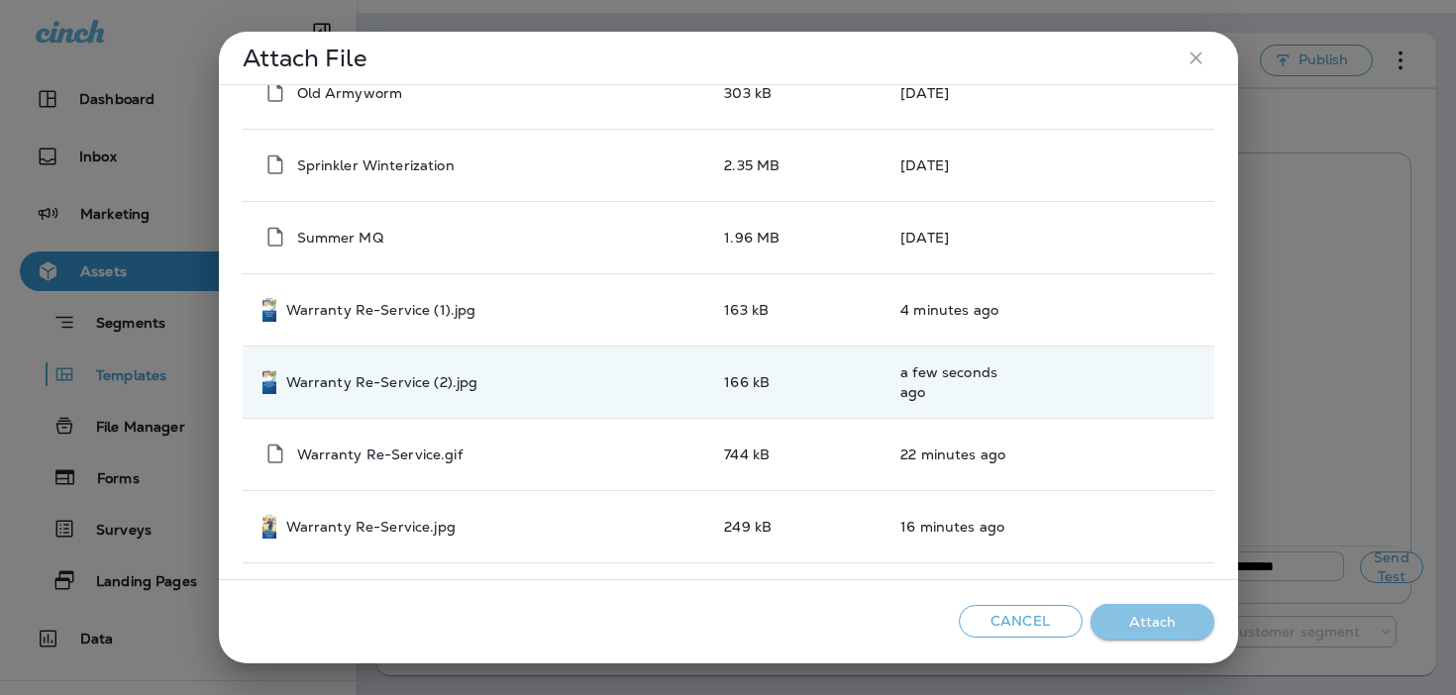
click at [1154, 627] on button "Attach" at bounding box center [1152, 622] width 124 height 37
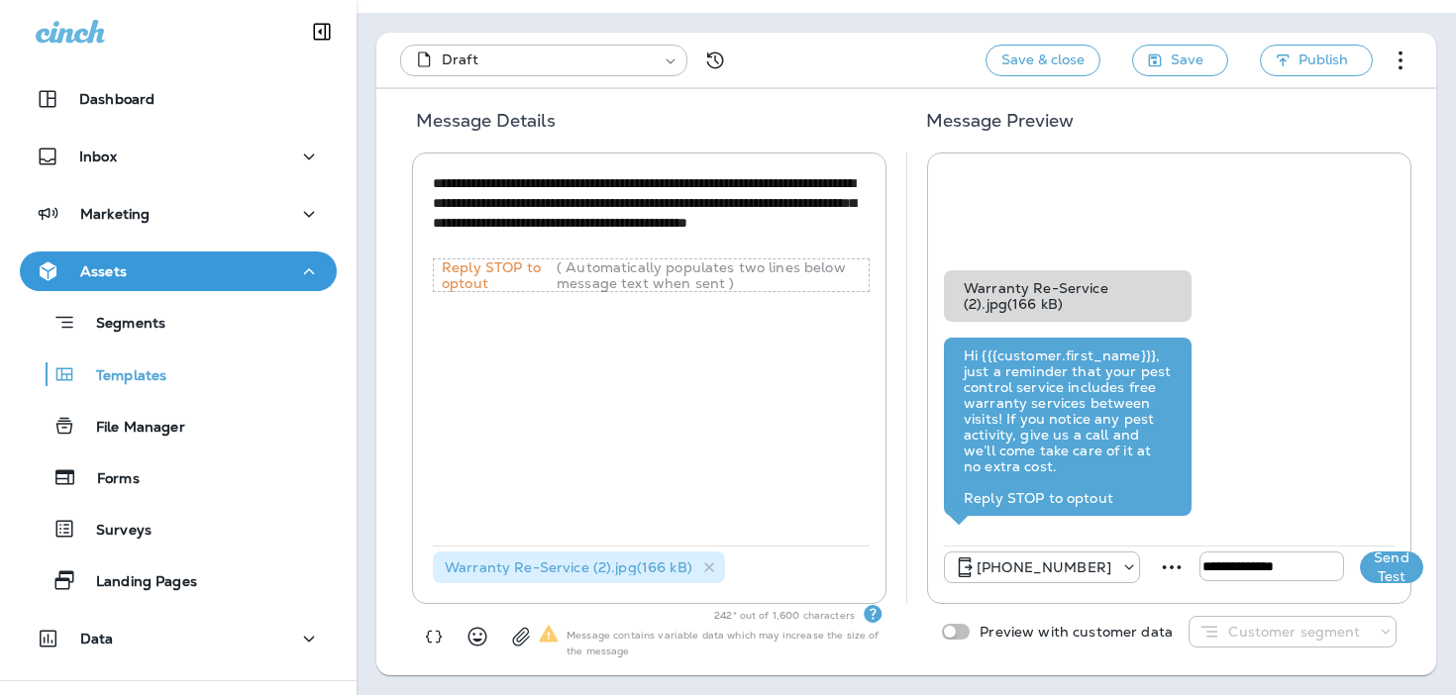
click at [1360, 560] on button "Send Test" at bounding box center [1391, 568] width 63 height 32
click at [699, 557] on div "Warranty Re-Service (2).jpg ( 166 kB )" at bounding box center [579, 568] width 292 height 32
click at [708, 564] on icon at bounding box center [709, 567] width 17 height 17
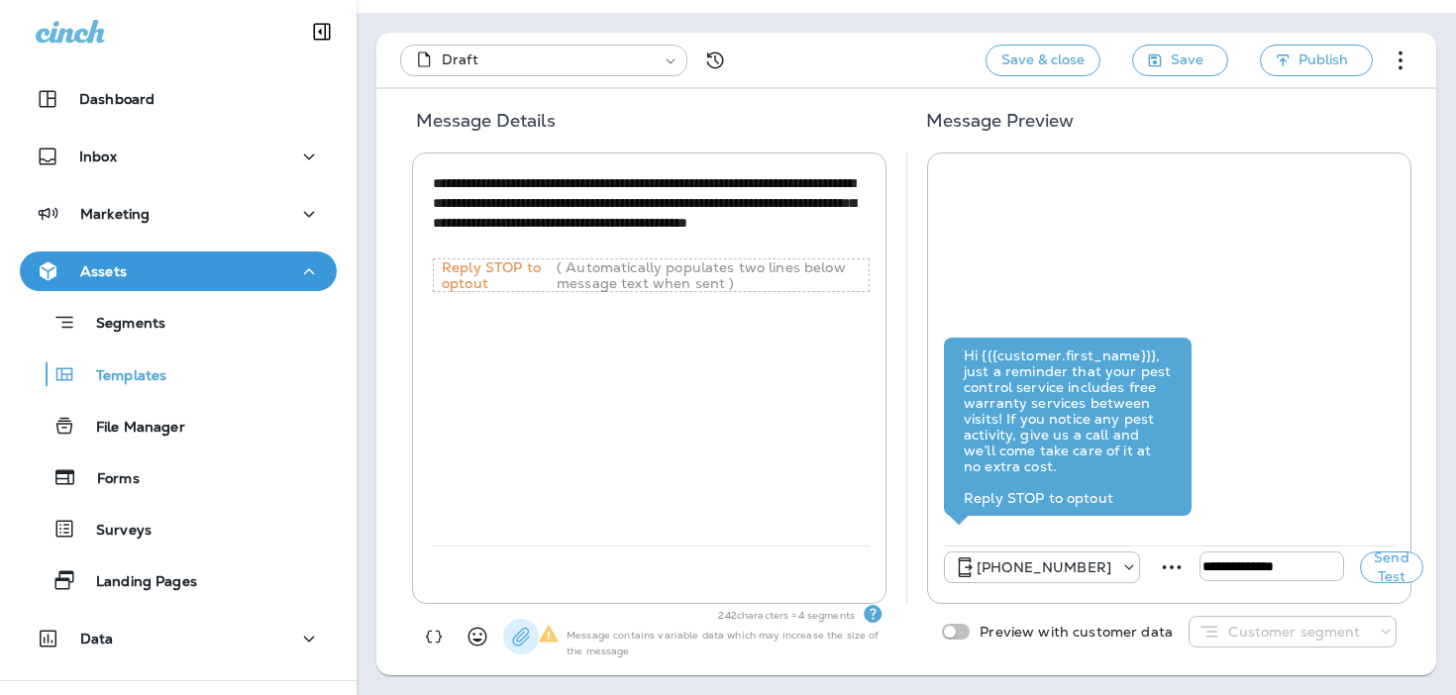
click at [519, 641] on use "button" at bounding box center [520, 637] width 17 height 19
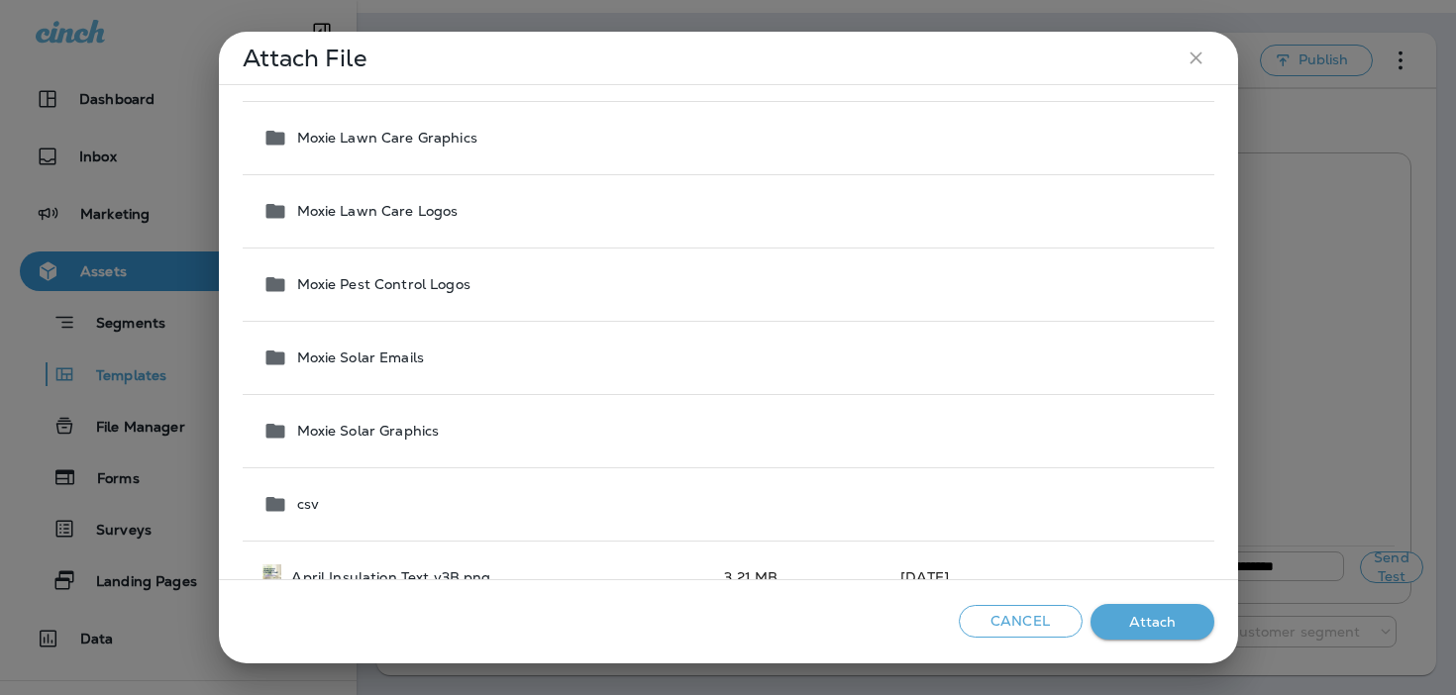
scroll to position [0, 0]
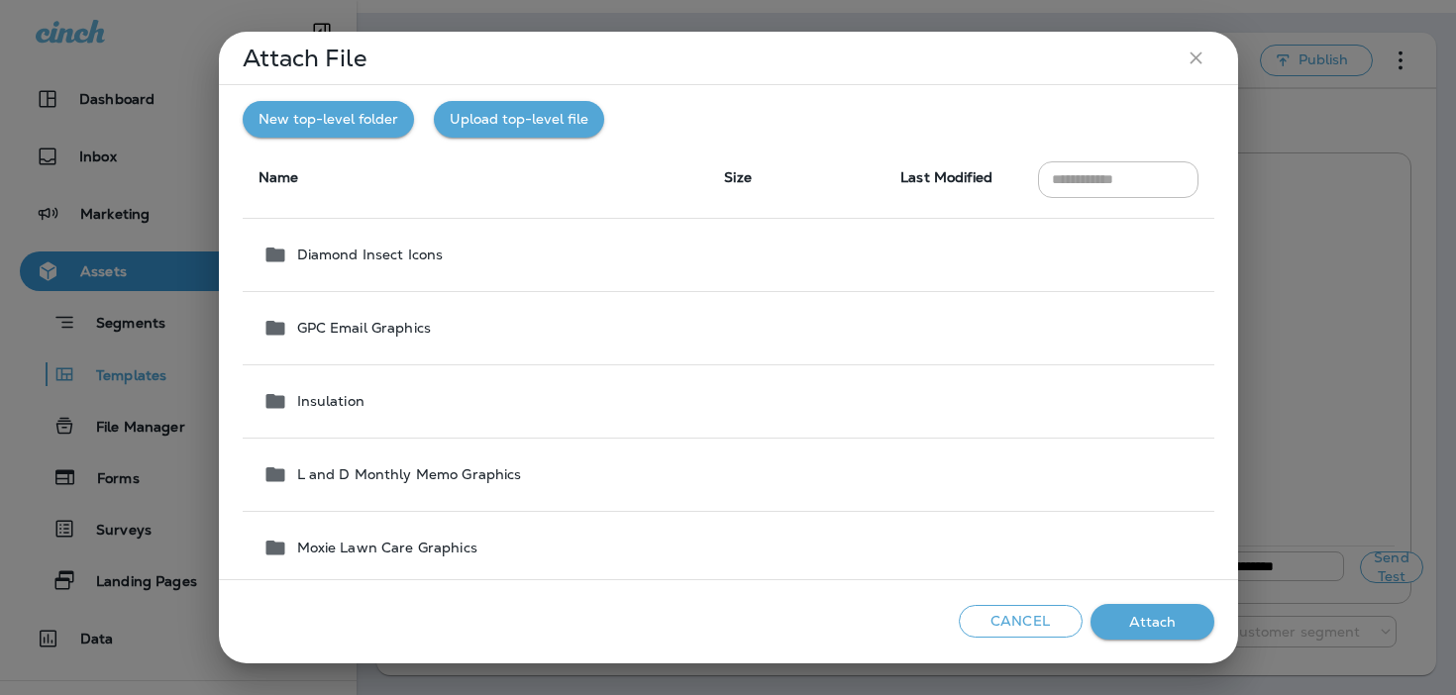
click at [554, 128] on button "Upload top-level file" at bounding box center [519, 119] width 170 height 37
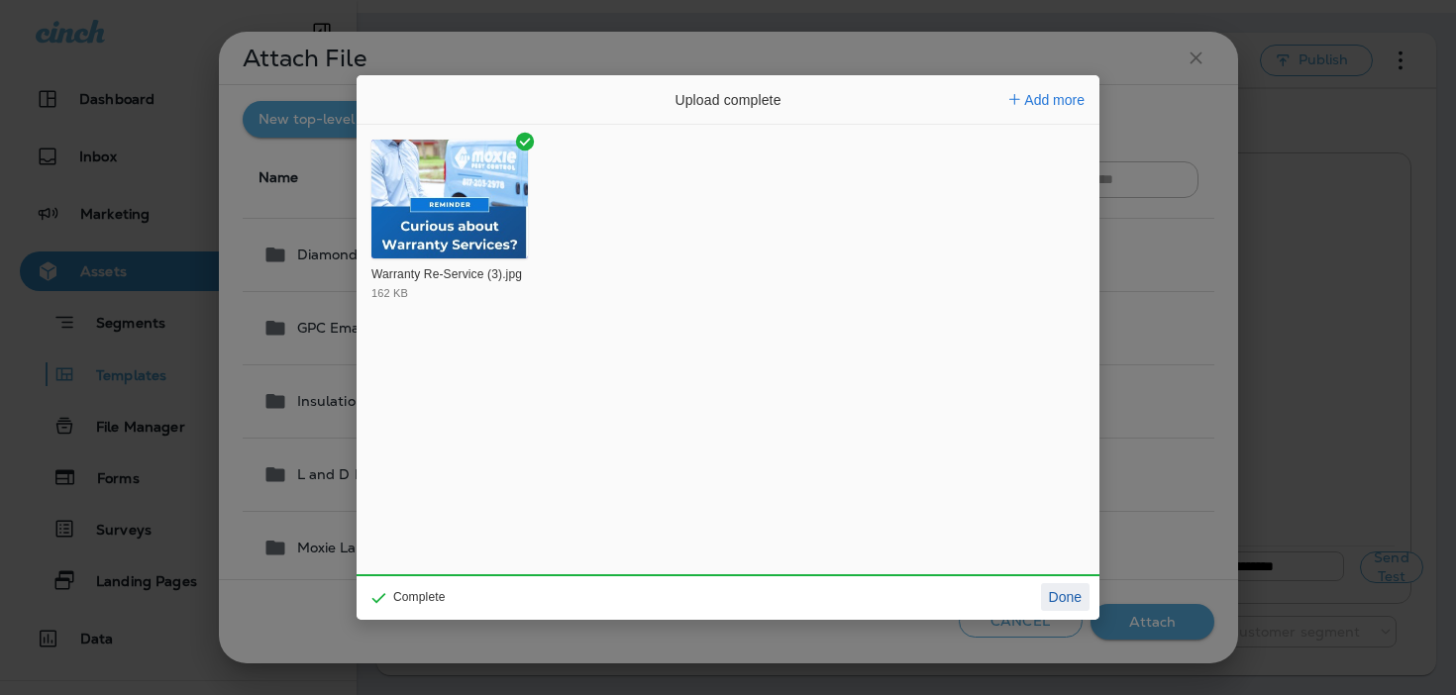
click at [1060, 606] on button "Done" at bounding box center [1065, 597] width 49 height 28
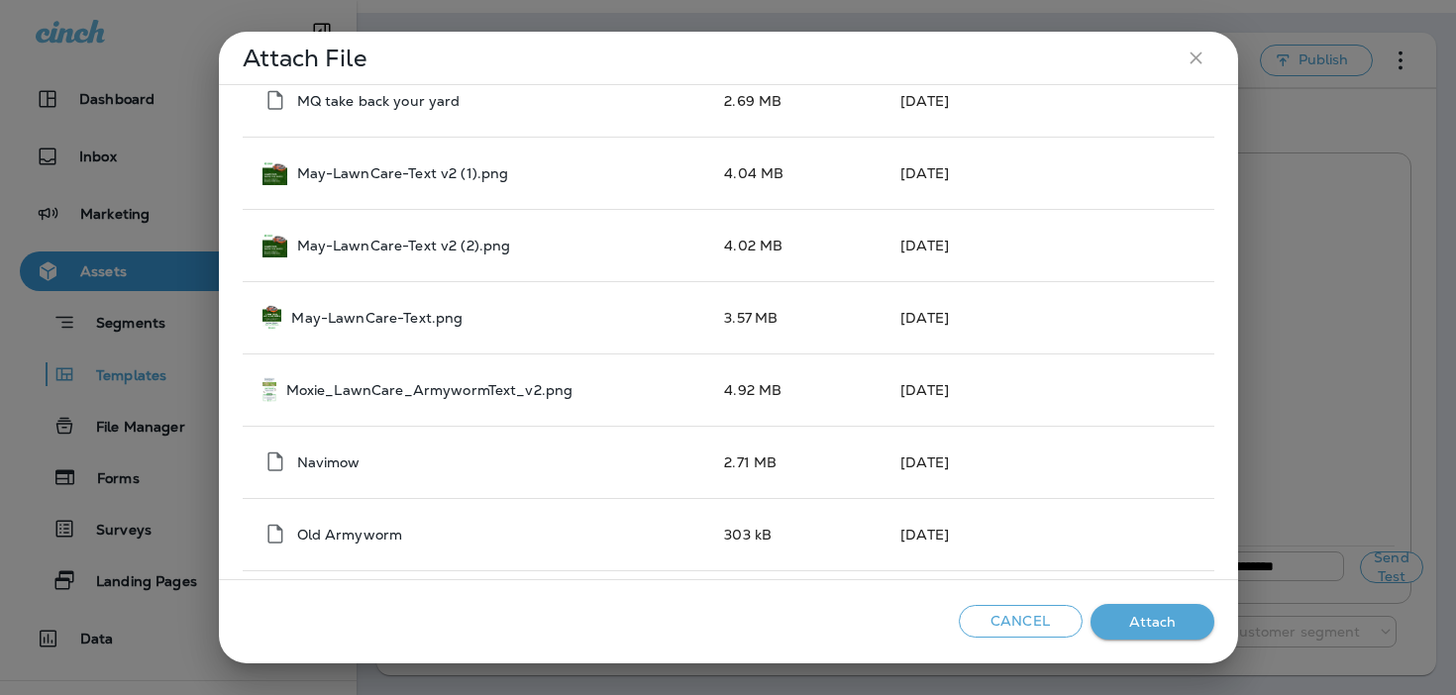
scroll to position [2484, 0]
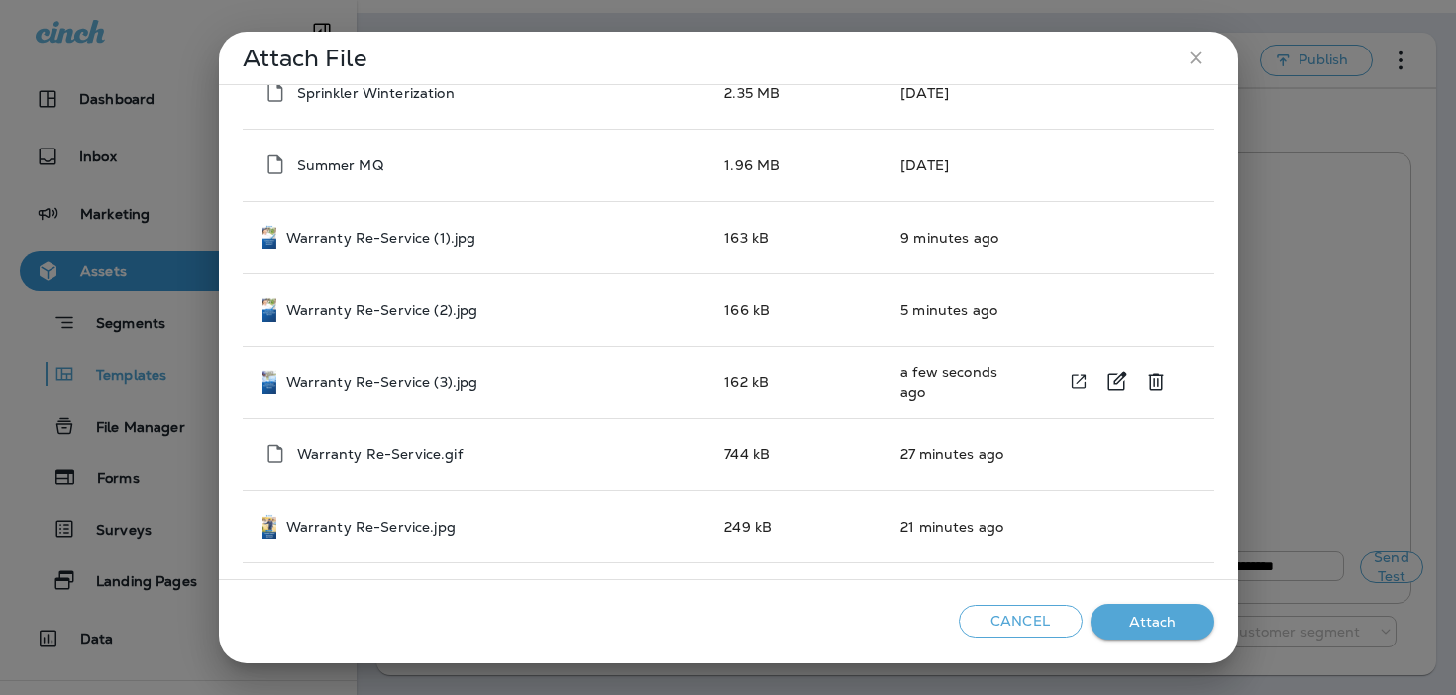
click at [537, 378] on div "Warranty Re-Service (3).jpg" at bounding box center [477, 381] width 431 height 25
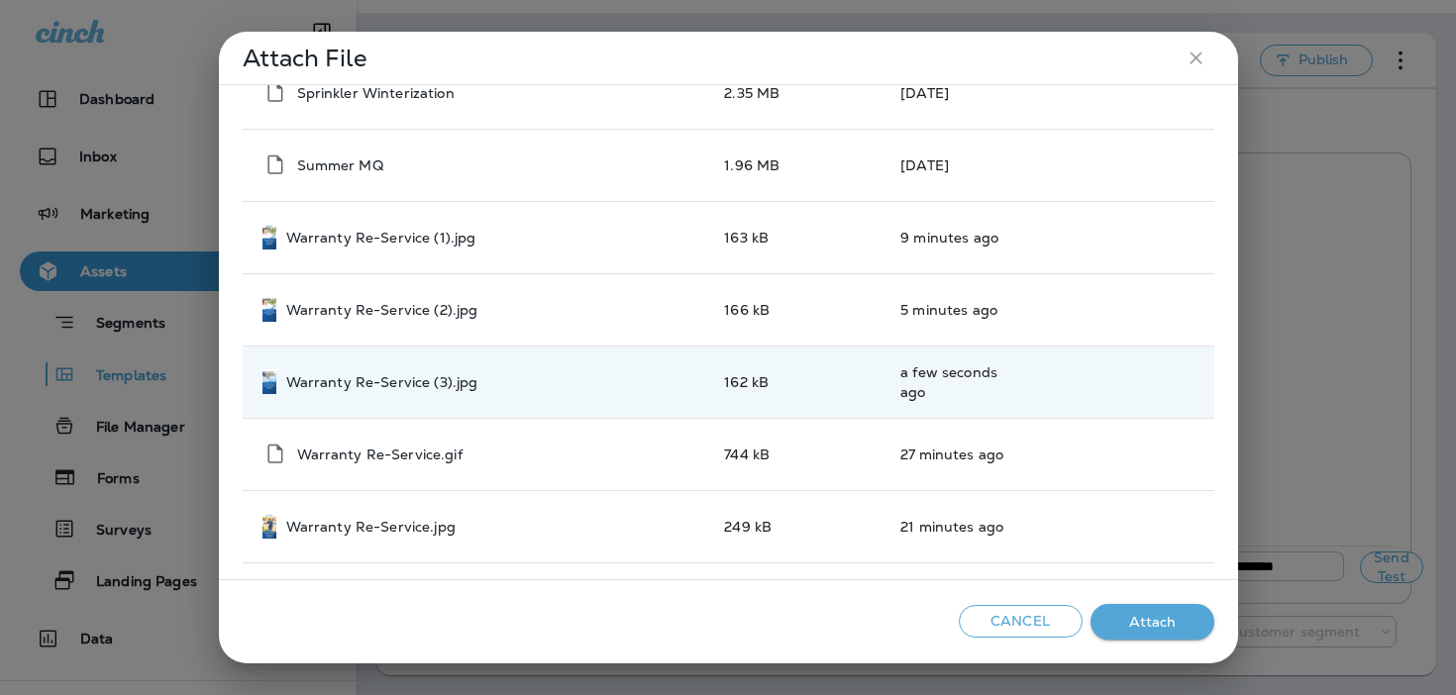
click at [1123, 620] on button "Attach" at bounding box center [1152, 622] width 124 height 37
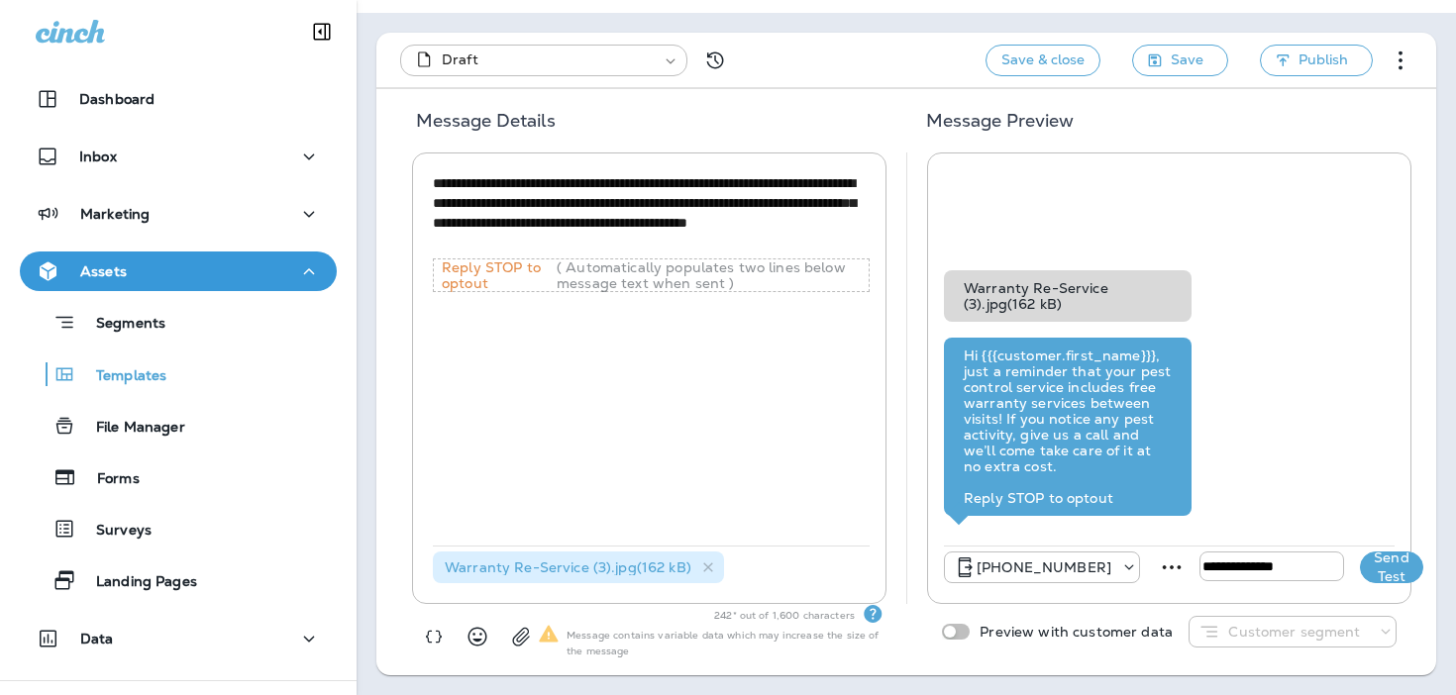
click at [1360, 576] on button "Send Test" at bounding box center [1391, 568] width 63 height 32
click at [707, 562] on icon at bounding box center [708, 567] width 10 height 10
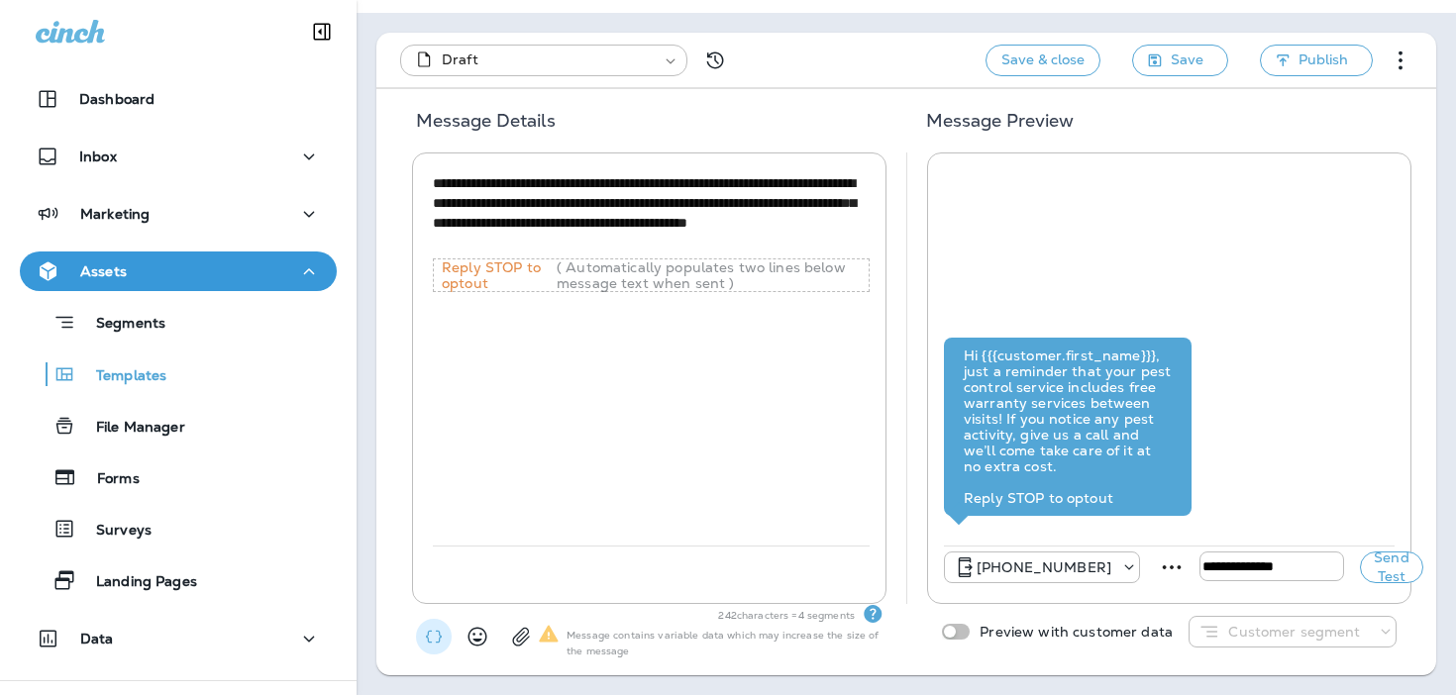
click at [430, 635] on icon "button" at bounding box center [434, 637] width 20 height 20
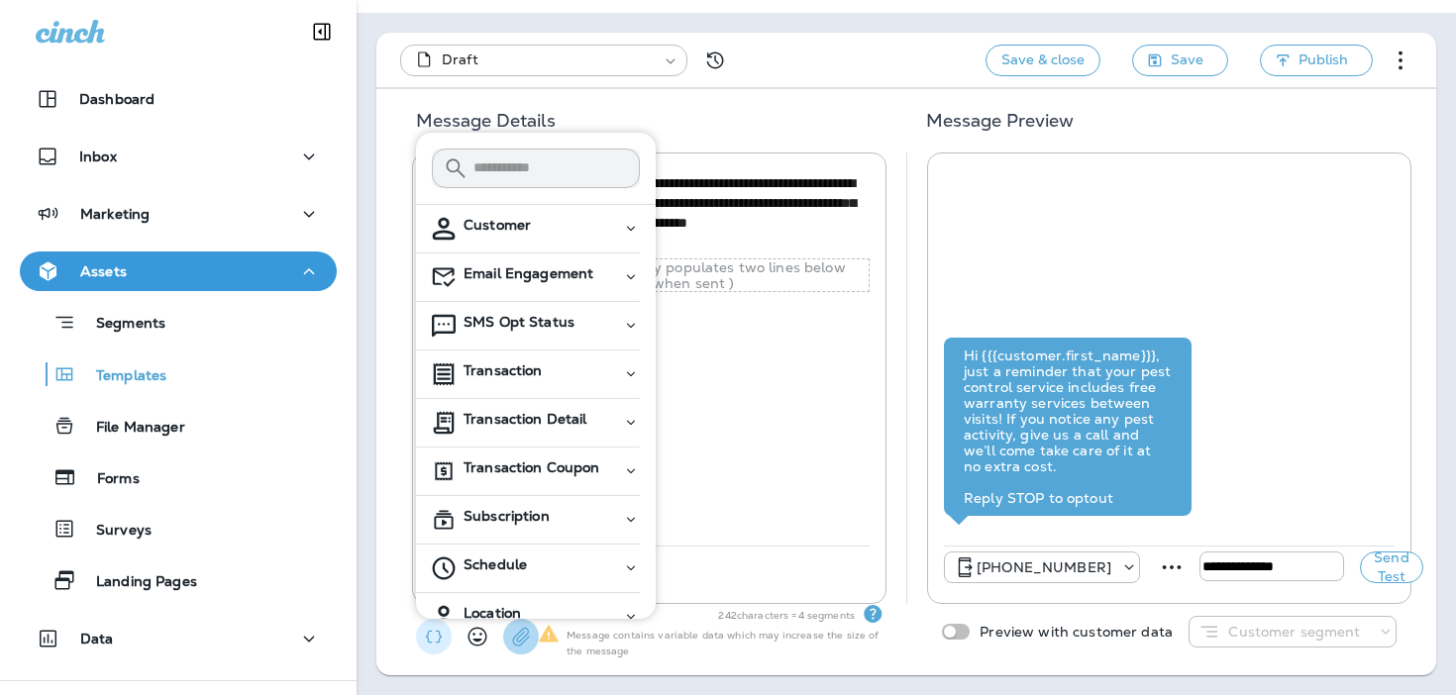
click at [526, 647] on button "button" at bounding box center [521, 637] width 36 height 36
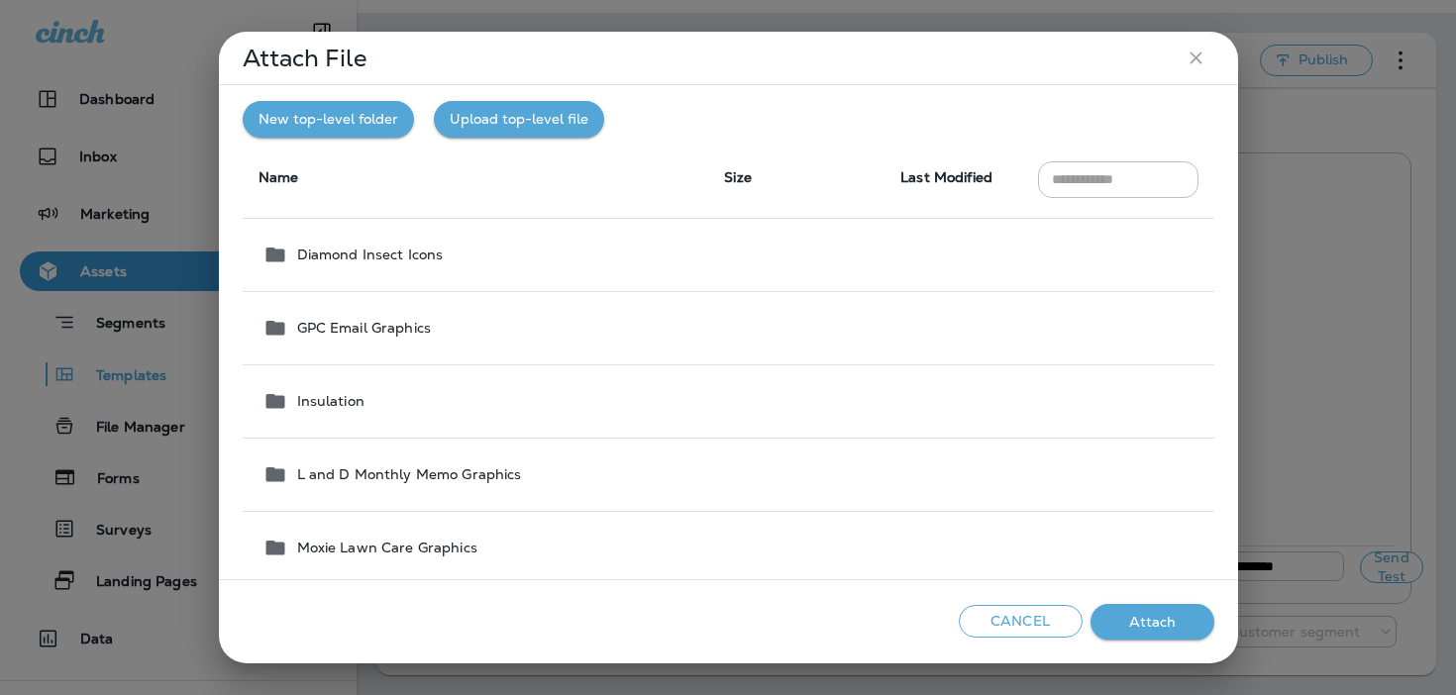
click at [521, 139] on th "Name" at bounding box center [476, 178] width 466 height 81
click at [532, 129] on button "Upload top-level file" at bounding box center [519, 119] width 170 height 37
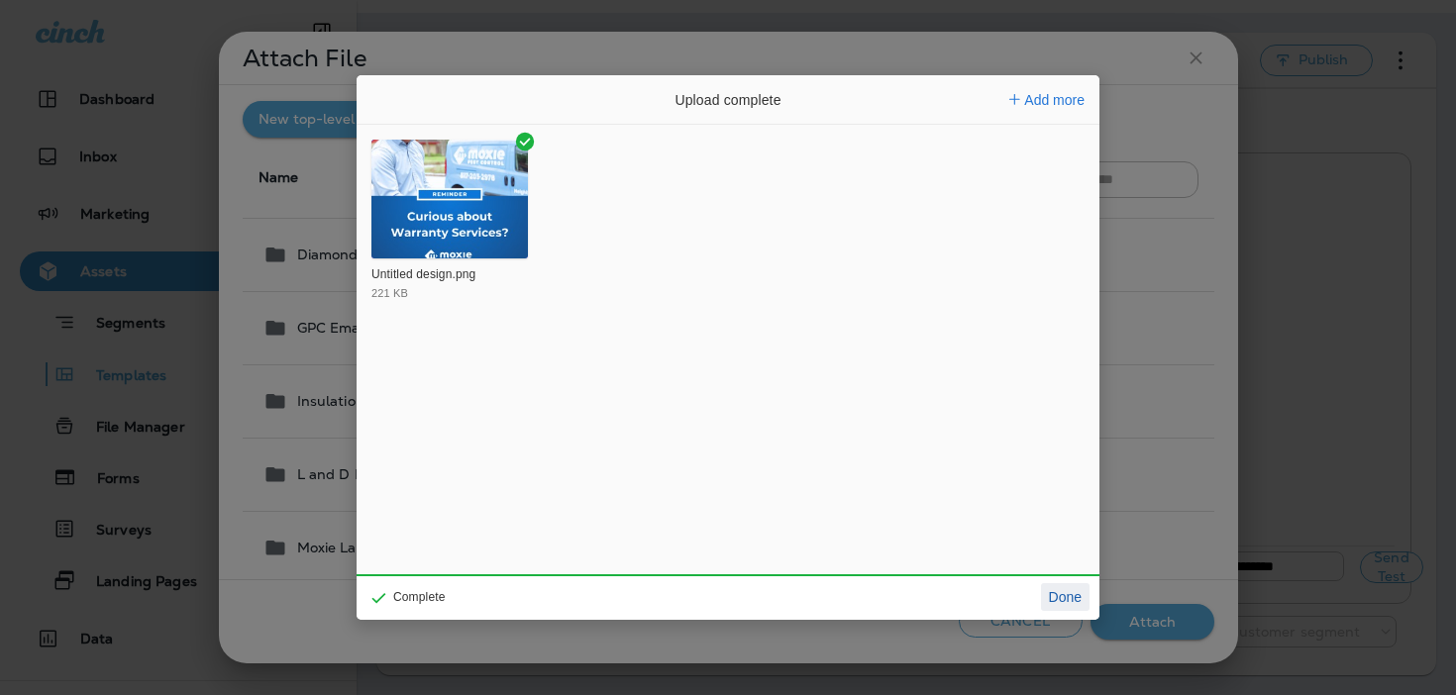
click at [1064, 597] on button "Done" at bounding box center [1065, 597] width 49 height 28
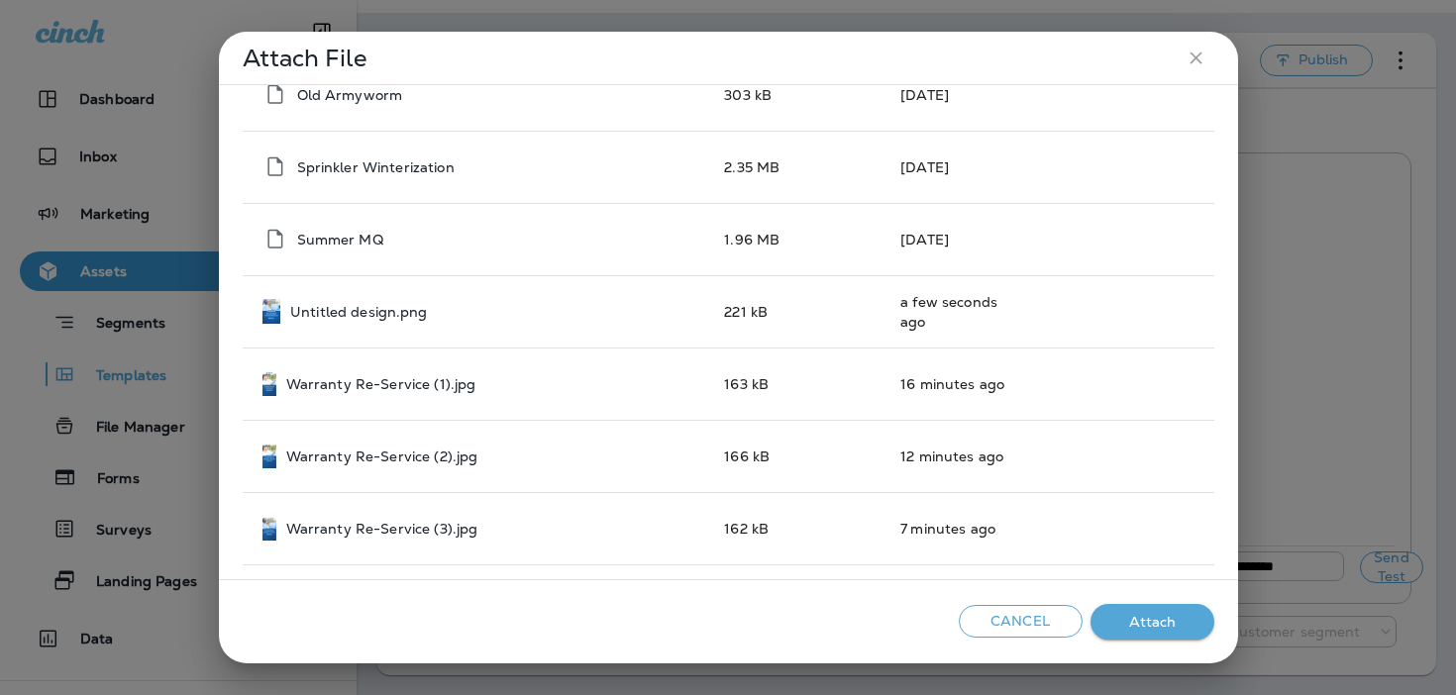
scroll to position [2269, 0]
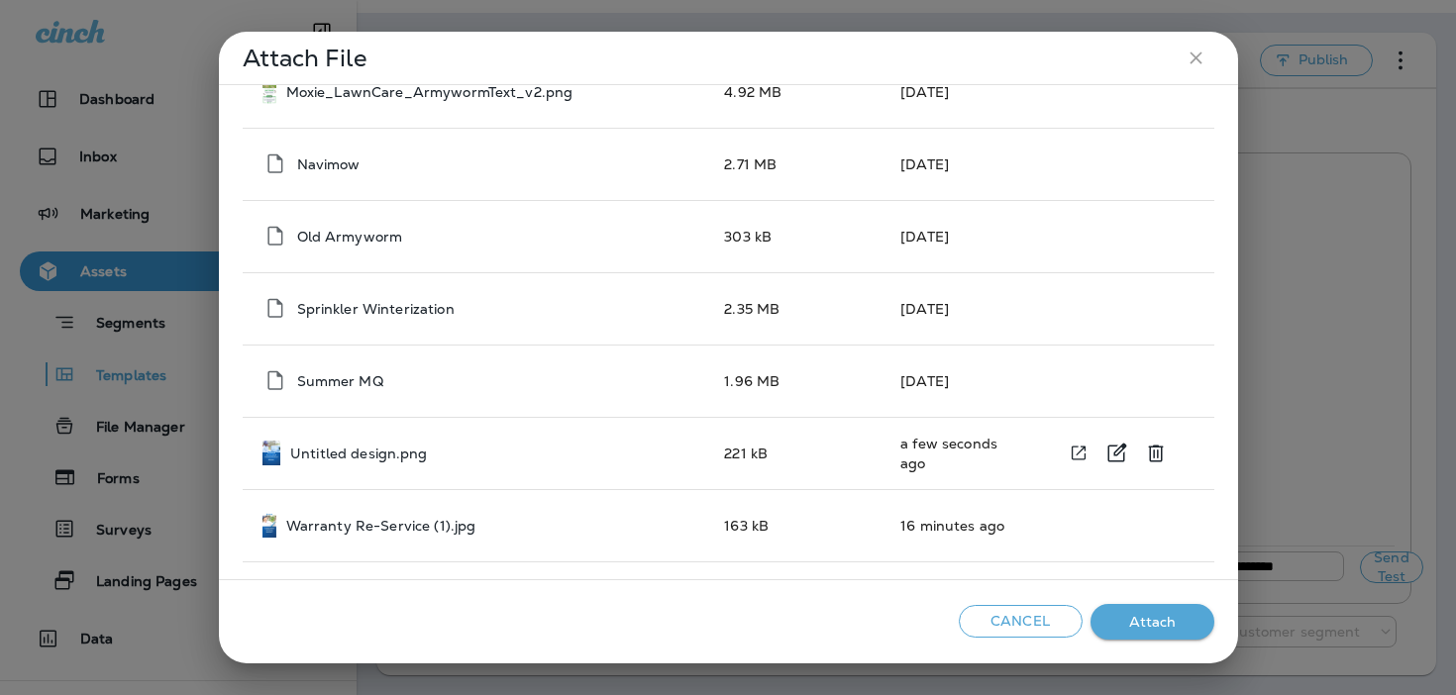
click at [528, 462] on div "Untitled design.png" at bounding box center [477, 453] width 431 height 25
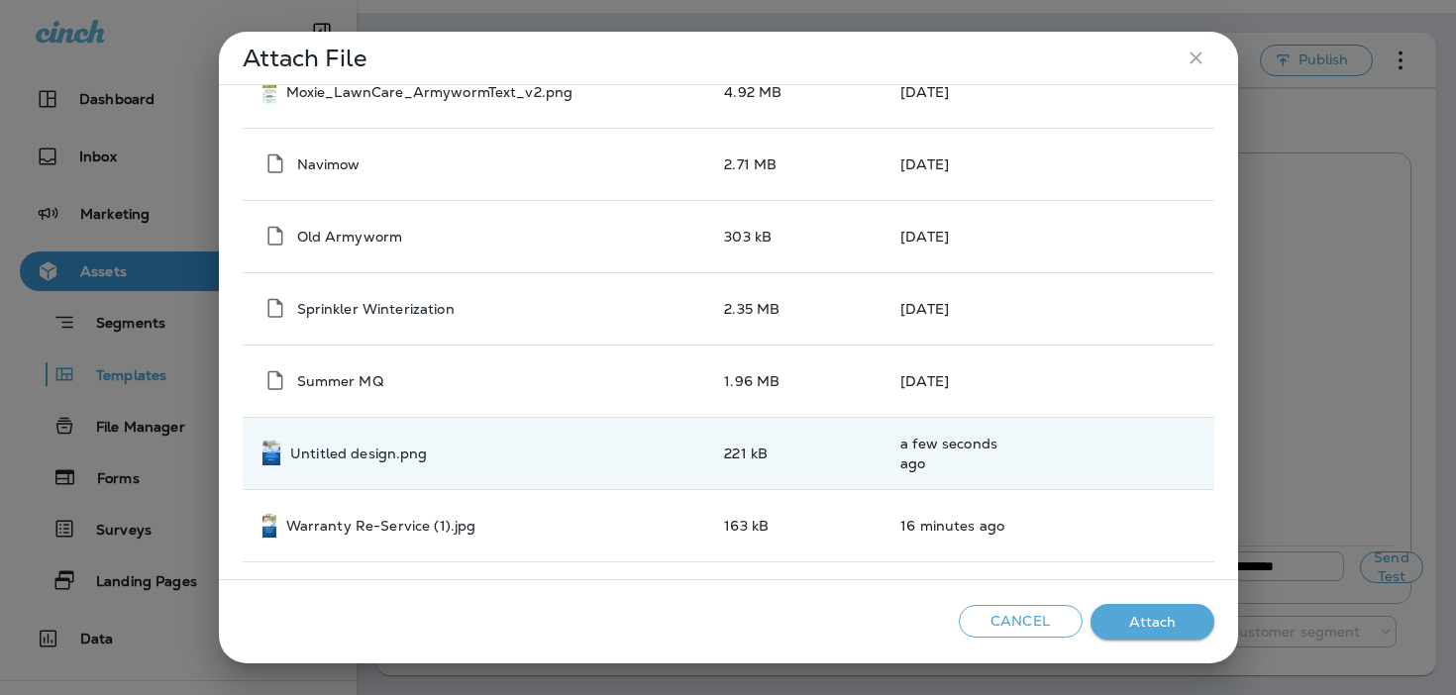
click at [1142, 631] on button "Attach" at bounding box center [1152, 622] width 124 height 37
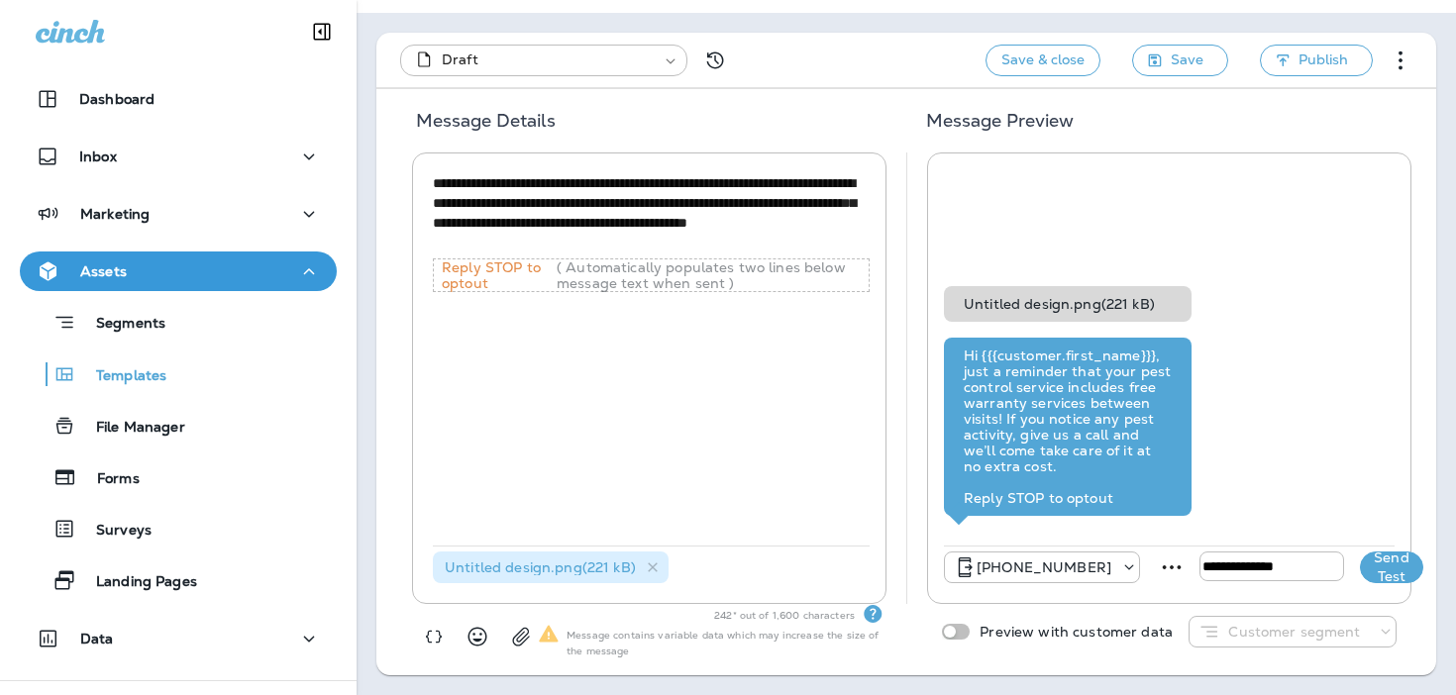
click at [1360, 557] on button "Send Test" at bounding box center [1391, 568] width 63 height 32
click at [655, 567] on icon at bounding box center [653, 567] width 17 height 17
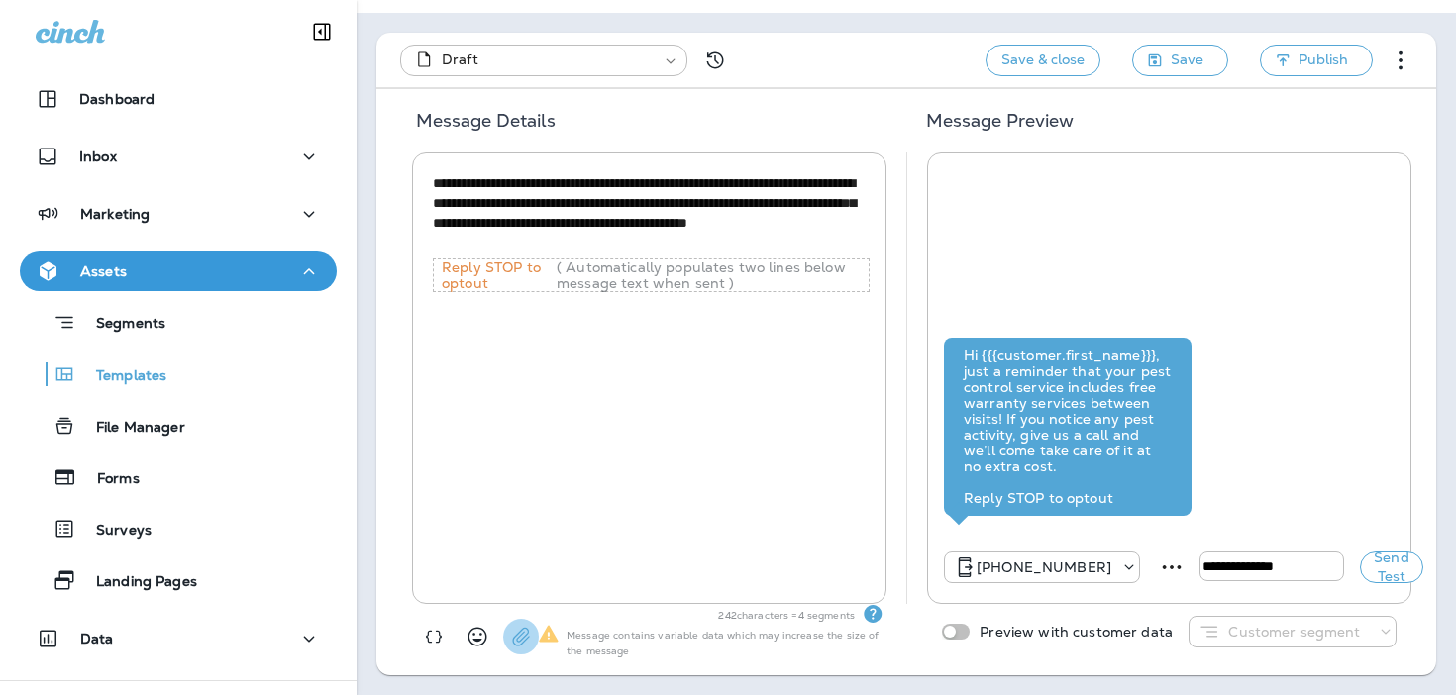
click at [527, 635] on icon "button" at bounding box center [521, 637] width 20 height 20
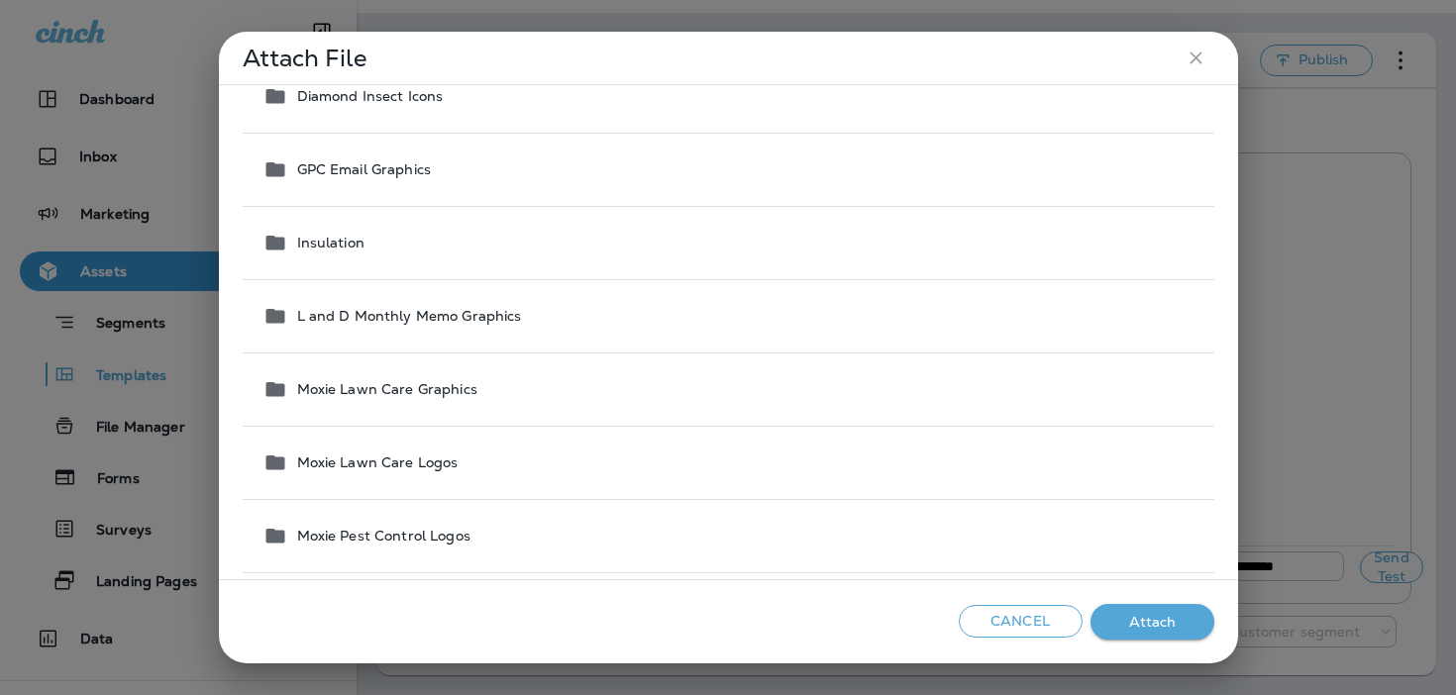
scroll to position [0, 0]
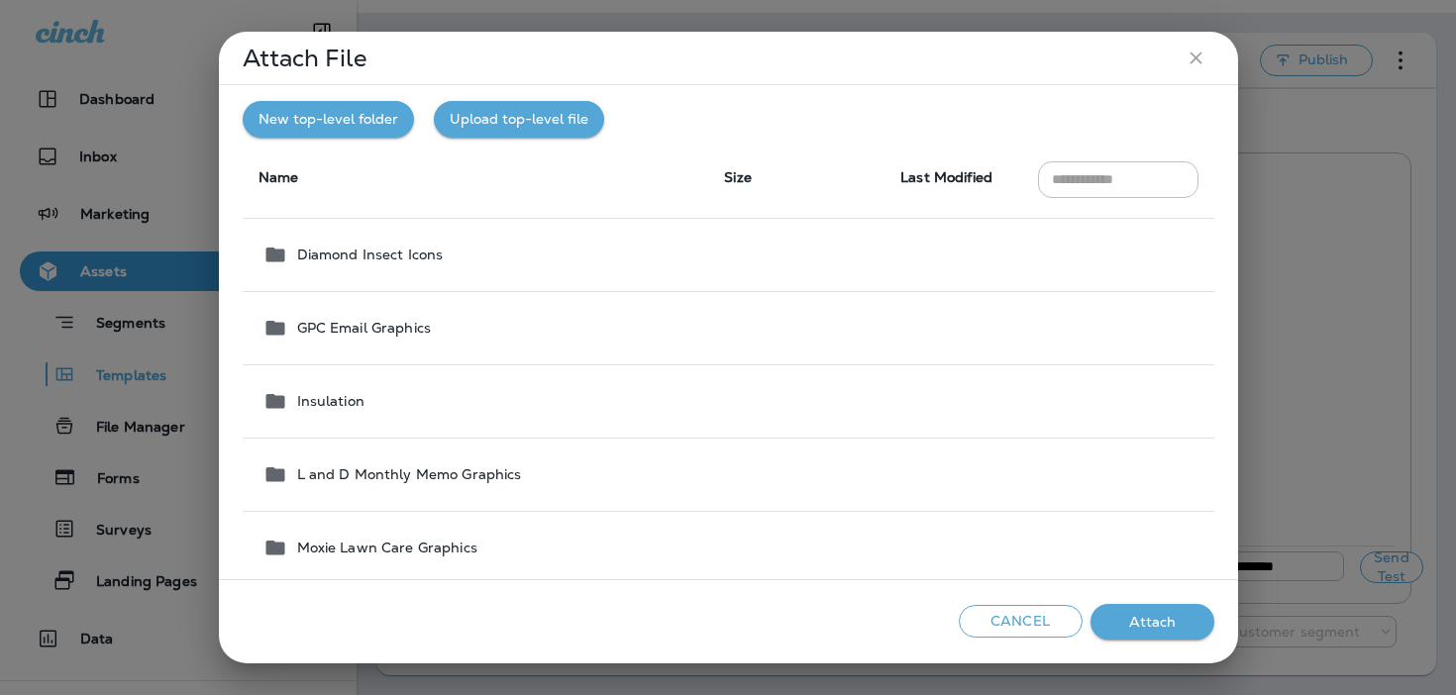
click at [486, 125] on button "Upload top-level file" at bounding box center [519, 119] width 170 height 37
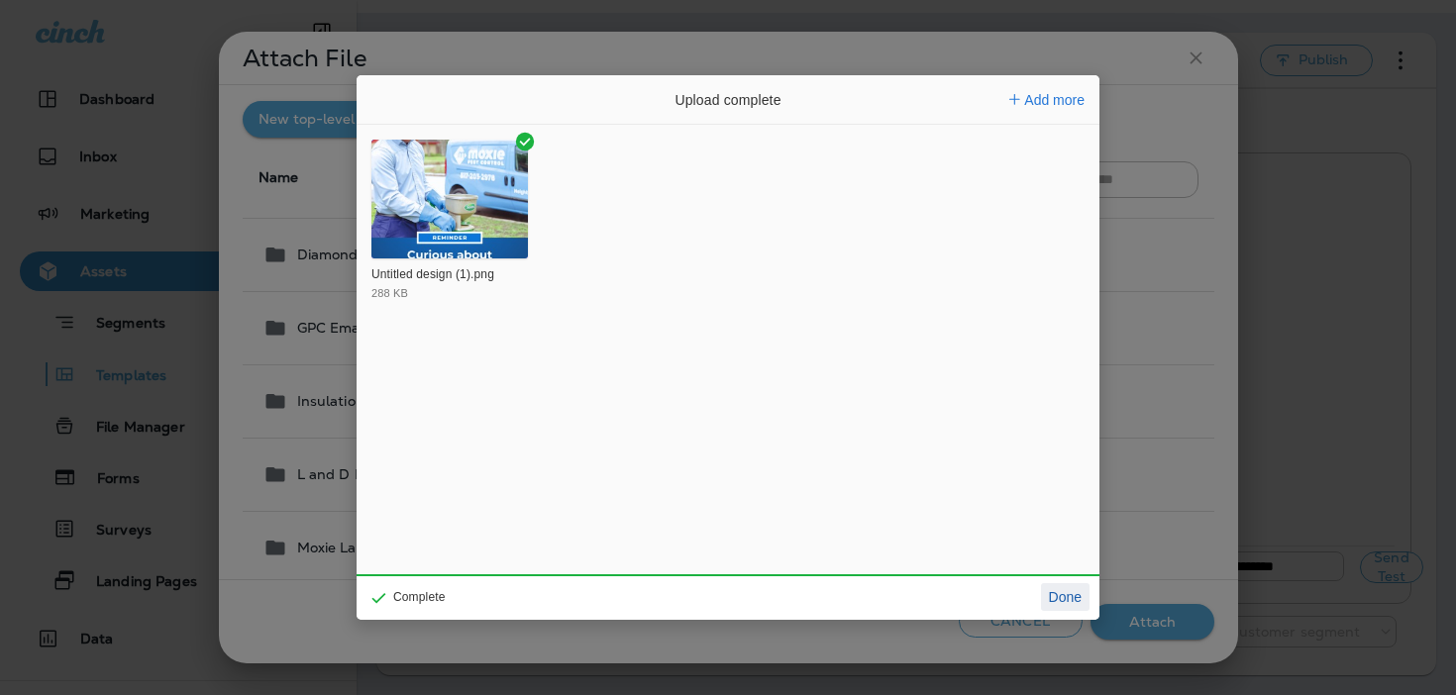
click at [1064, 596] on button "Done" at bounding box center [1065, 597] width 49 height 28
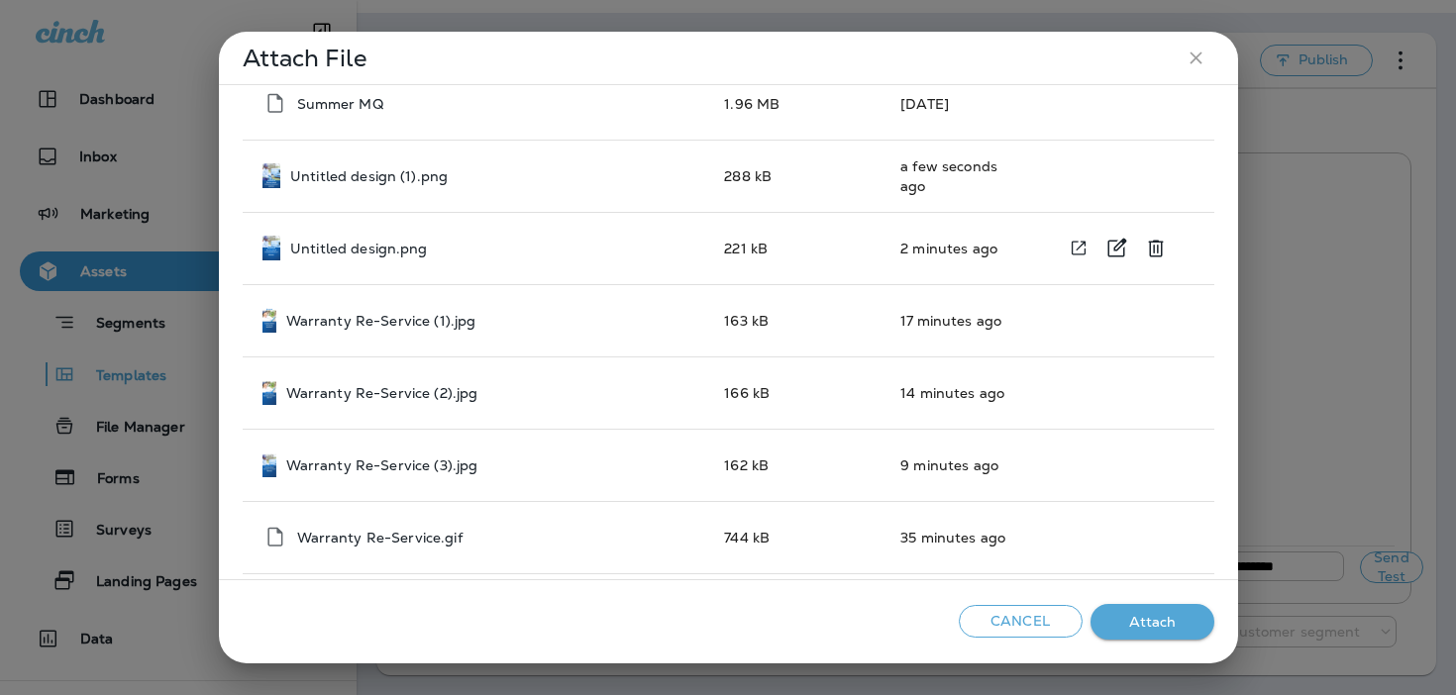
scroll to position [2546, 0]
click at [676, 170] on div "Untitled design (1).png" at bounding box center [477, 175] width 431 height 25
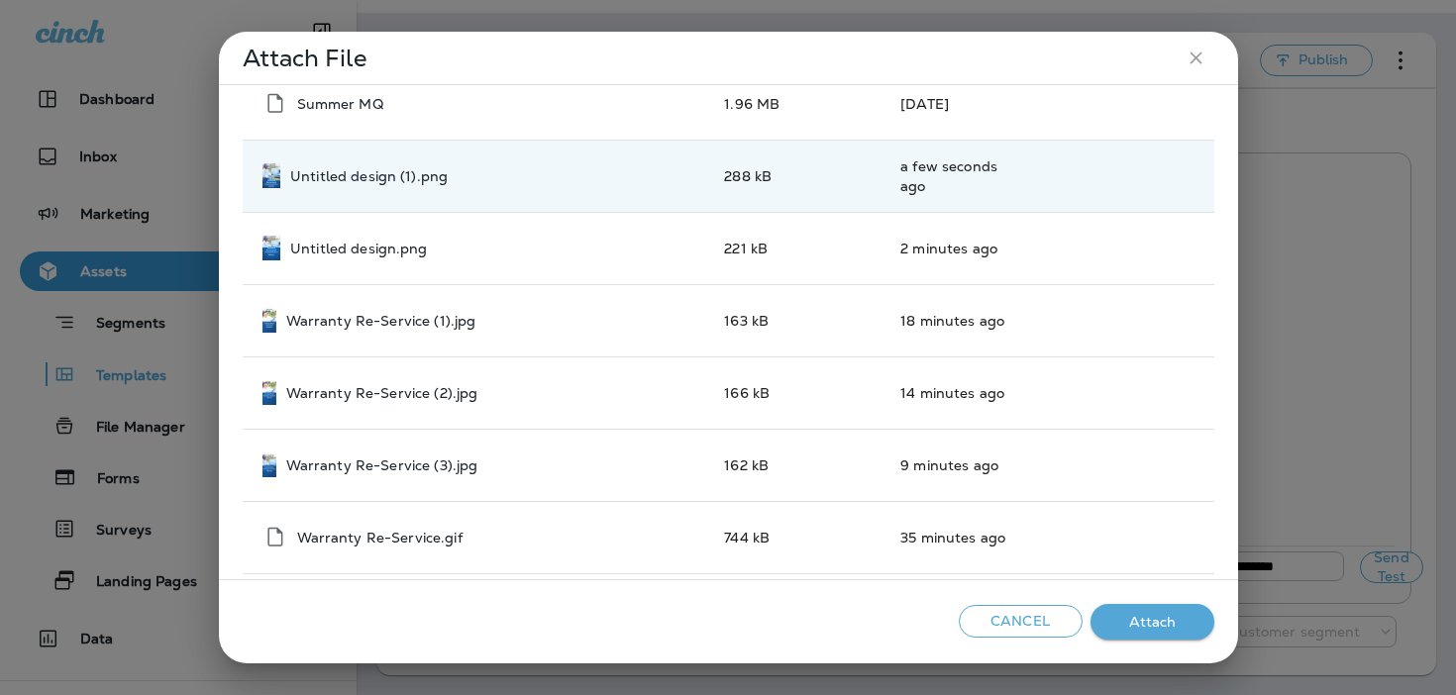
click at [1183, 621] on button "Attach" at bounding box center [1152, 622] width 124 height 37
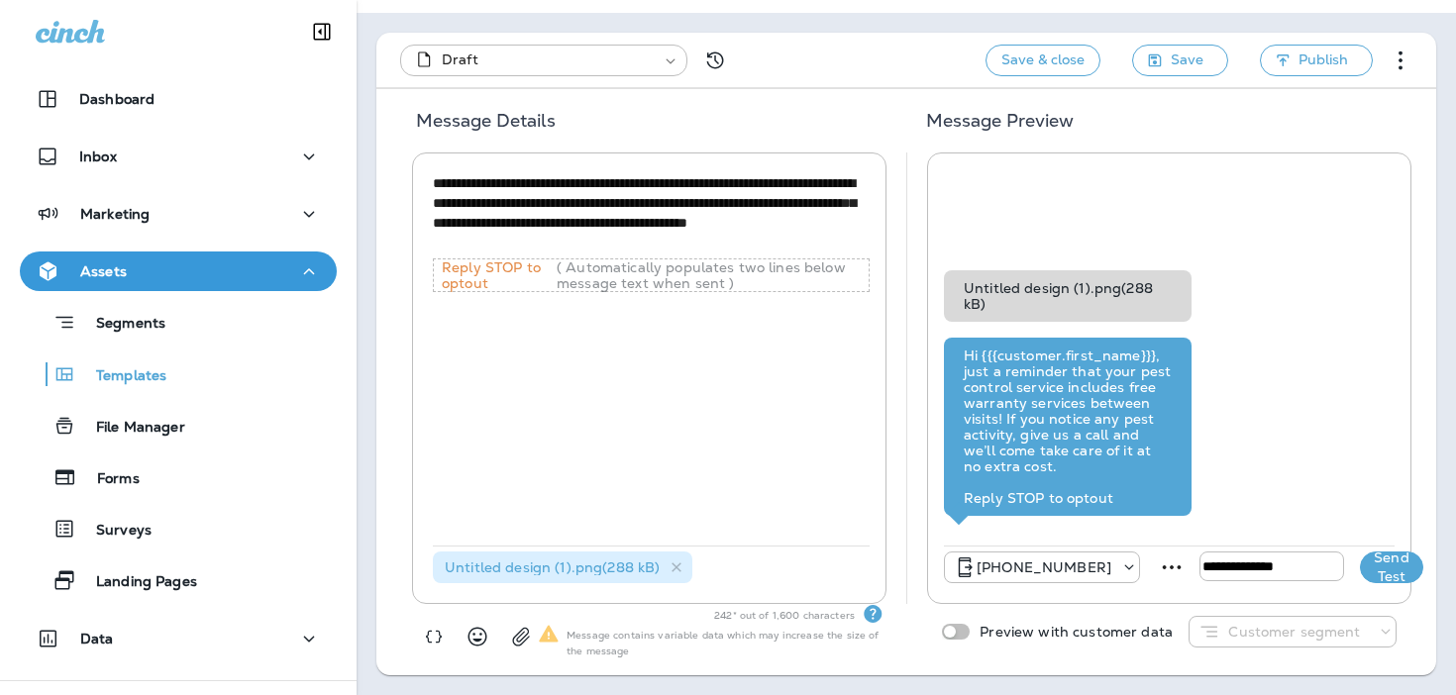
click at [1360, 565] on button "Send Test" at bounding box center [1391, 568] width 63 height 32
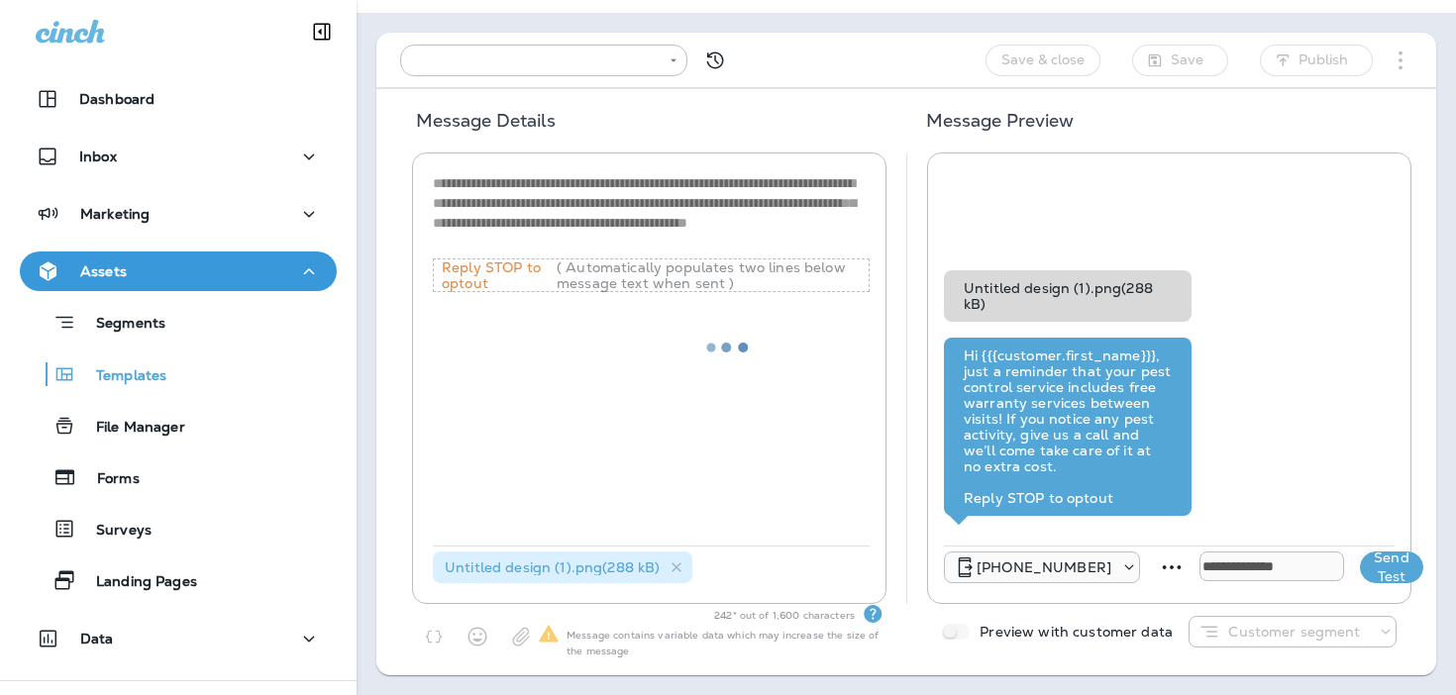
type input "**********"
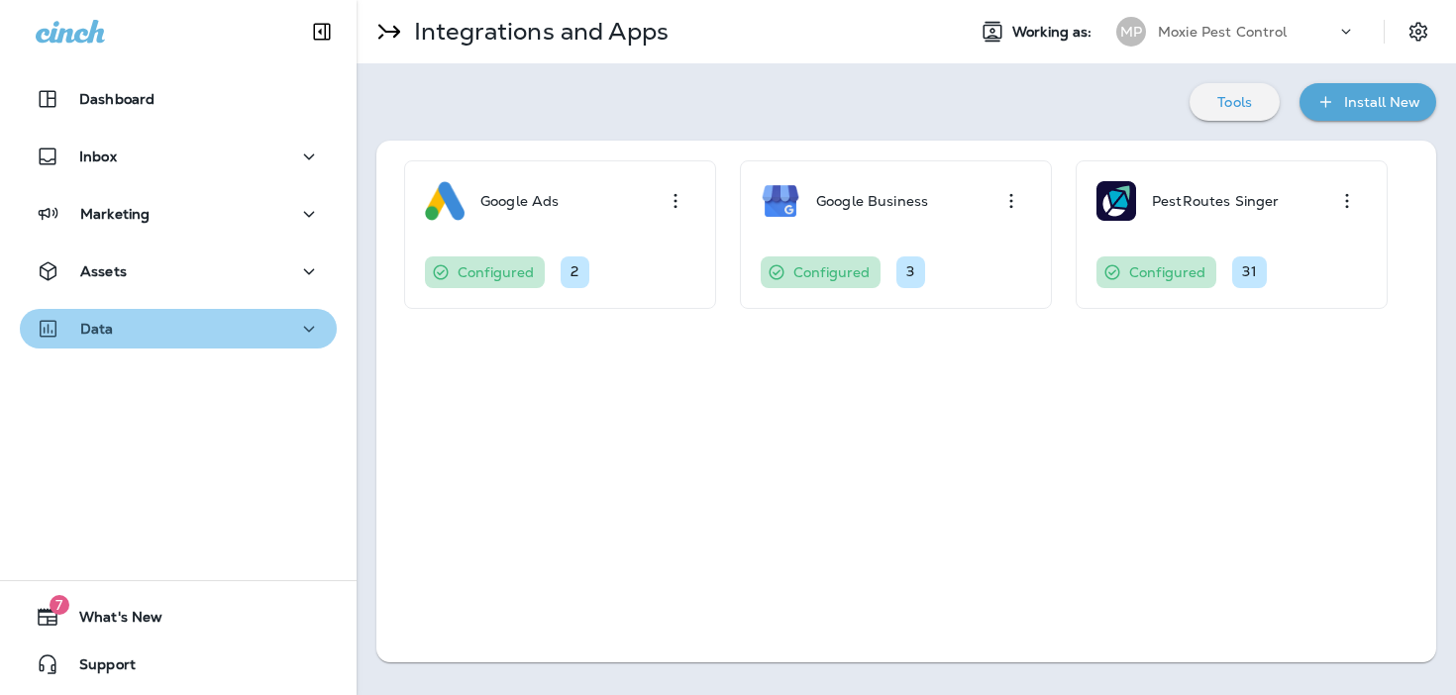
click at [206, 337] on div "Data" at bounding box center [178, 329] width 285 height 25
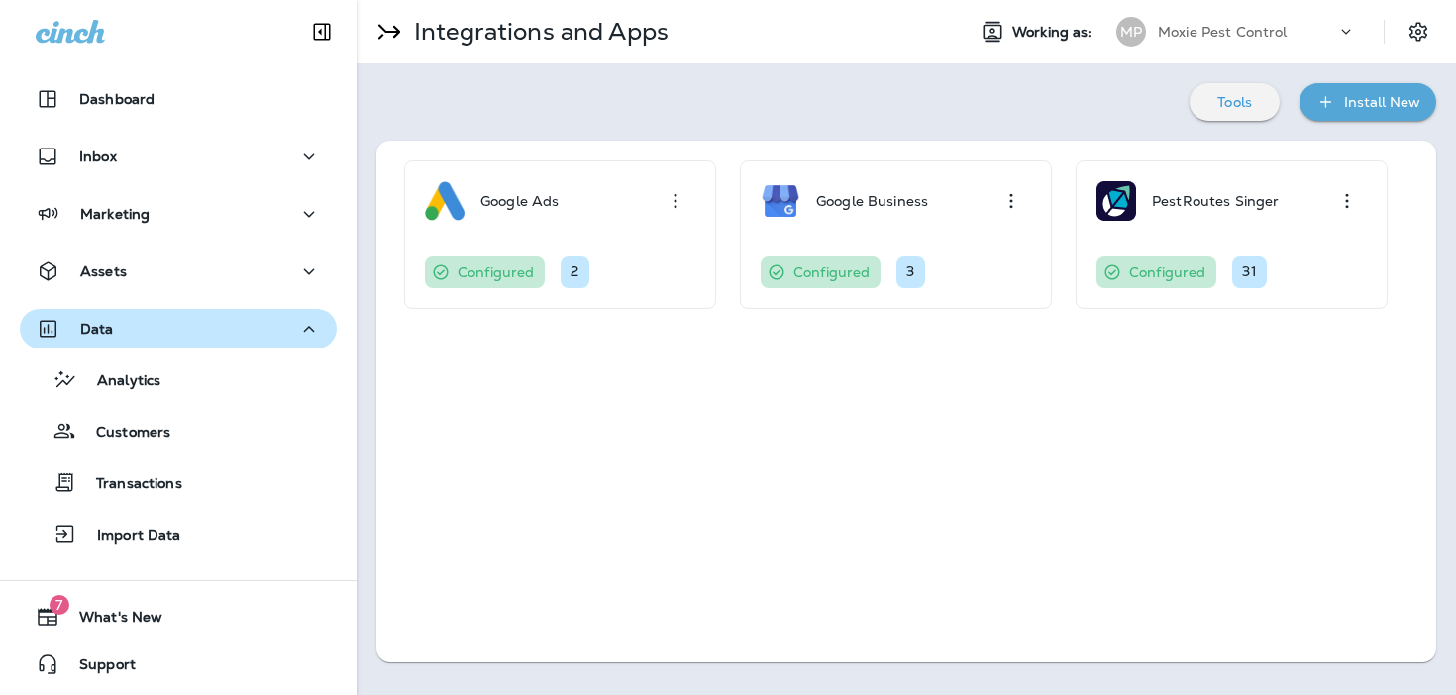
click at [199, 347] on button "Data" at bounding box center [178, 329] width 317 height 40
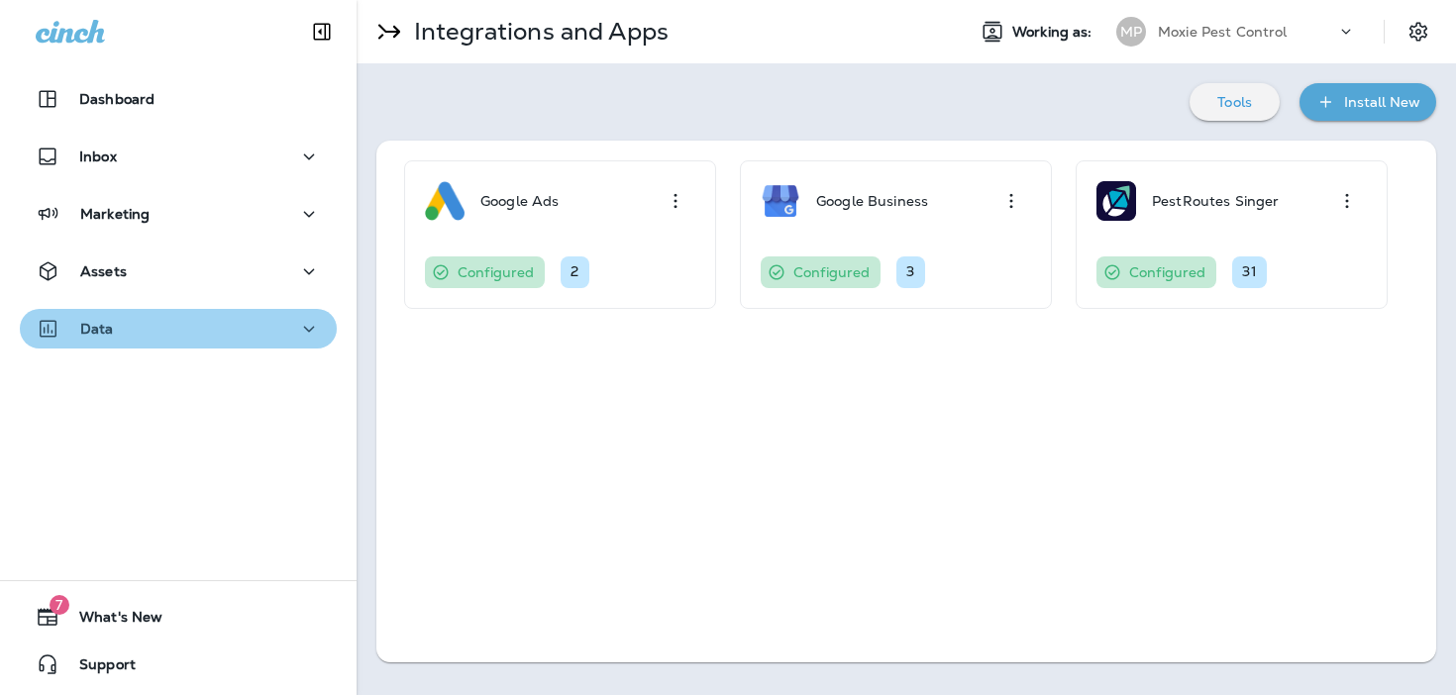
click at [199, 347] on button "Data" at bounding box center [178, 329] width 317 height 40
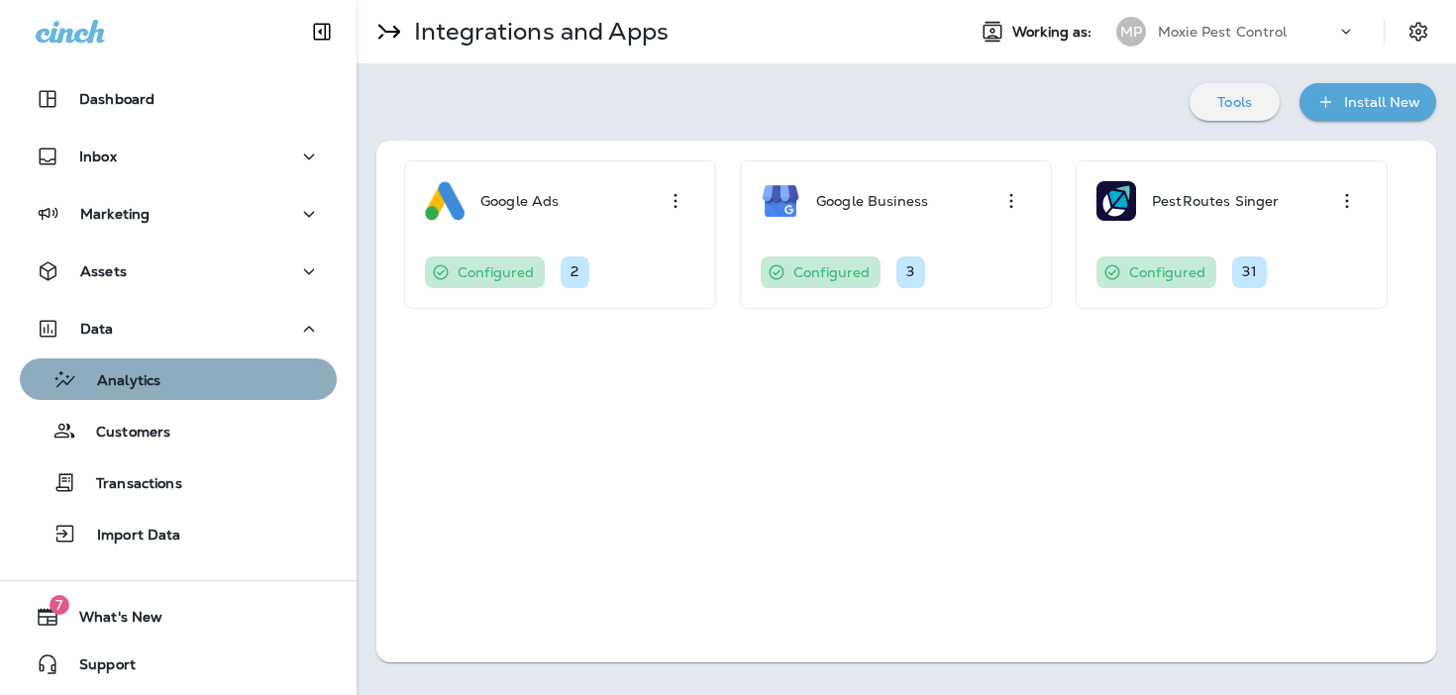
click at [181, 372] on div "Analytics" at bounding box center [178, 379] width 301 height 30
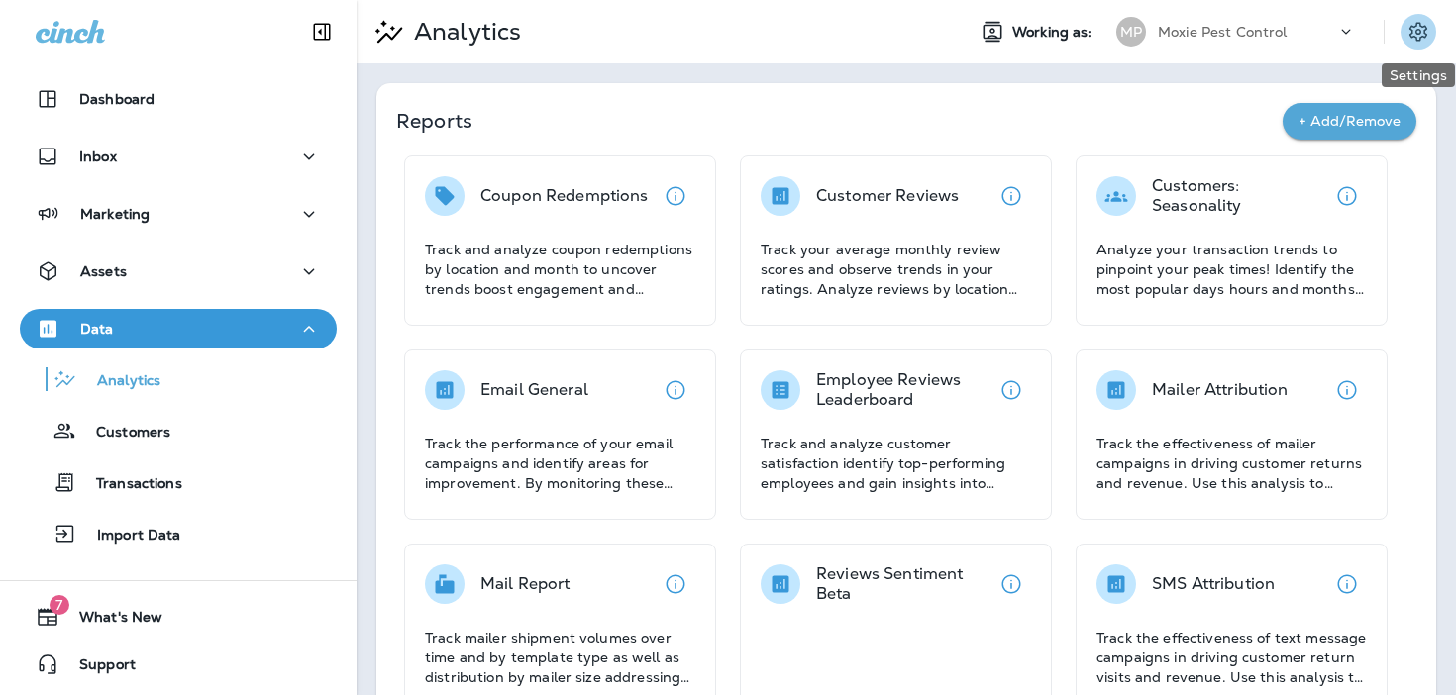
click at [1425, 38] on icon "Settings" at bounding box center [1418, 32] width 24 height 24
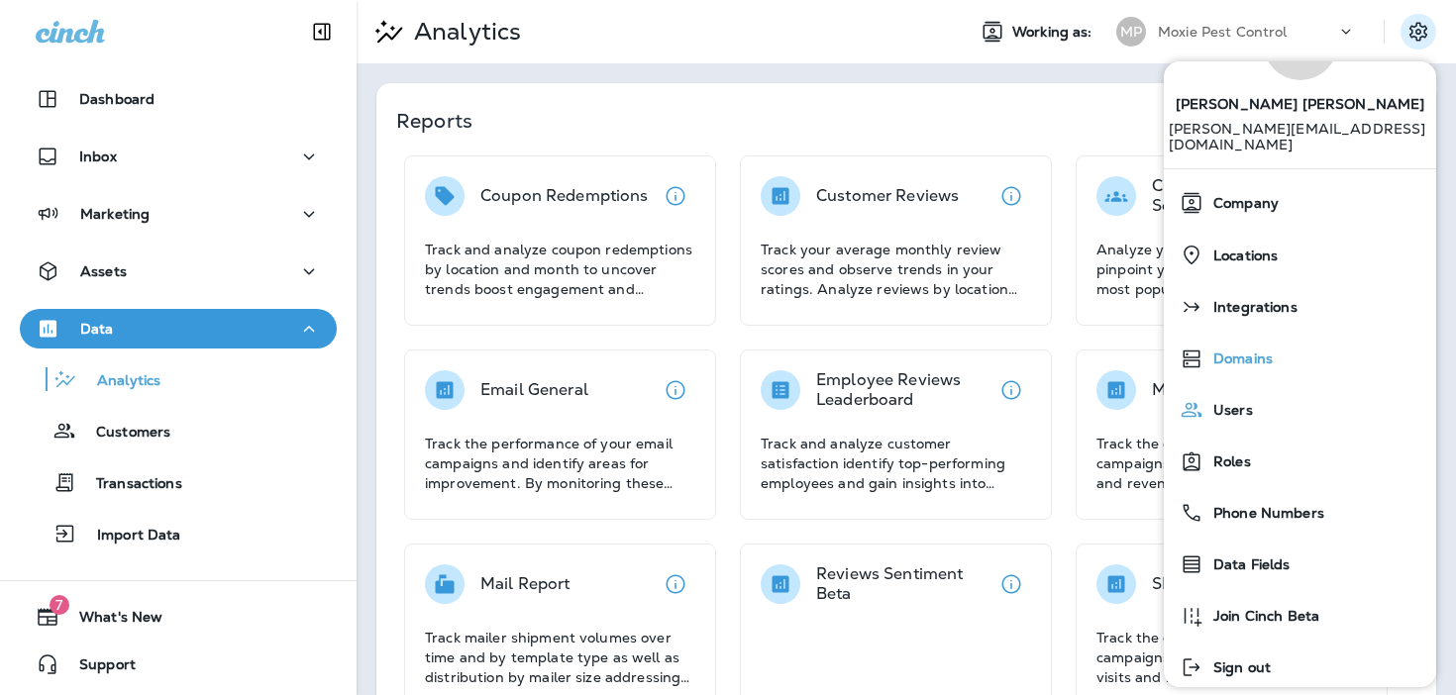
scroll to position [98, 0]
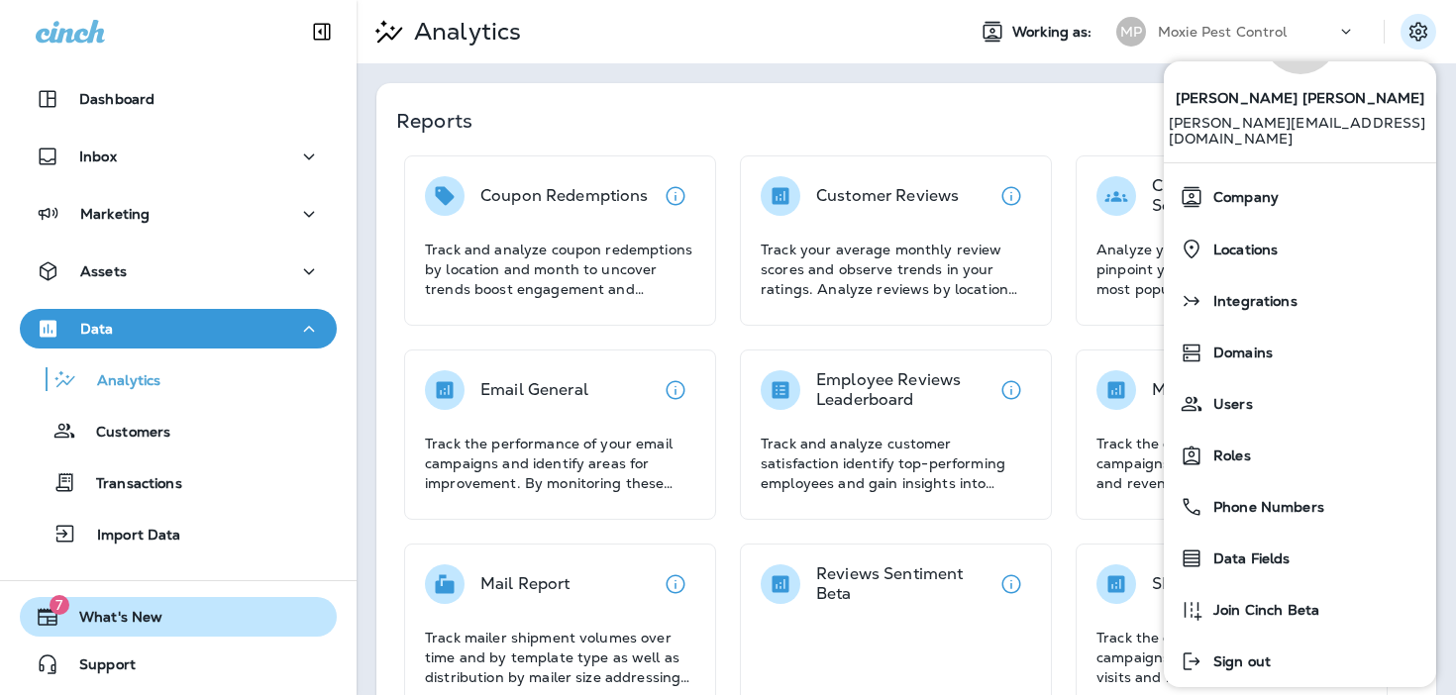
click at [191, 609] on button "7 What's New" at bounding box center [178, 617] width 317 height 40
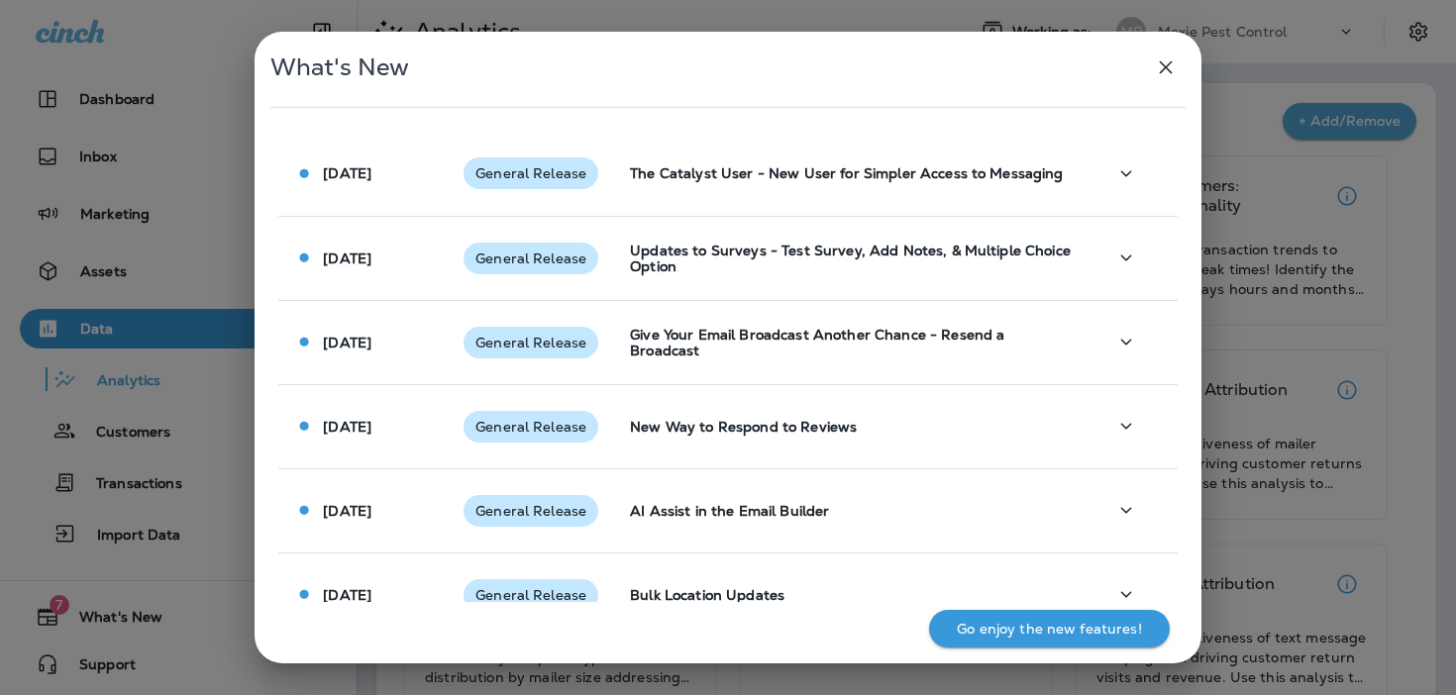
click at [126, 650] on div "What's New Aug 8 2025 General Release The Catalyst User - New User for Simpler …" at bounding box center [728, 347] width 1456 height 695
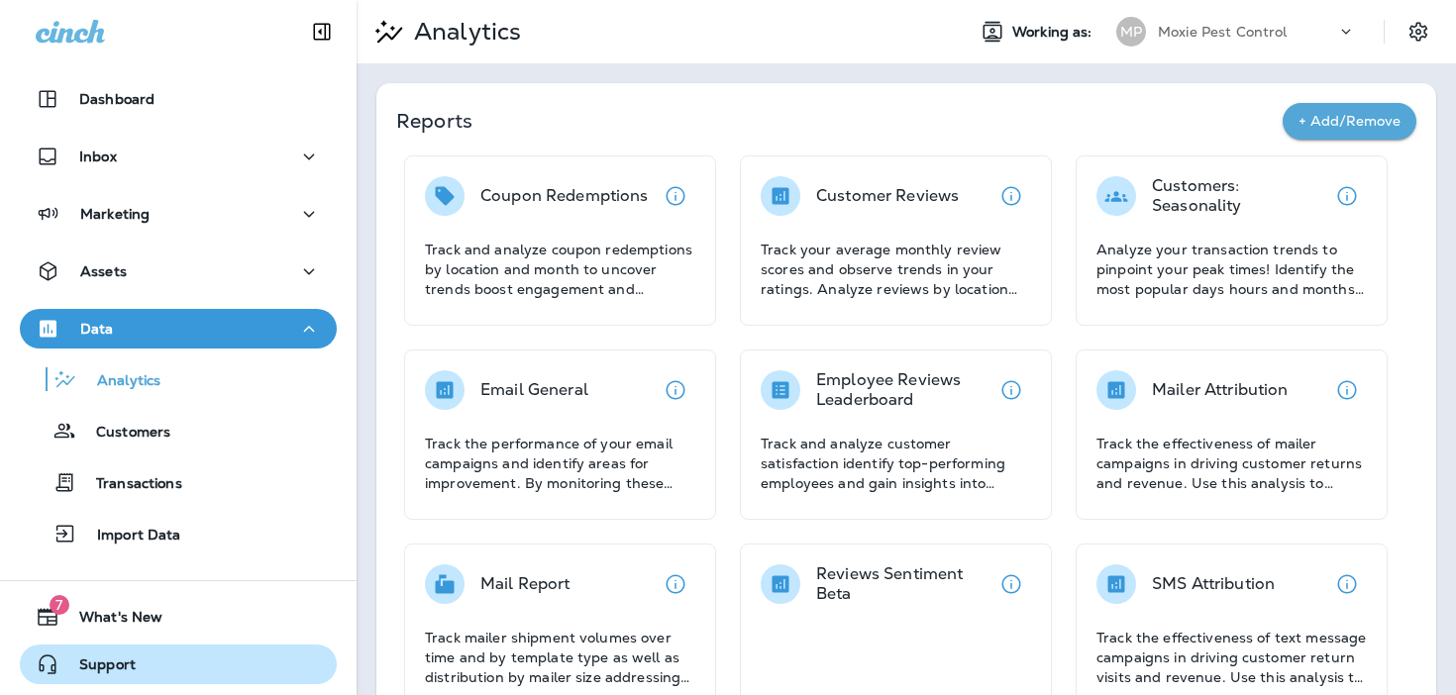
click at [125, 665] on span "Support" at bounding box center [97, 669] width 76 height 24
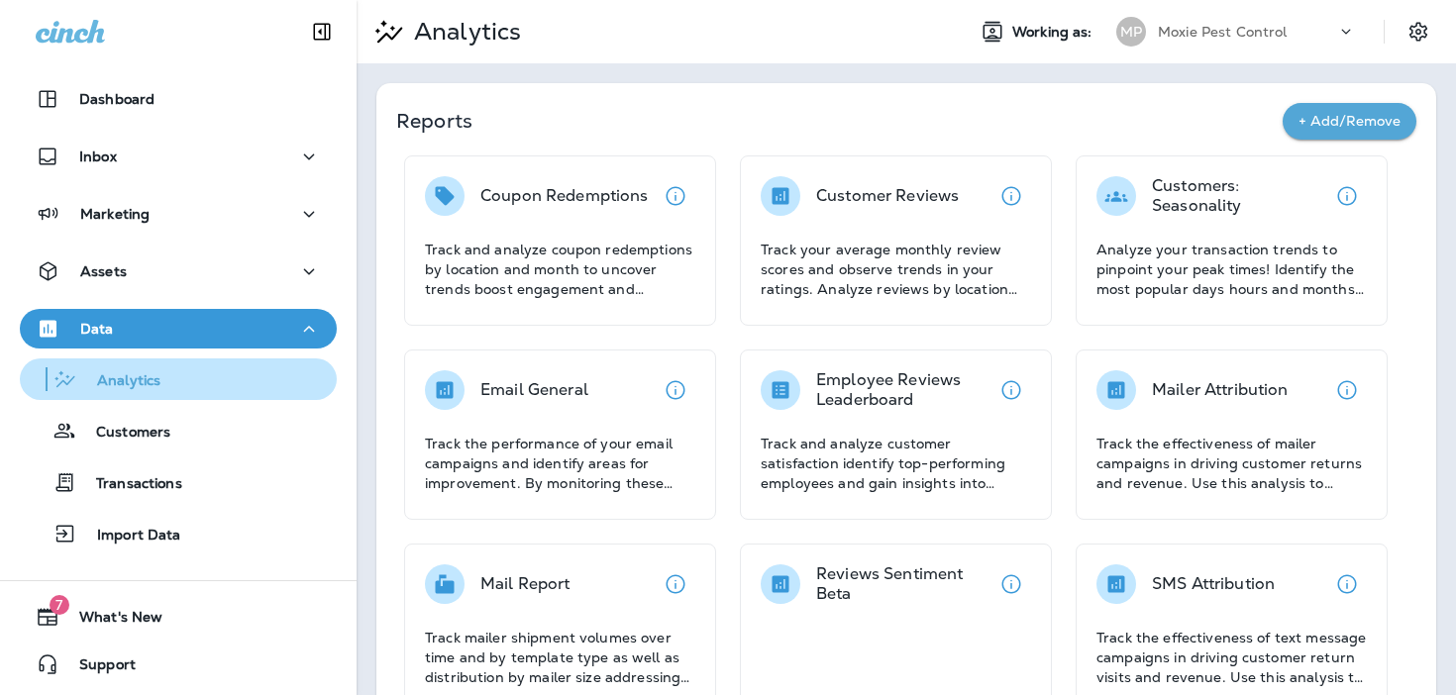
click at [217, 386] on div "Analytics" at bounding box center [178, 379] width 301 height 30
